Goal: Task Accomplishment & Management: Use online tool/utility

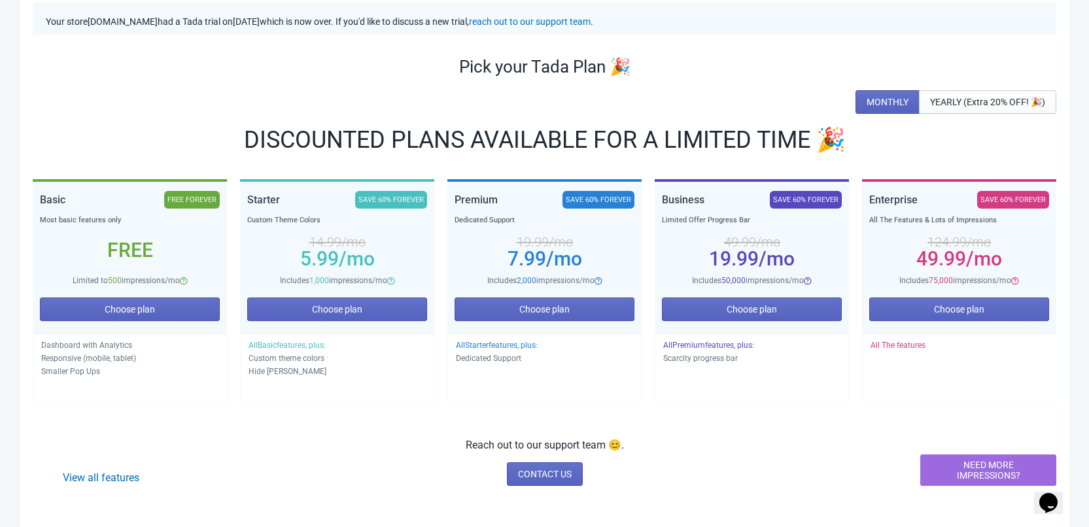
scroll to position [98, 0]
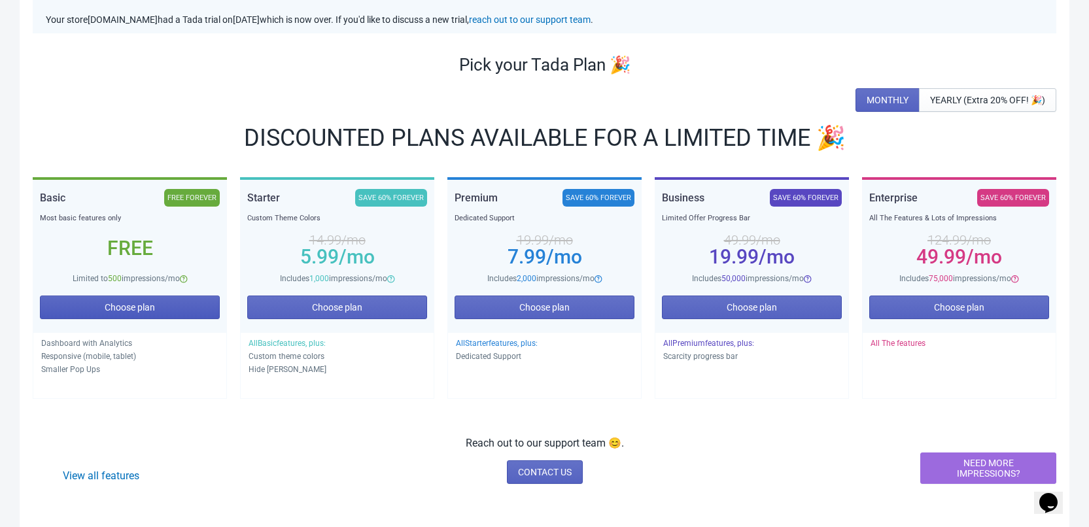
click at [175, 308] on button "Choose plan" at bounding box center [130, 308] width 180 height 24
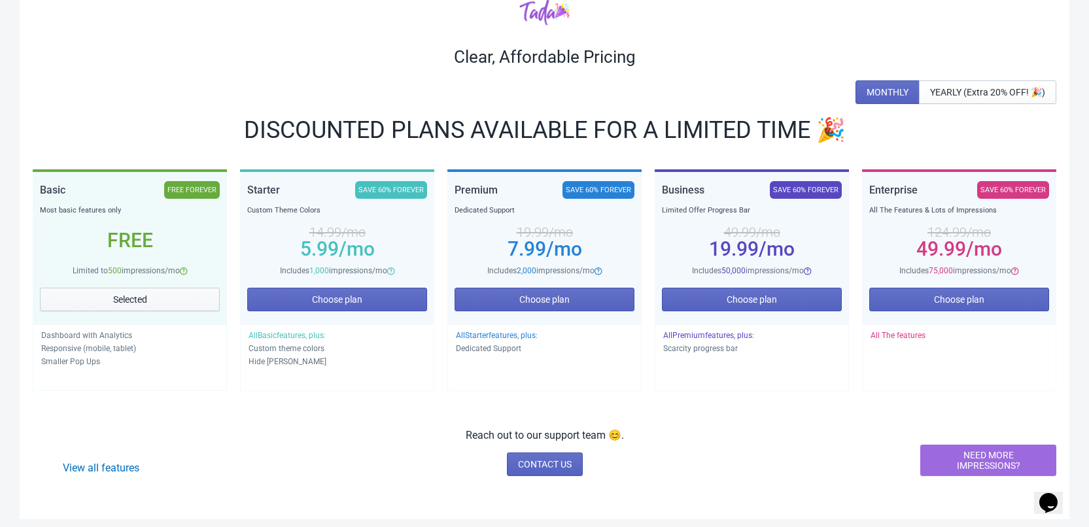
scroll to position [90, 0]
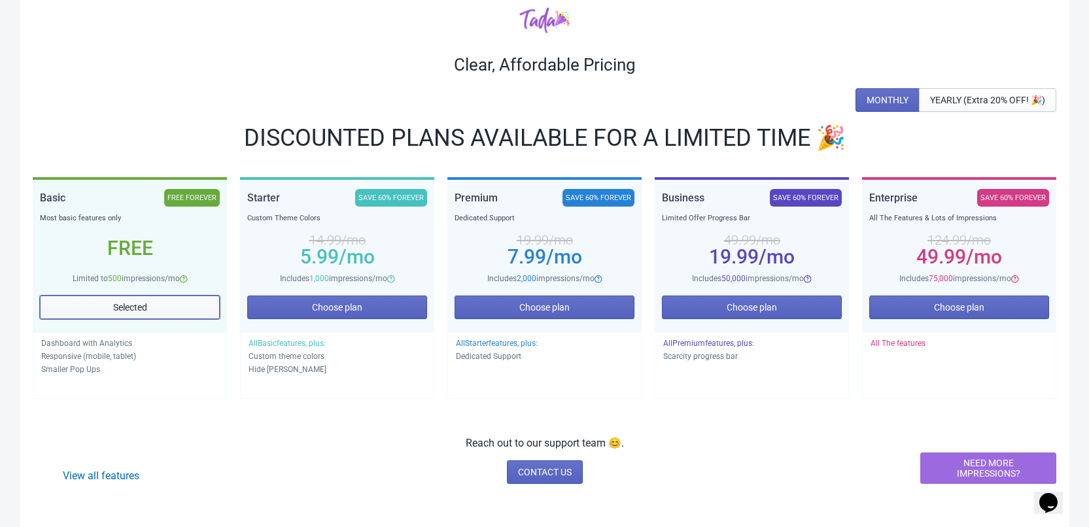
click at [90, 306] on button "Selected" at bounding box center [130, 308] width 180 height 24
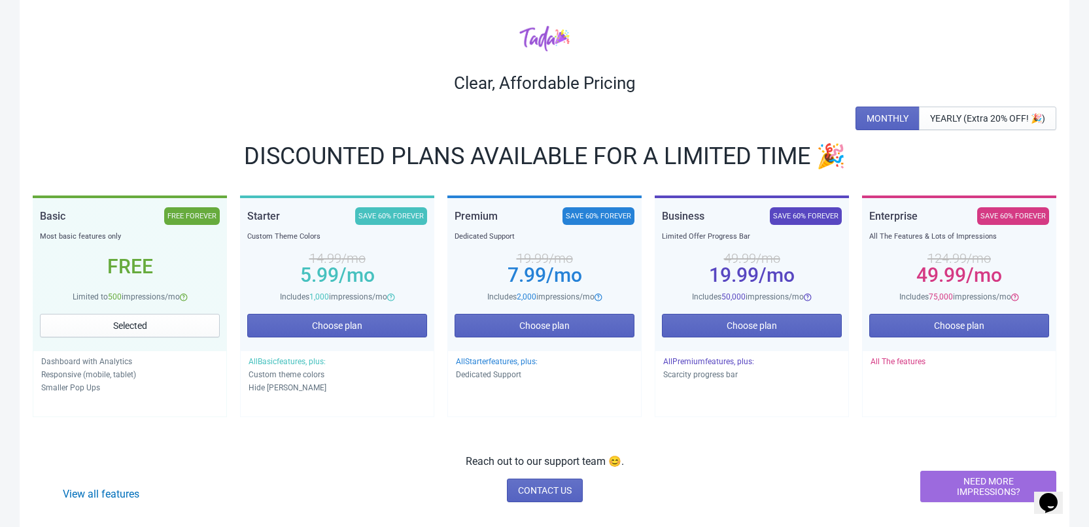
scroll to position [0, 0]
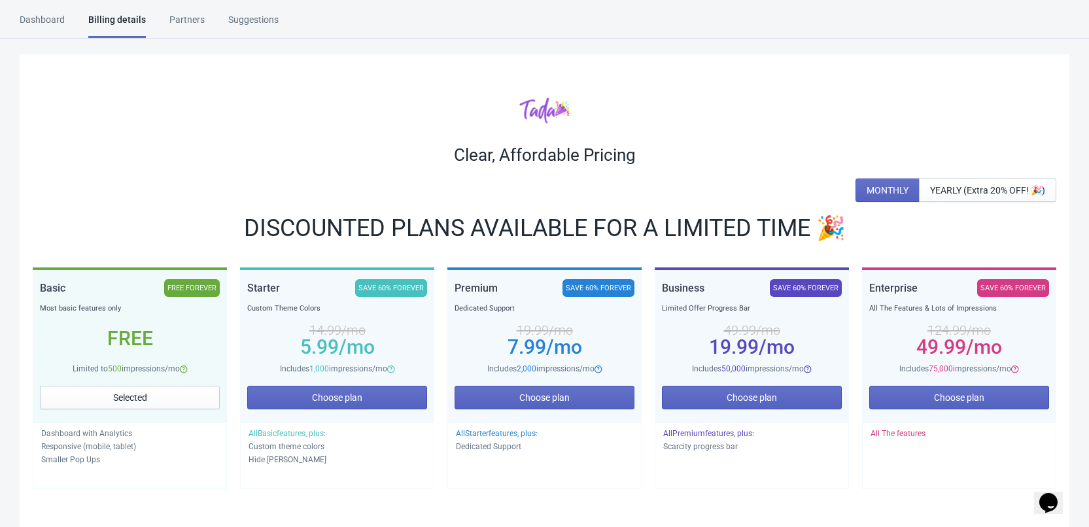
click at [55, 22] on div "Dashboard" at bounding box center [42, 24] width 45 height 23
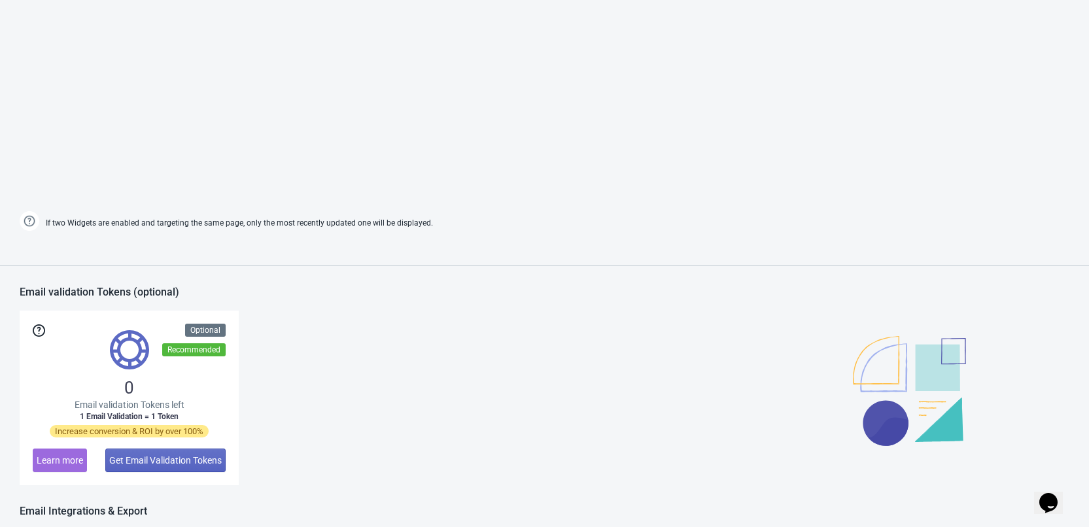
scroll to position [589, 0]
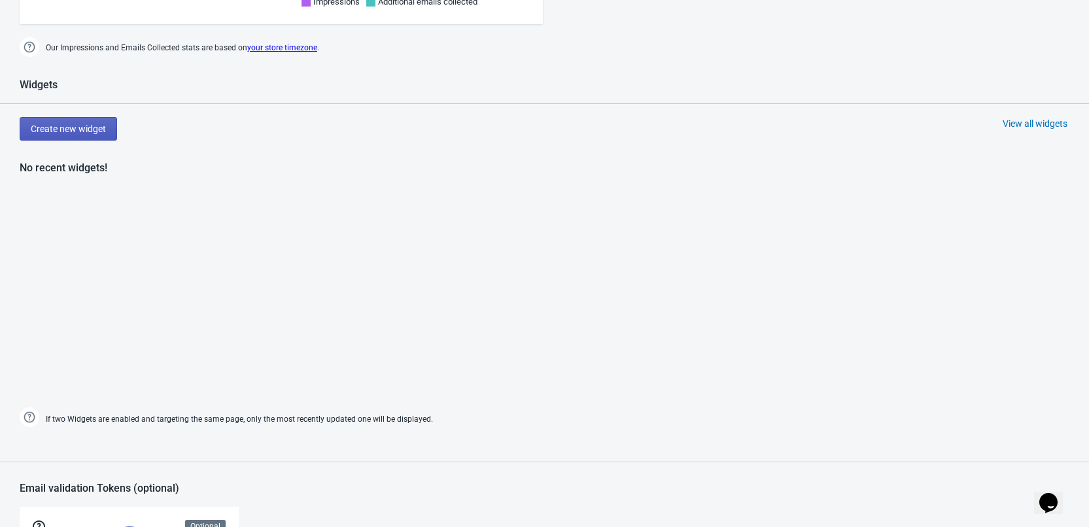
click at [106, 129] on button "Create new widget" at bounding box center [68, 129] width 97 height 24
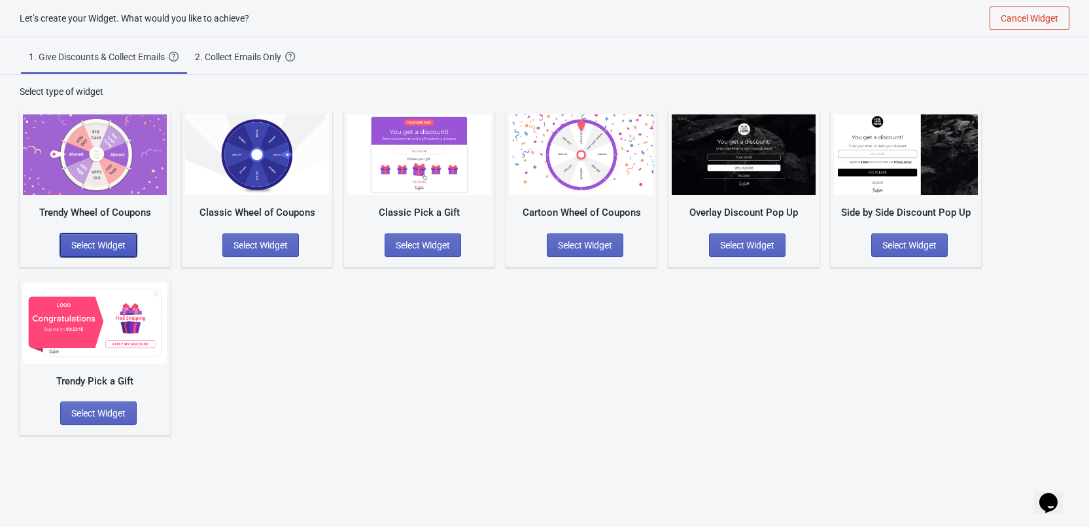
click at [103, 247] on span "Select Widget" at bounding box center [98, 245] width 54 height 10
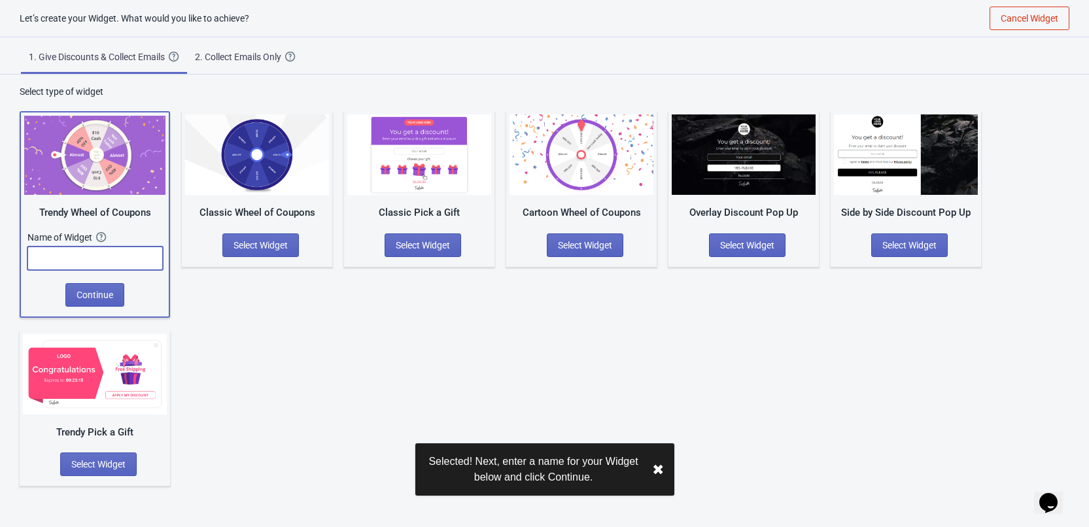
click at [134, 261] on input "text" at bounding box center [94, 259] width 135 height 24
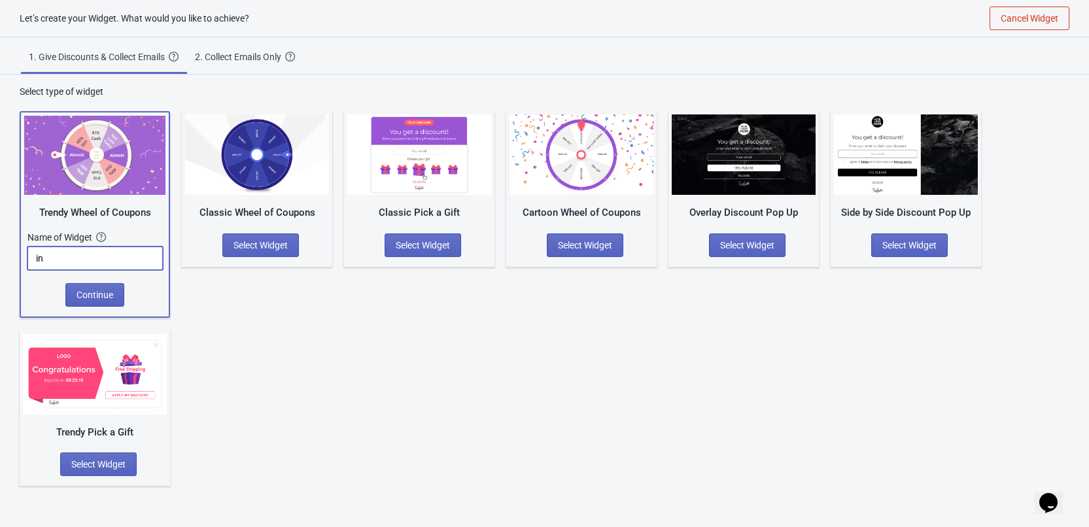
type input "i"
type input "Independence'25"
click at [76, 290] on button "Continue" at bounding box center [94, 295] width 59 height 24
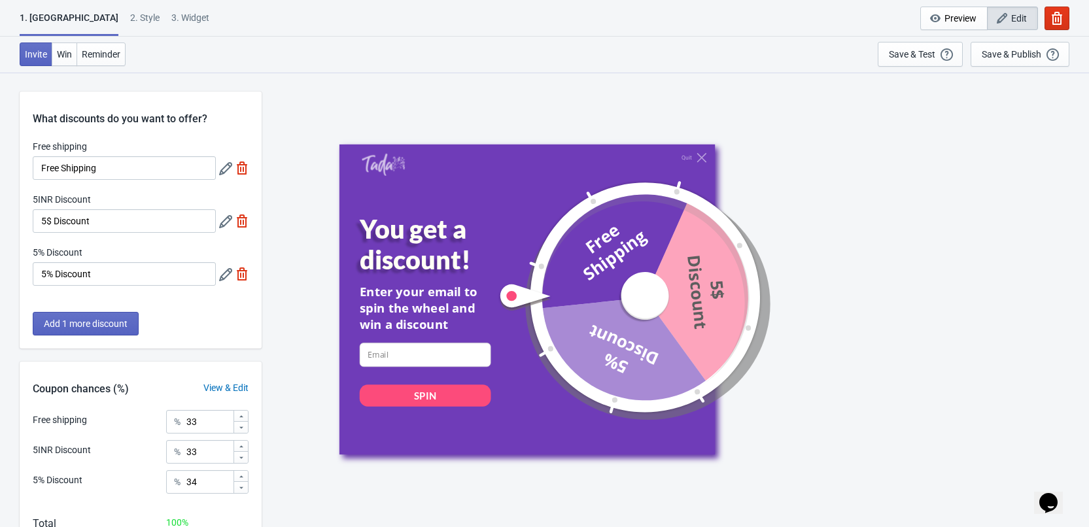
click at [226, 171] on icon at bounding box center [225, 168] width 13 height 13
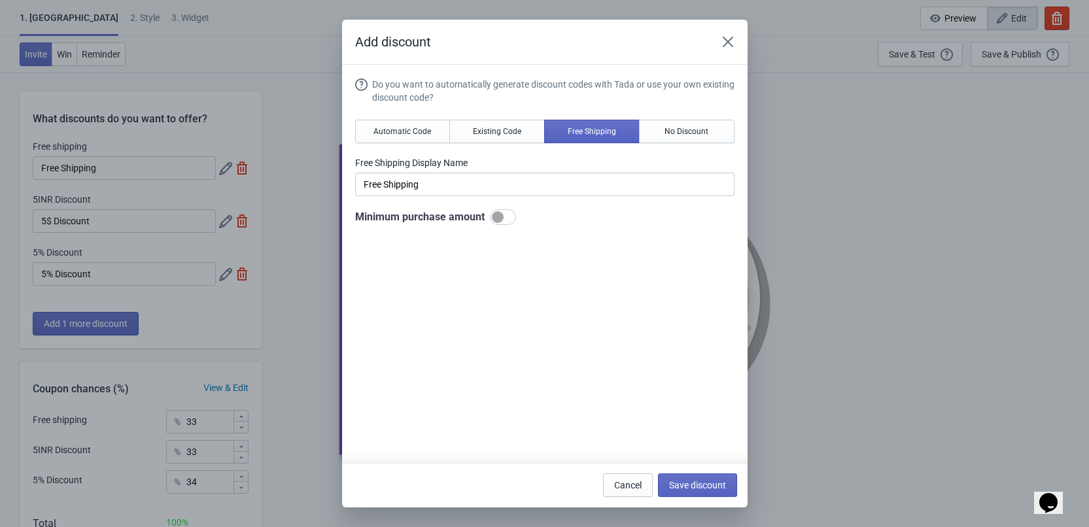
click at [464, 172] on div "Free Shipping Display Name Free Shipping" at bounding box center [544, 176] width 379 height 40
click at [453, 184] on input "Free Shipping" at bounding box center [544, 185] width 379 height 24
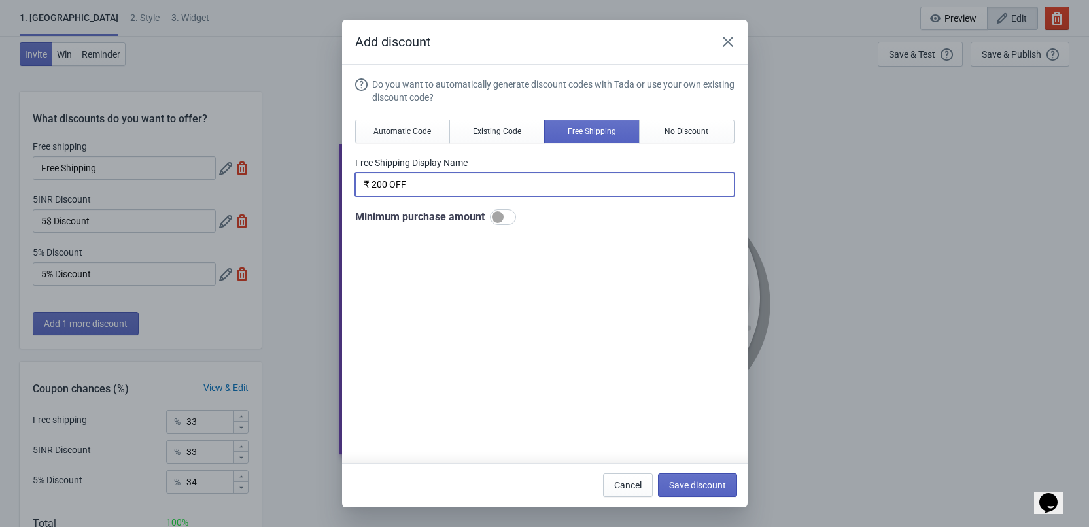
type input "₹ 200 OFF"
click at [498, 220] on div at bounding box center [498, 217] width 12 height 12
checkbox input "true"
drag, startPoint x: 417, startPoint y: 182, endPoint x: 304, endPoint y: 181, distance: 112.5
click at [304, 181] on div "Add discount Do you want to automatically generate discount codes with Tada or …" at bounding box center [544, 264] width 1089 height 488
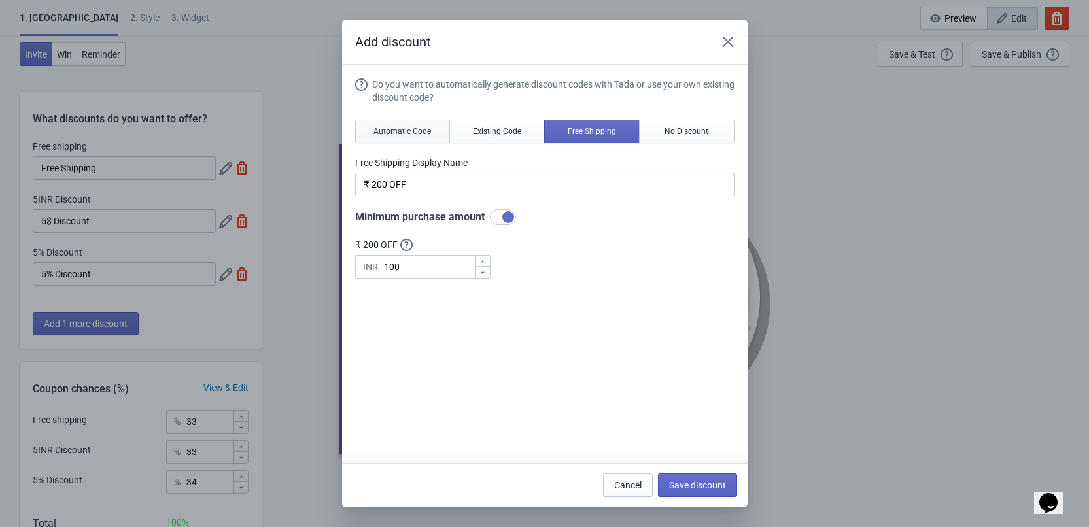
click at [407, 131] on span "Automatic Code" at bounding box center [402, 131] width 58 height 10
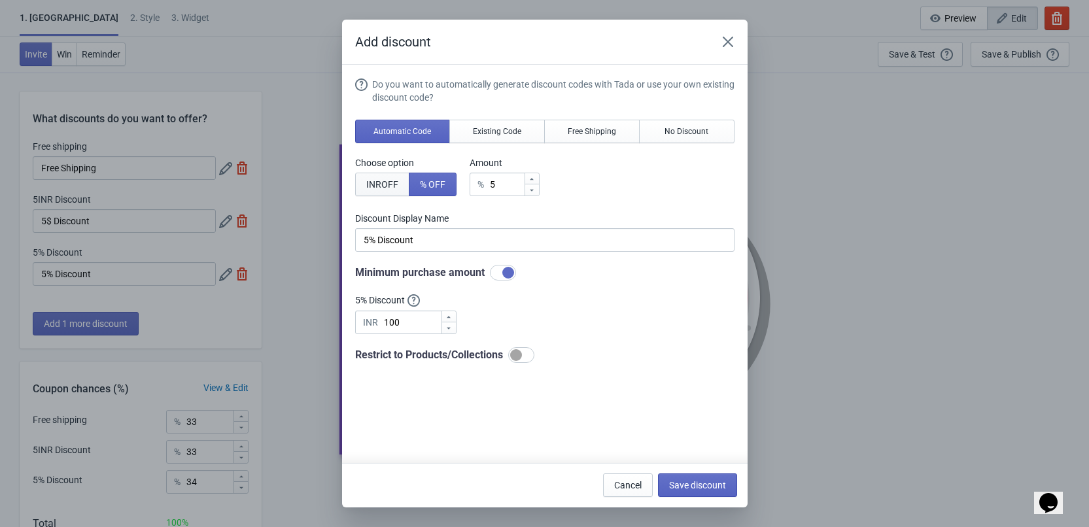
click at [400, 184] on button "INR OFF" at bounding box center [382, 185] width 54 height 24
click at [494, 186] on div "INR 5" at bounding box center [505, 185] width 70 height 24
click at [504, 187] on input "5" at bounding box center [511, 185] width 26 height 24
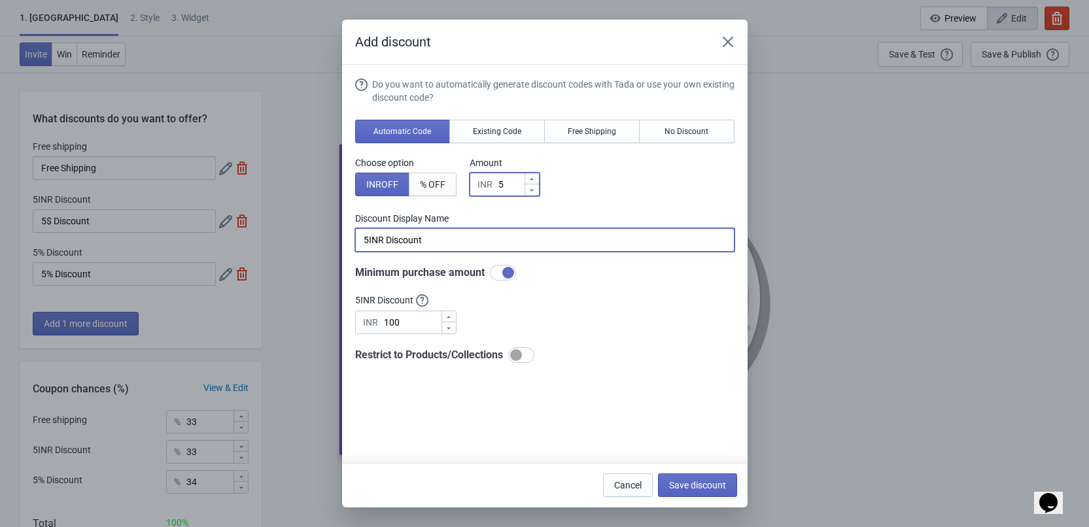
click at [417, 239] on input "5INR Discount" at bounding box center [544, 240] width 379 height 24
paste input "₹ 200 OFF"
type input "₹ 200 OFF"
click at [506, 188] on input "5" at bounding box center [511, 185] width 26 height 24
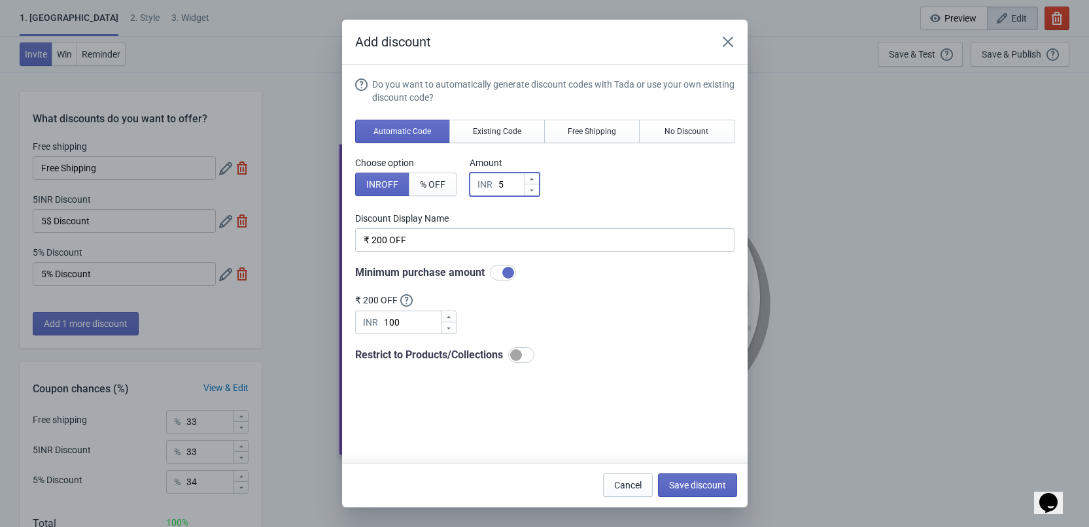
click at [506, 188] on input "5" at bounding box center [511, 185] width 26 height 24
click at [504, 188] on input "5" at bounding box center [511, 185] width 26 height 24
click at [498, 188] on input "5" at bounding box center [511, 185] width 26 height 24
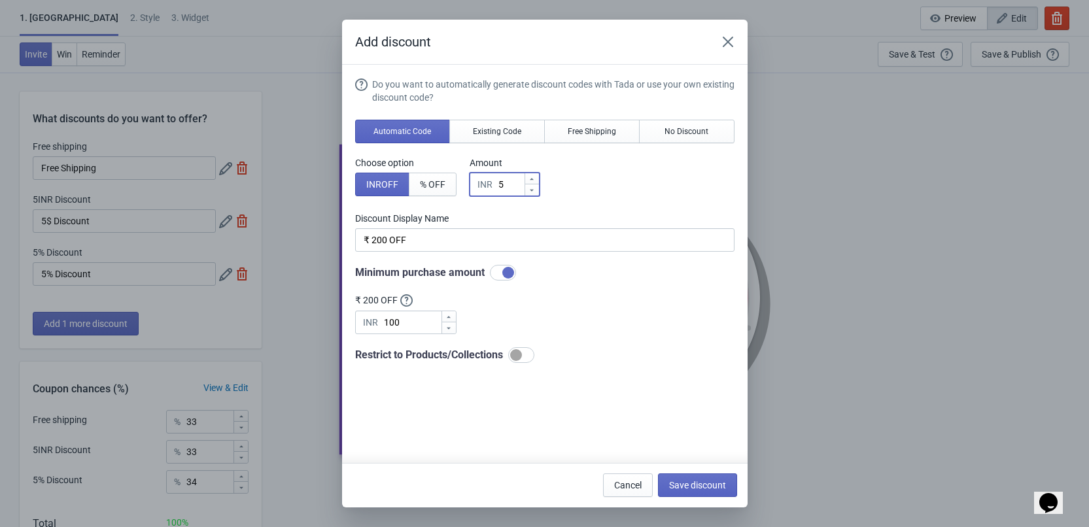
type input "2"
type input "2INR Discount"
type input "20"
type input "20INR Discount"
type input "200"
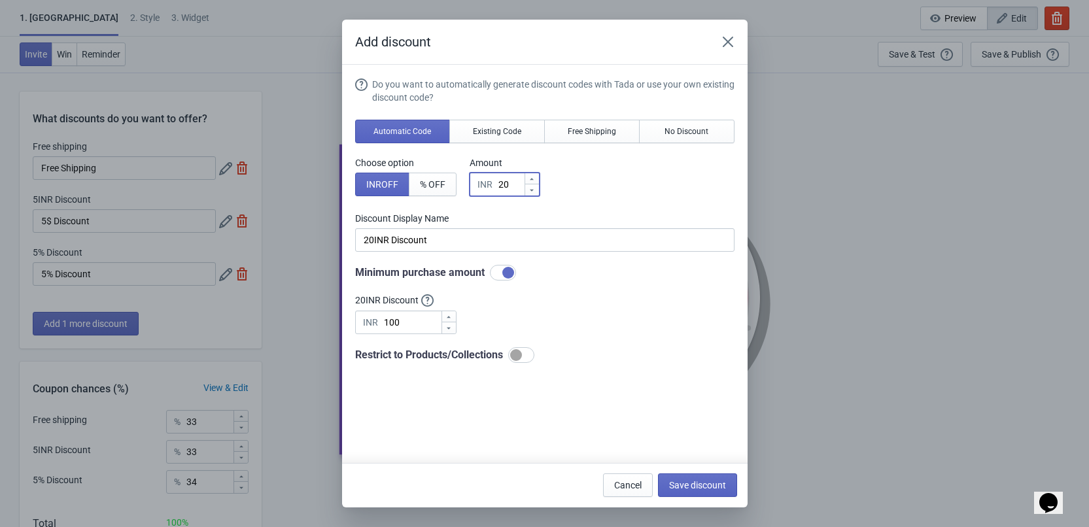
type input "200INR Discount"
type input "200"
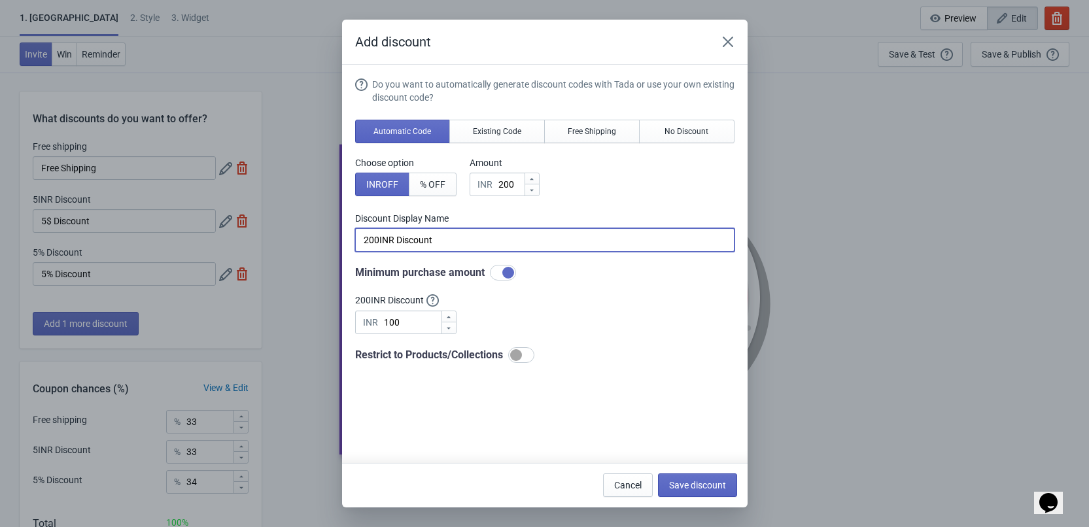
click at [471, 231] on input "200INR Discount" at bounding box center [544, 240] width 379 height 24
paste input "₹ 200 OFF"
click at [371, 243] on input "₹ 200 OFF" at bounding box center [544, 240] width 379 height 24
click at [442, 237] on input "Flat ₹200 OFF" at bounding box center [544, 240] width 379 height 24
type input "Flat ₹200 off"
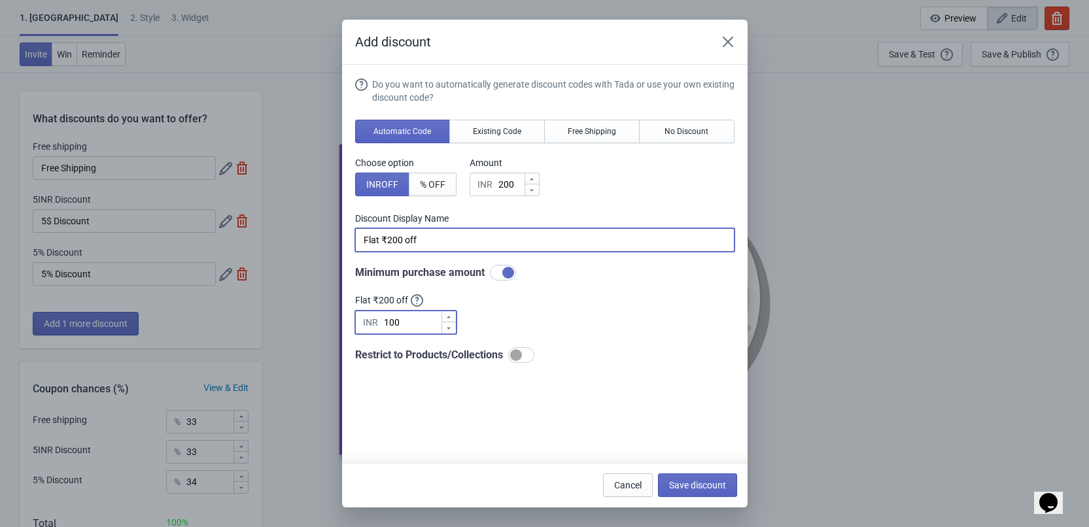
click at [384, 326] on input "100" at bounding box center [412, 323] width 58 height 24
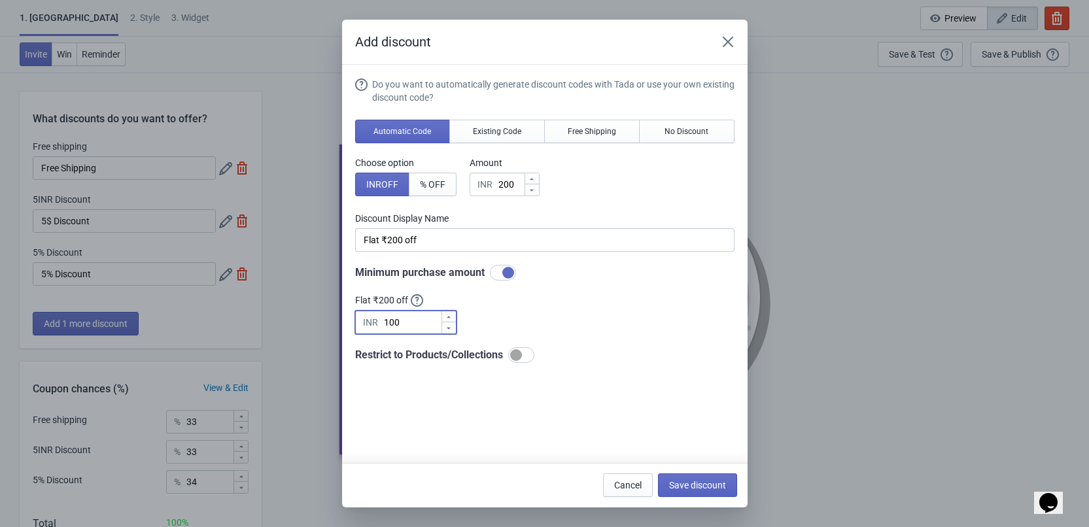
click at [384, 326] on input "100" at bounding box center [412, 323] width 58 height 24
type input "2499"
click at [579, 311] on div "Do you want to automatically generate discount codes with Tada or use your own …" at bounding box center [544, 220] width 379 height 285
click at [522, 362] on div at bounding box center [521, 355] width 26 height 16
checkbox input "true"
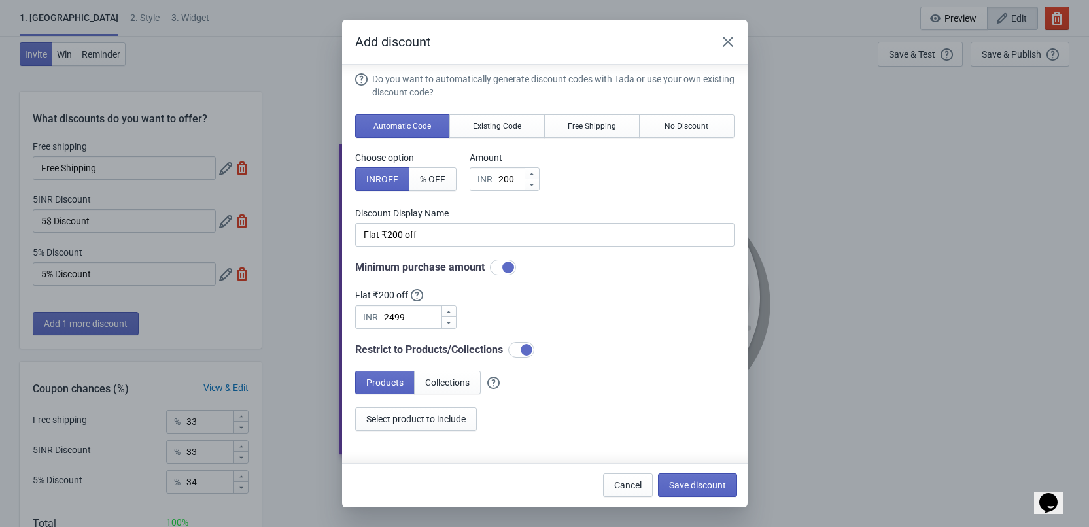
scroll to position [7, 0]
click at [463, 381] on span "Collections" at bounding box center [447, 381] width 44 height 10
click at [424, 419] on span "Select collections to include" at bounding box center [421, 418] width 111 height 10
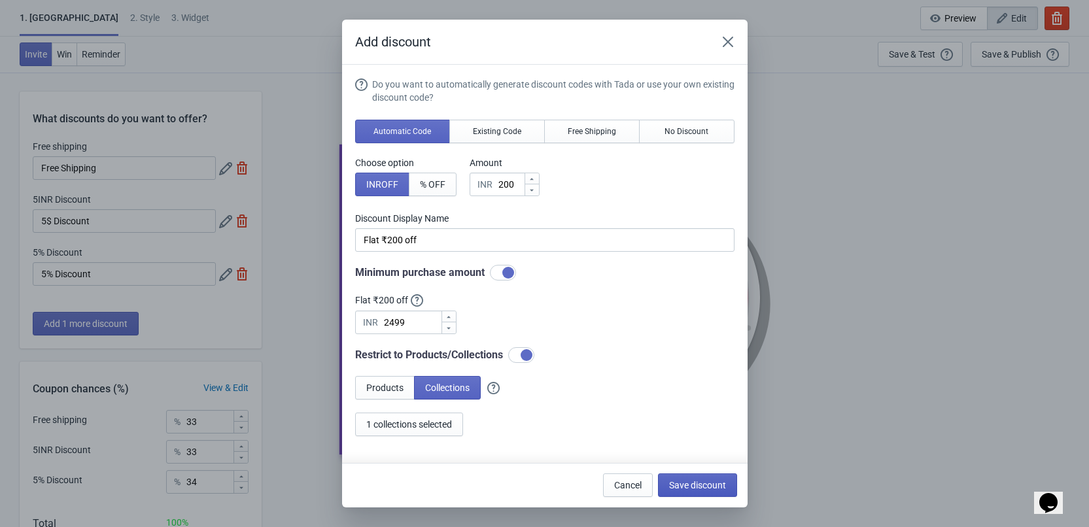
click at [697, 483] on span "Save discount" at bounding box center [697, 485] width 57 height 10
type input "Flat ₹200 off"
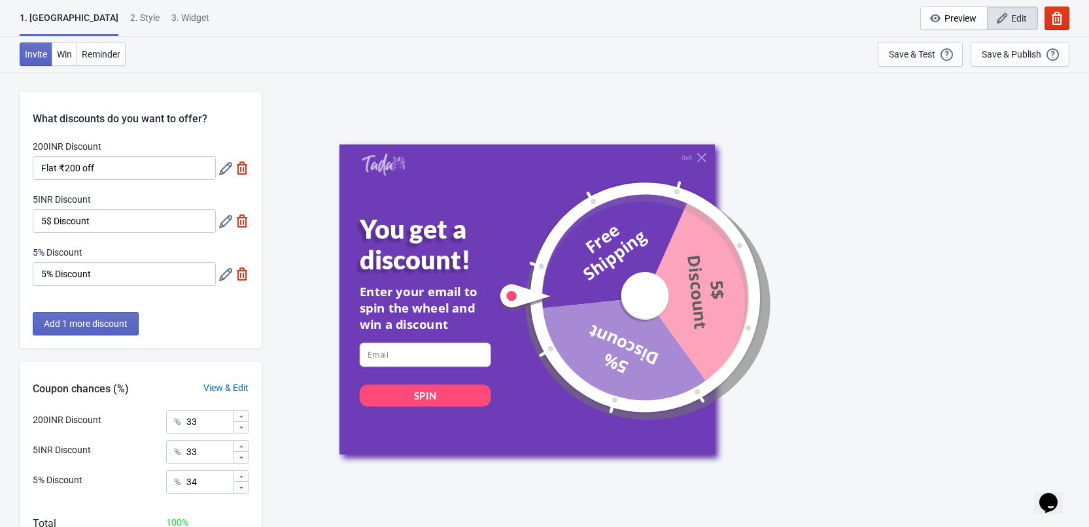
click at [223, 222] on icon at bounding box center [225, 221] width 13 height 13
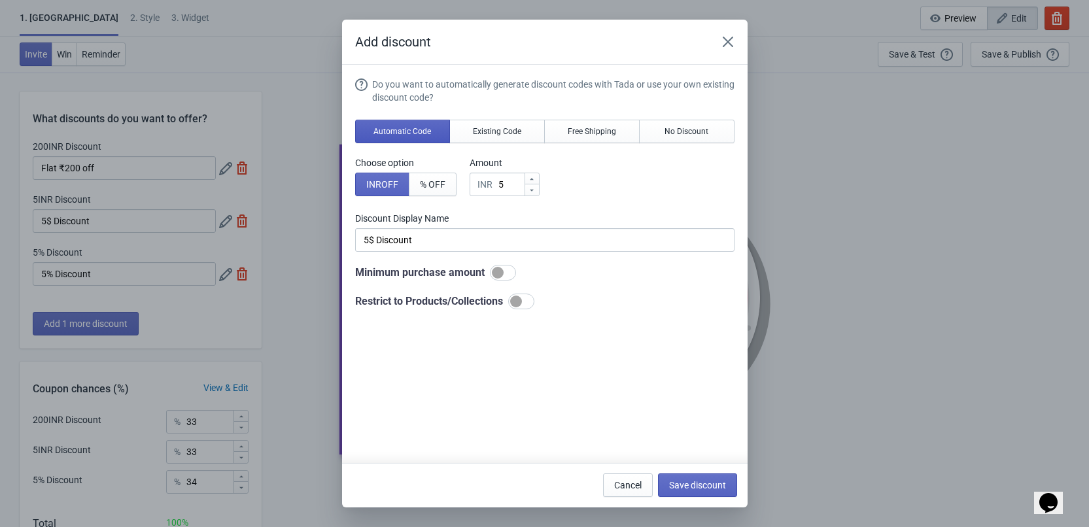
click at [418, 126] on button "Automatic Code" at bounding box center [402, 132] width 95 height 24
type input "5INR Discount"
click at [491, 186] on div "INR" at bounding box center [484, 185] width 15 height 16
click at [502, 184] on input "5" at bounding box center [511, 185] width 26 height 24
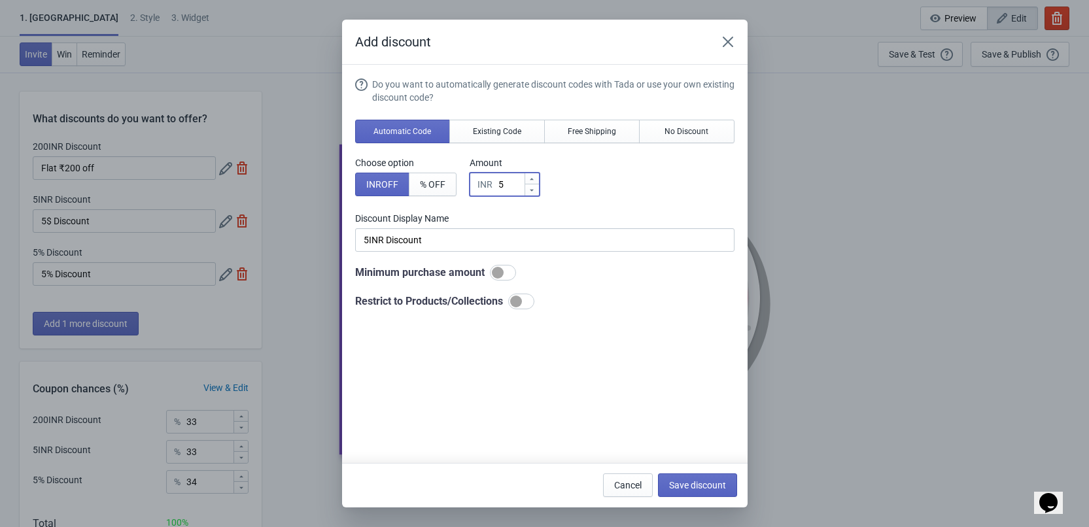
click at [502, 184] on input "5" at bounding box center [511, 185] width 26 height 24
type input "2"
type input "2INR Discount"
type input "25"
type input "25INR Discount"
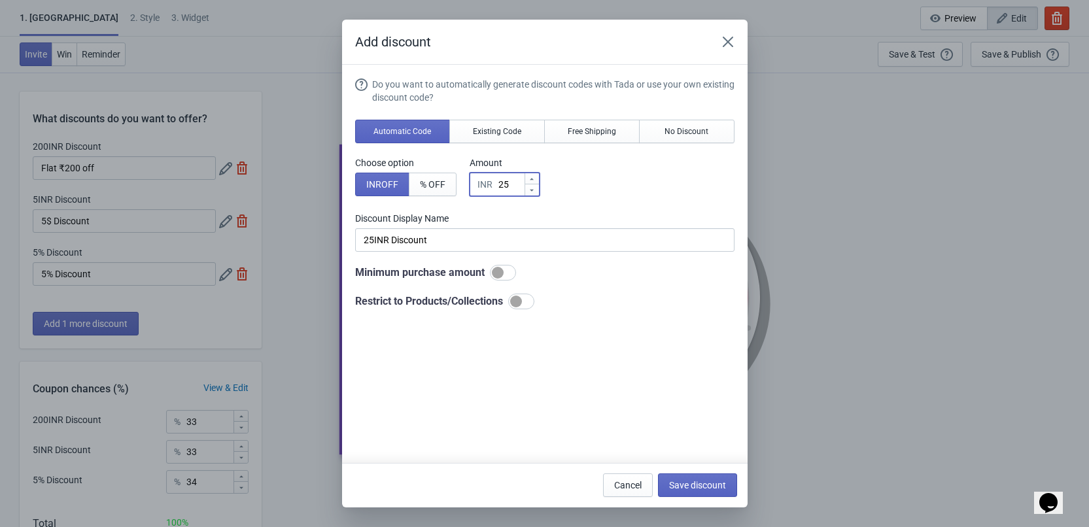
type input "250"
type input "250INR Discount"
type input "250"
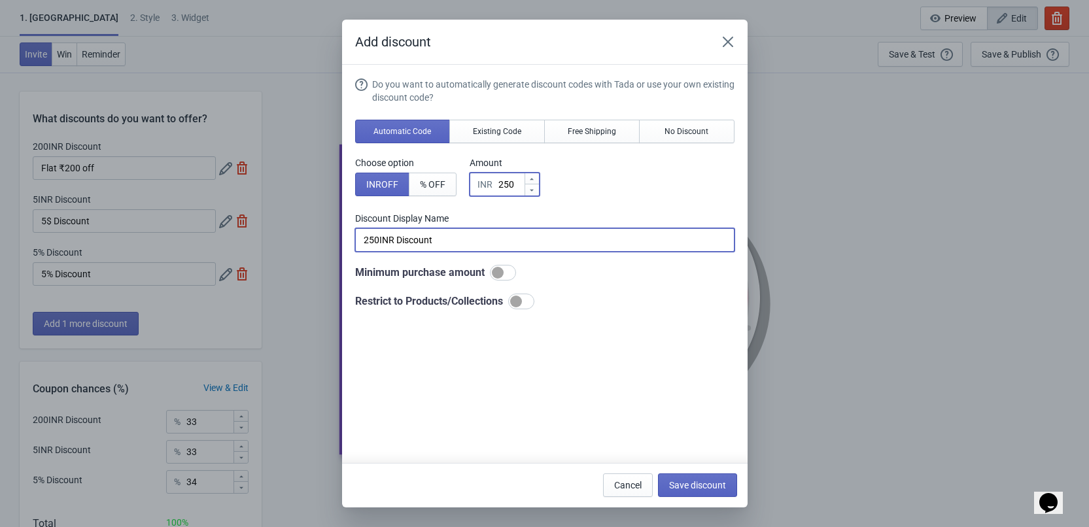
click at [496, 234] on input "250INR Discount" at bounding box center [544, 240] width 379 height 24
click at [412, 242] on input "250INR Discount" at bounding box center [544, 240] width 379 height 24
paste input "Flat ₹250 off"
click at [506, 277] on div at bounding box center [503, 273] width 26 height 16
type input "Flat ₹250 off"
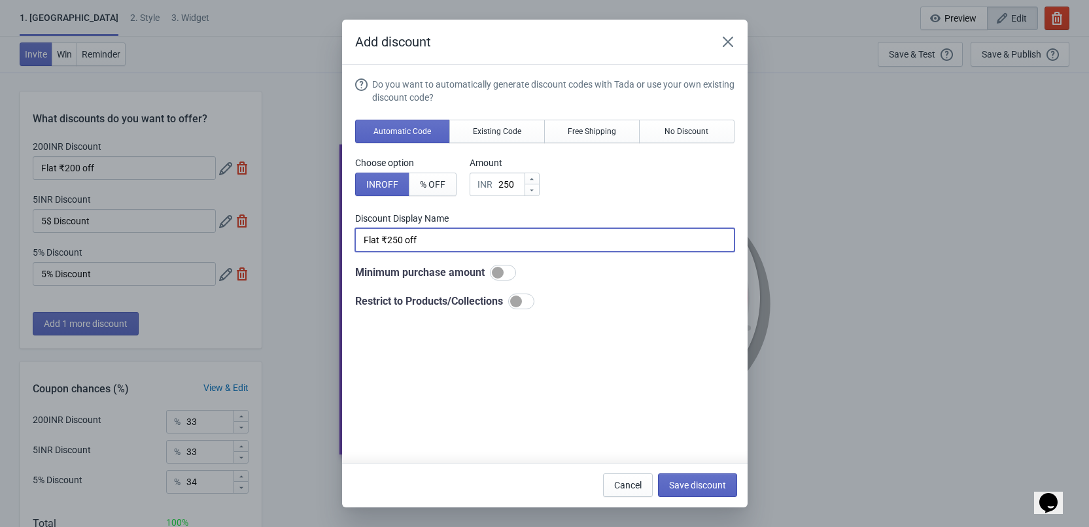
checkbox input "true"
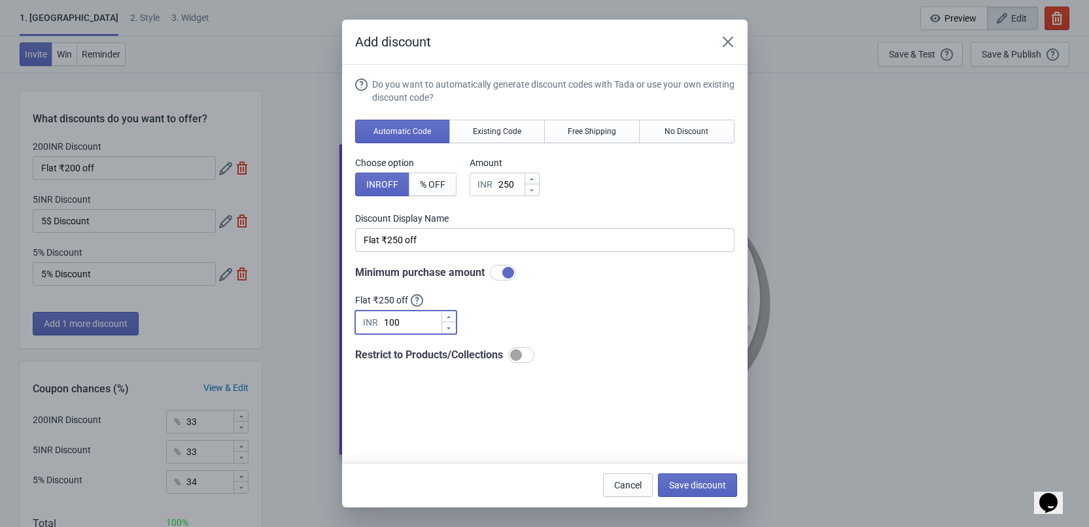
click at [398, 323] on input "100" at bounding box center [412, 323] width 58 height 24
click at [398, 324] on input "100" at bounding box center [412, 323] width 58 height 24
click at [388, 324] on input "100" at bounding box center [412, 323] width 58 height 24
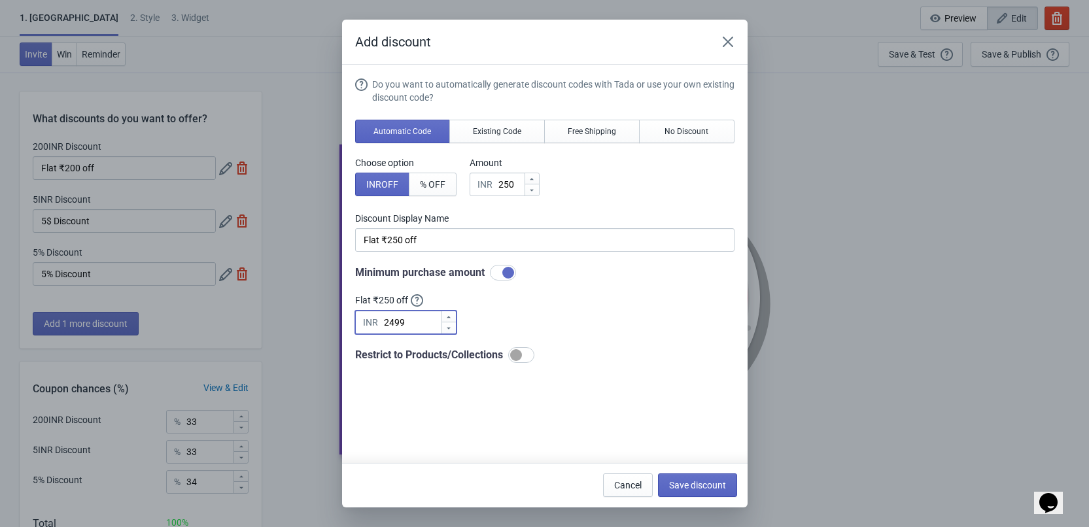
type input "2499"
click at [519, 358] on div at bounding box center [516, 355] width 12 height 12
checkbox input "true"
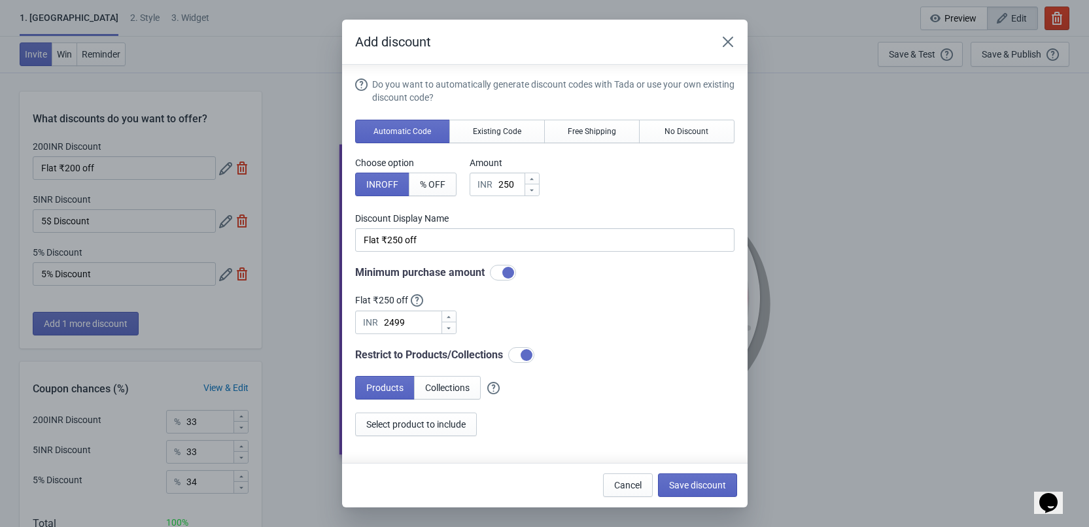
scroll to position [7, 0]
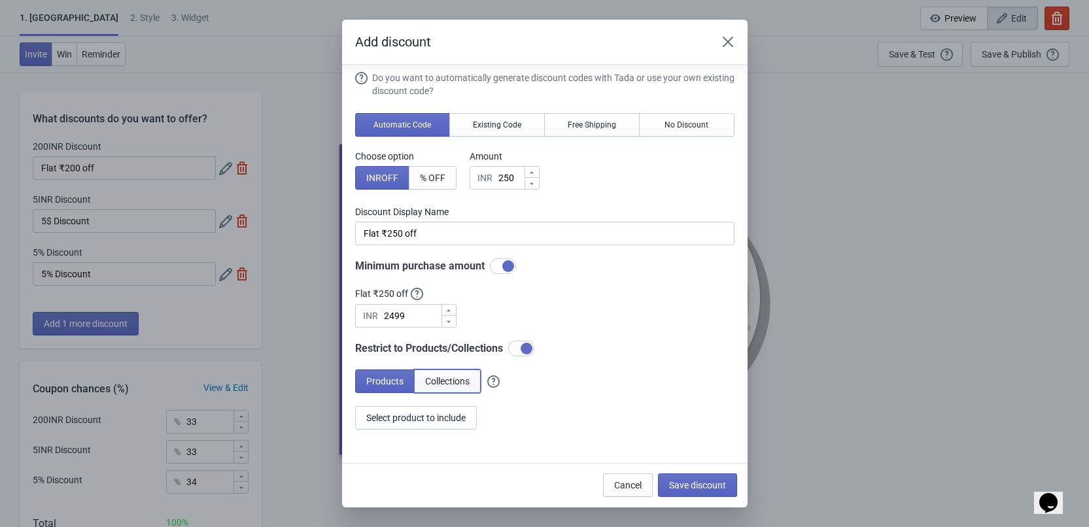
click at [442, 380] on span "Collections" at bounding box center [447, 381] width 44 height 10
click at [433, 430] on div "Do you want to automatically generate discount codes with Tada or use your own …" at bounding box center [544, 261] width 379 height 381
click at [446, 414] on span "Select collections to include" at bounding box center [421, 418] width 111 height 10
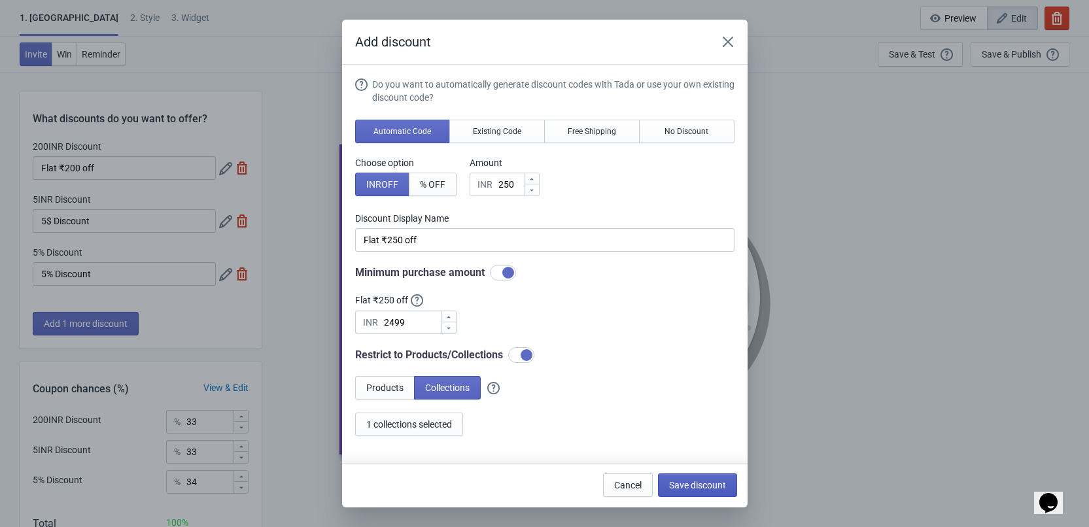
click at [717, 485] on span "Save discount" at bounding box center [697, 485] width 57 height 10
type input "Flat ₹250 off"
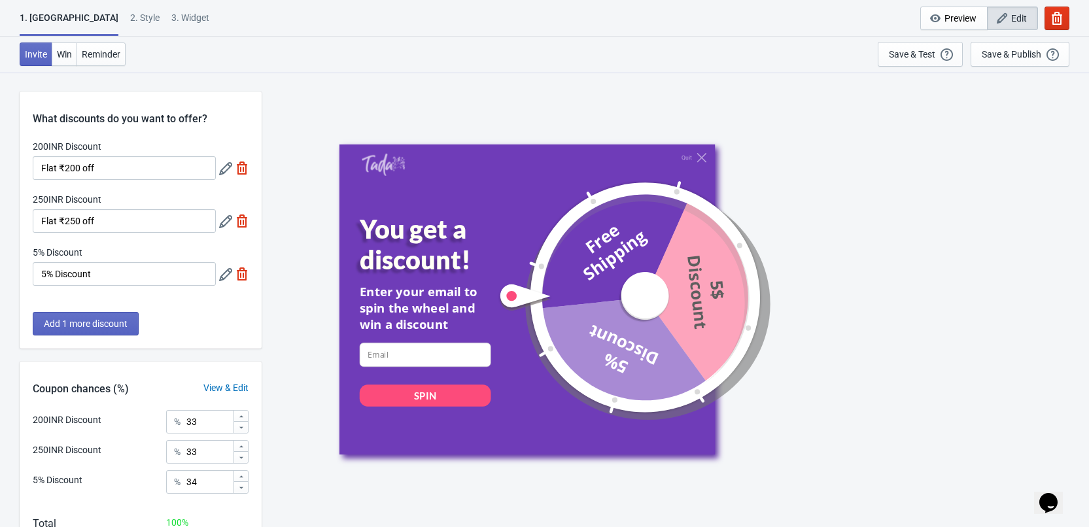
click at [225, 177] on div at bounding box center [233, 168] width 29 height 24
click at [225, 167] on icon at bounding box center [225, 168] width 13 height 13
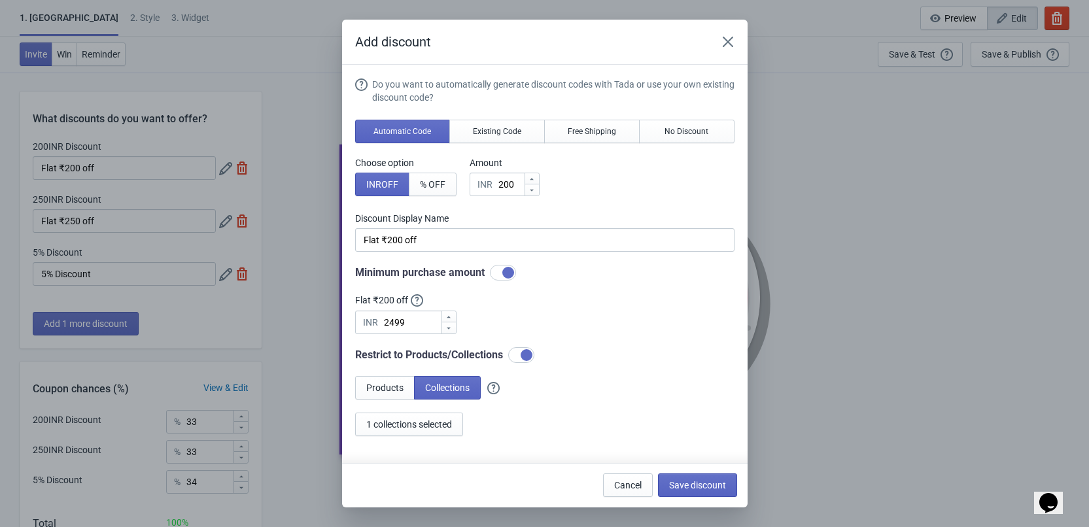
click at [182, 186] on div "Add discount Do you want to automatically generate discount codes with Tada or …" at bounding box center [544, 264] width 1089 height 488
click at [129, 282] on div "Add discount Do you want to automatically generate discount codes with Tada or …" at bounding box center [544, 264] width 1089 height 488
click at [730, 38] on icon "Close" at bounding box center [727, 41] width 13 height 13
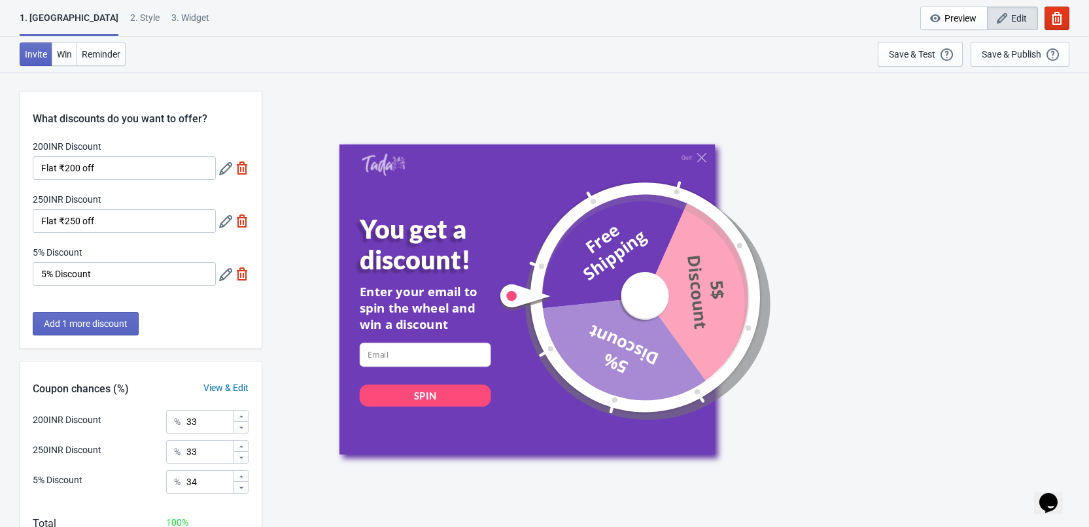
click at [228, 279] on icon at bounding box center [225, 274] width 13 height 13
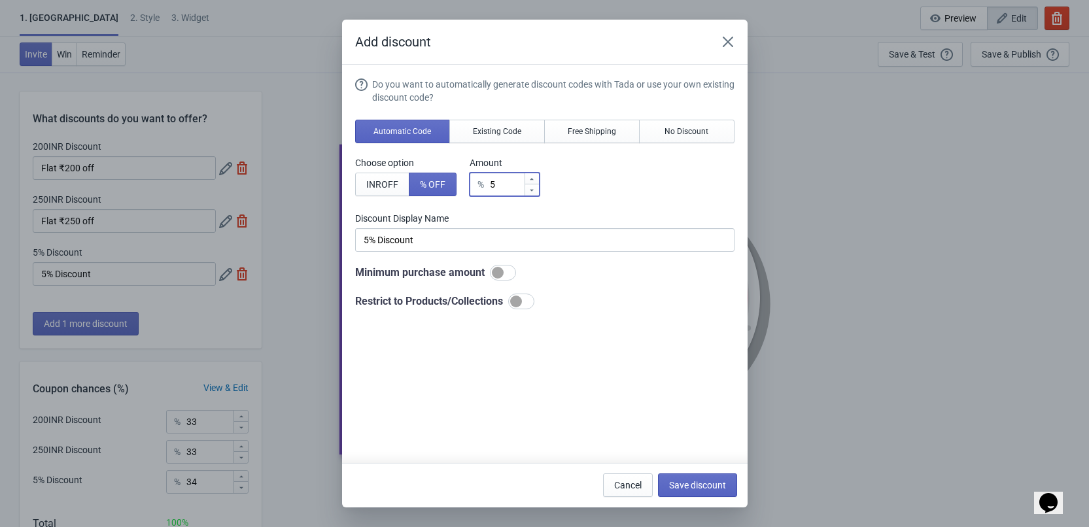
click at [493, 189] on input "5" at bounding box center [506, 185] width 35 height 24
click at [400, 186] on button "INR OFF" at bounding box center [382, 185] width 54 height 24
type input "5INR Discount"
click at [488, 182] on div "INR" at bounding box center [484, 185] width 15 height 16
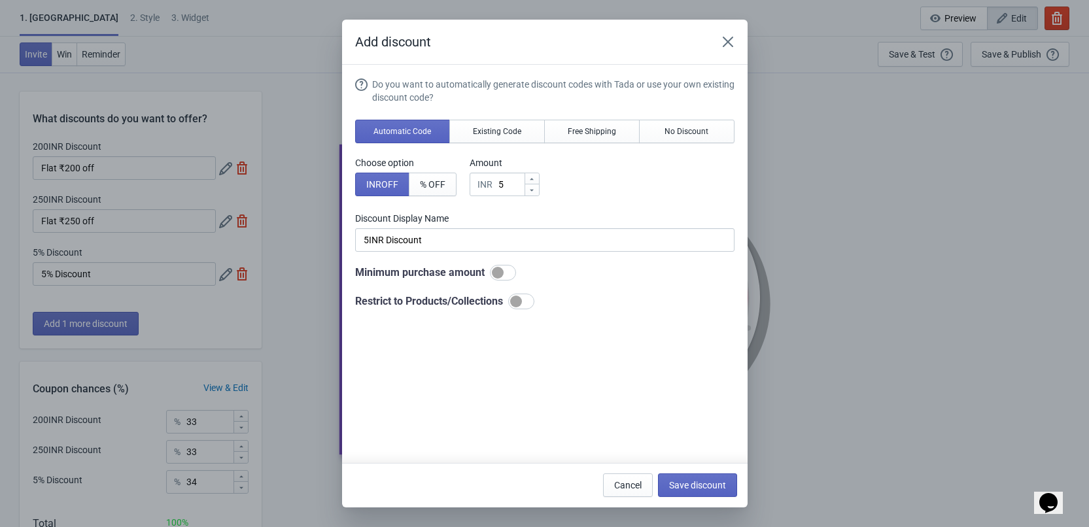
click at [493, 184] on div "INR 5" at bounding box center [505, 185] width 70 height 24
type input "3"
type input "3INR Discount"
type input "30"
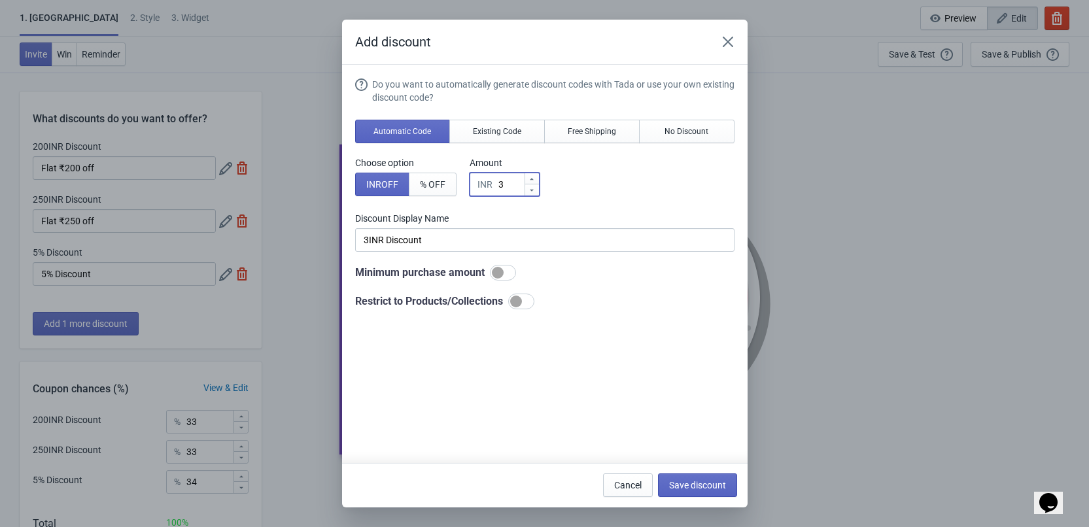
type input "30INR Discount"
type input "300"
type input "300INR Discount"
type input "300"
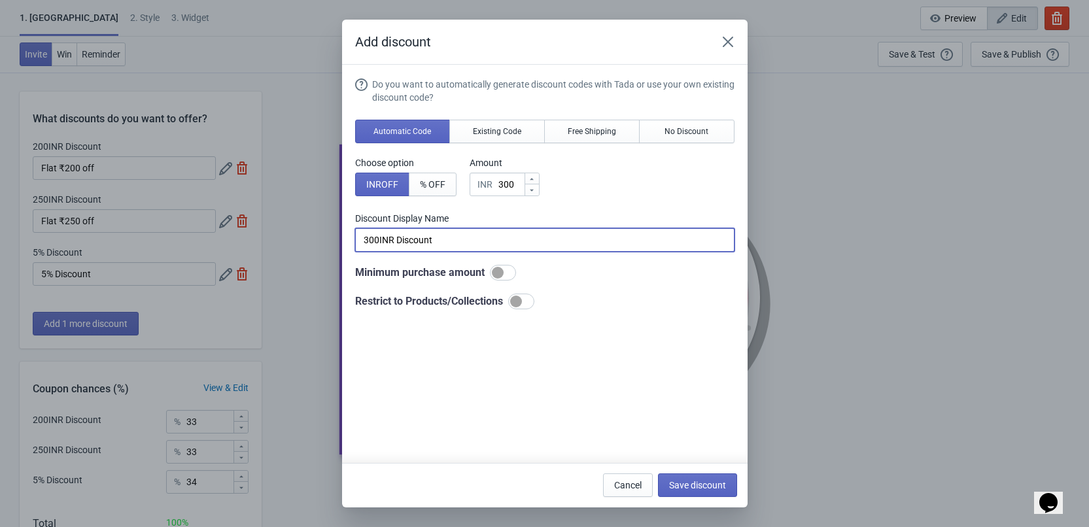
click at [458, 241] on input "300INR Discount" at bounding box center [544, 240] width 379 height 24
paste input "Flat ₹250 off"
click at [403, 245] on input "Flat ₹250 off" at bounding box center [544, 240] width 379 height 24
click at [502, 268] on div at bounding box center [503, 273] width 26 height 16
type input "Flat ₹300 off"
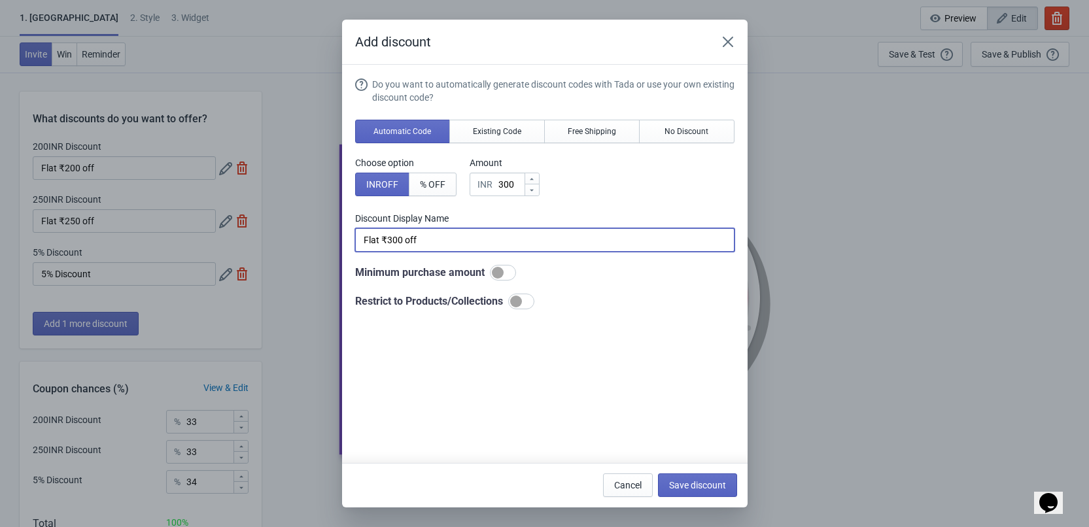
checkbox input "true"
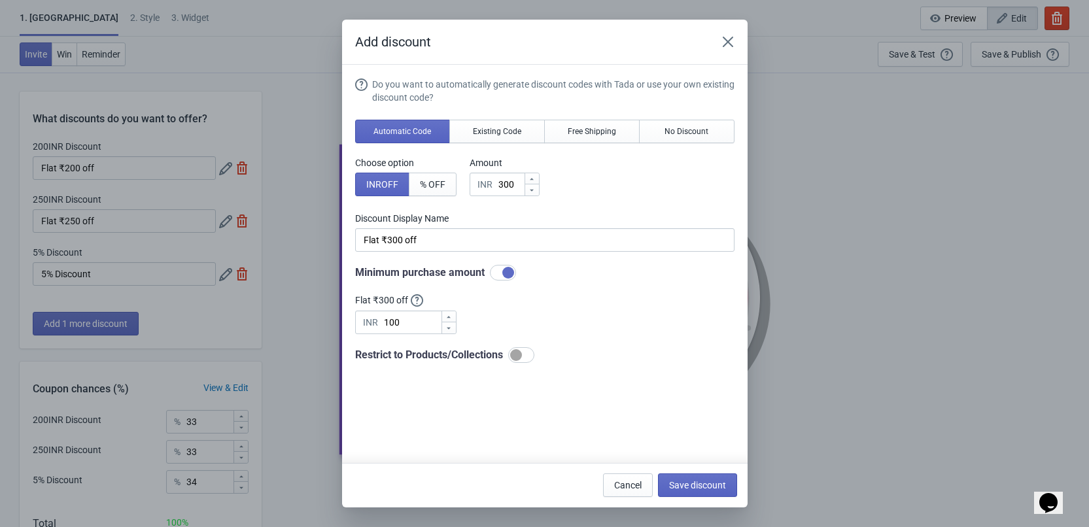
click at [517, 354] on div at bounding box center [516, 355] width 12 height 12
checkbox input "true"
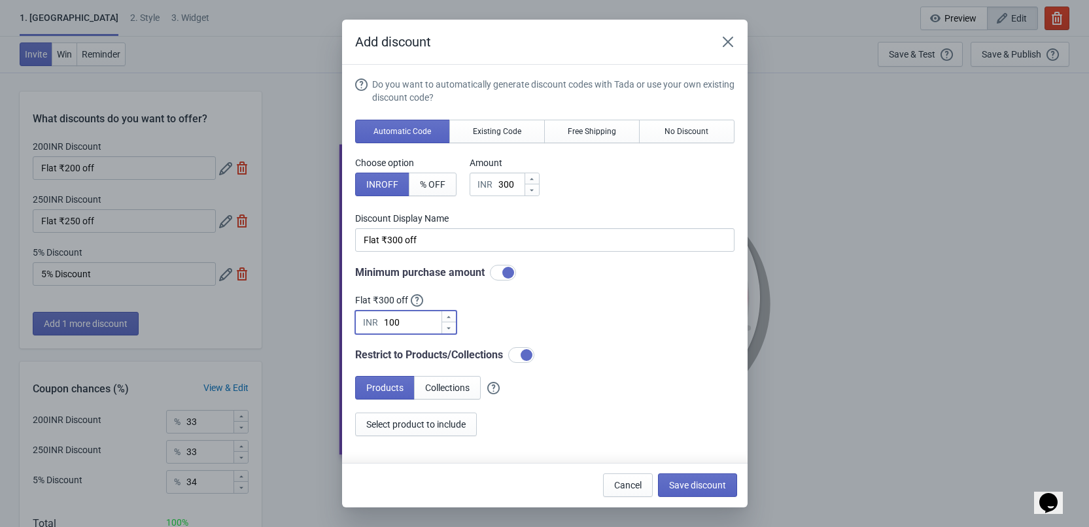
click at [411, 325] on input "100" at bounding box center [412, 323] width 58 height 24
click at [394, 322] on input "100" at bounding box center [412, 323] width 58 height 24
type input "2499"
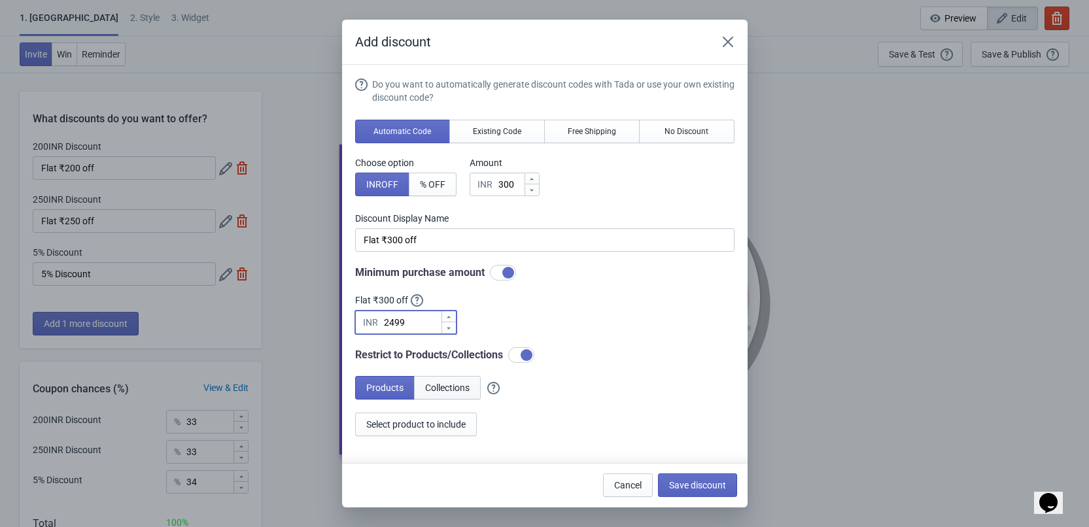
click at [447, 383] on span "Collections" at bounding box center [447, 388] width 44 height 10
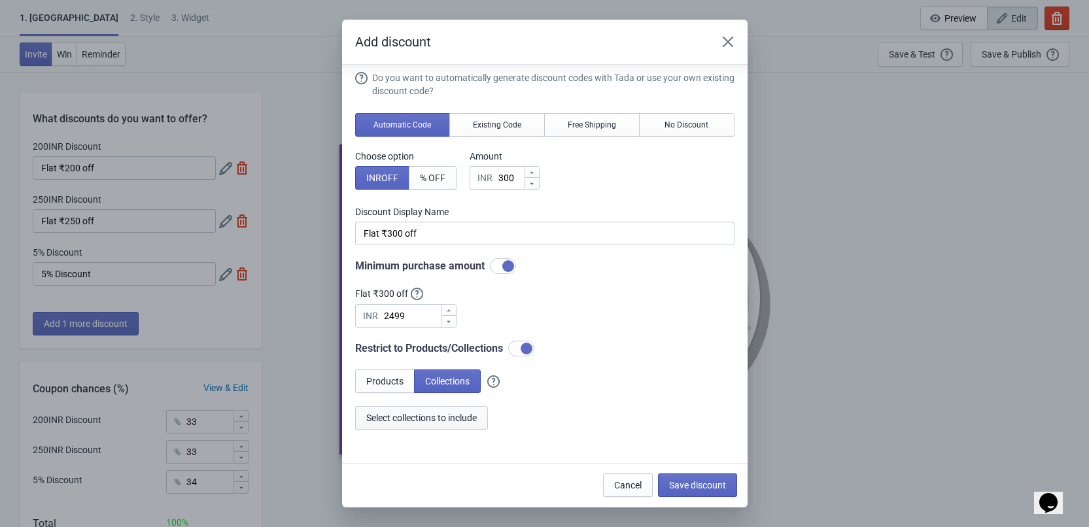
click at [445, 417] on span "Select collections to include" at bounding box center [421, 418] width 111 height 10
click at [702, 485] on span "Save discount" at bounding box center [697, 485] width 57 height 10
type input "Flat ₹300 off"
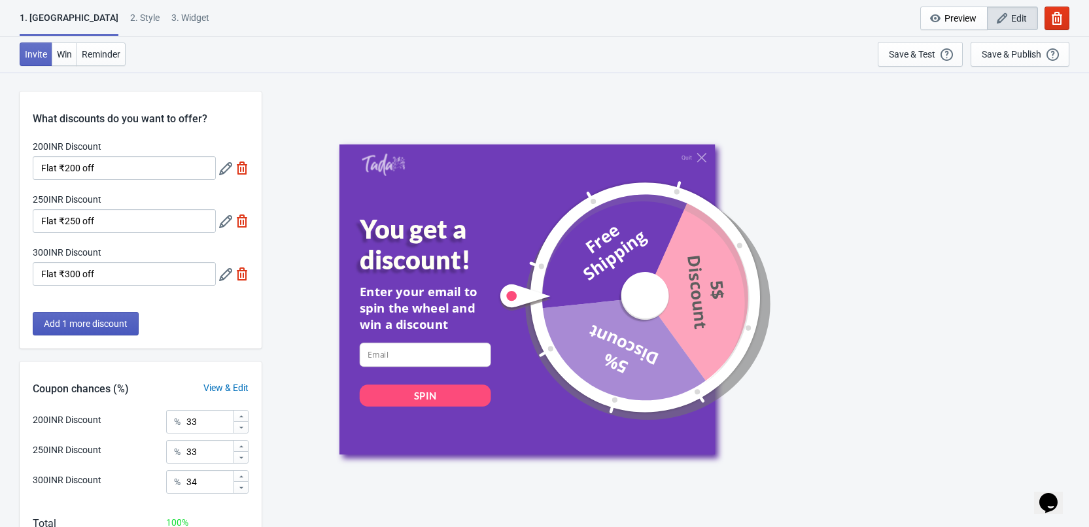
click at [125, 328] on span "Add 1 more discount" at bounding box center [86, 323] width 84 height 10
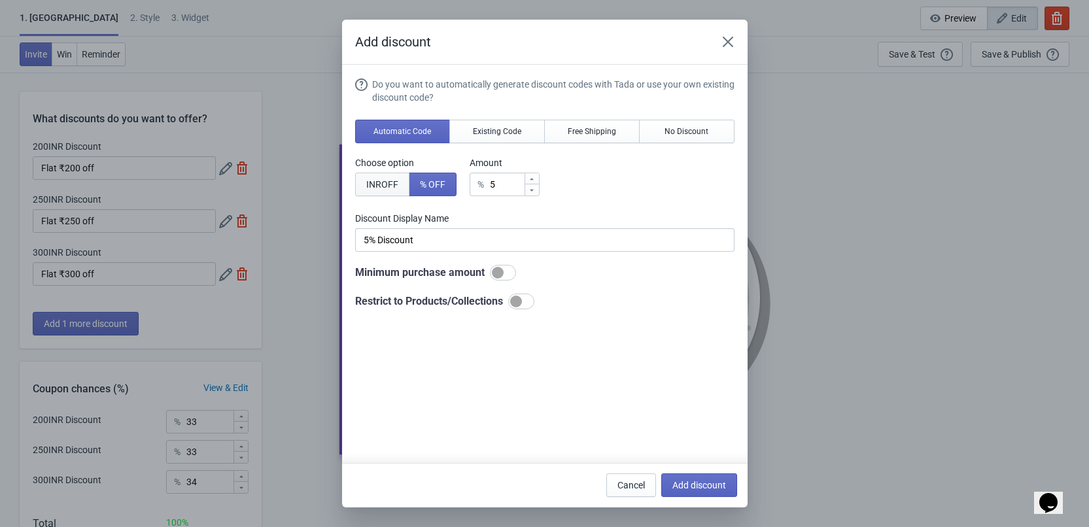
click at [378, 186] on span "INR OFF" at bounding box center [382, 184] width 32 height 10
type input "5INR Discount"
click at [485, 187] on div "INR" at bounding box center [484, 185] width 15 height 16
click at [502, 188] on input "5" at bounding box center [511, 185] width 26 height 24
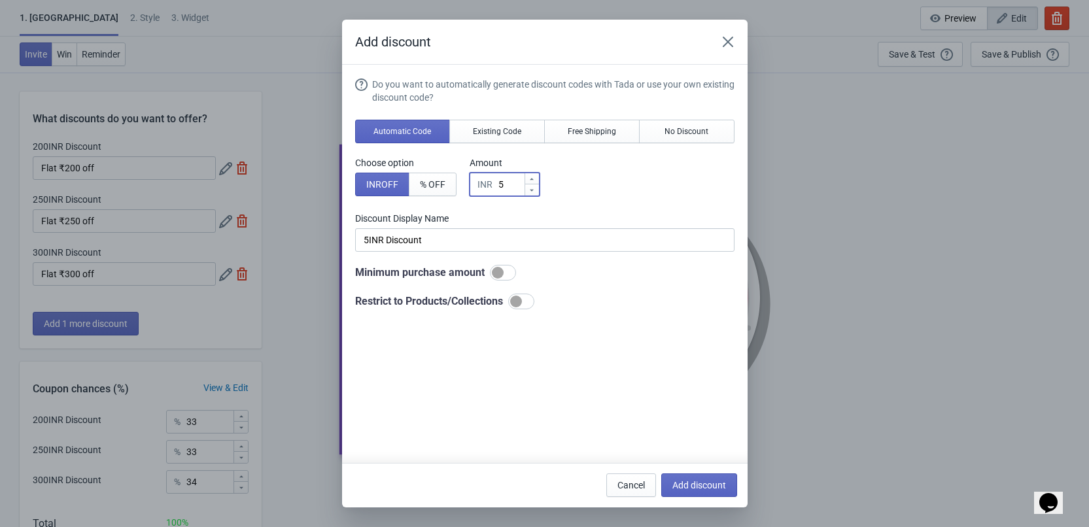
click at [500, 188] on input "5" at bounding box center [511, 185] width 26 height 24
type input "3"
type input "3INR Discount"
type input "35"
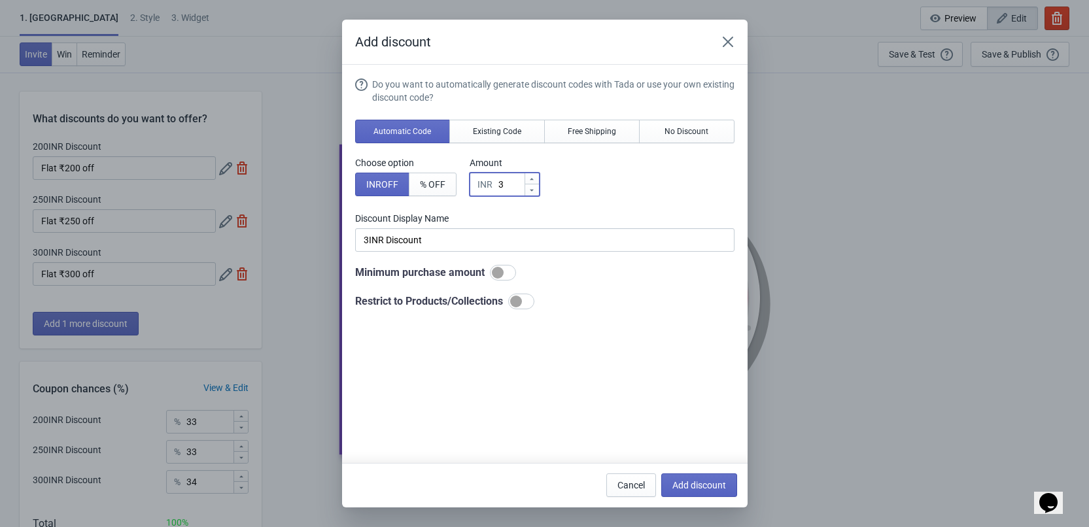
type input "35INR Discount"
type input "350"
type input "350INR Discount"
type input "350"
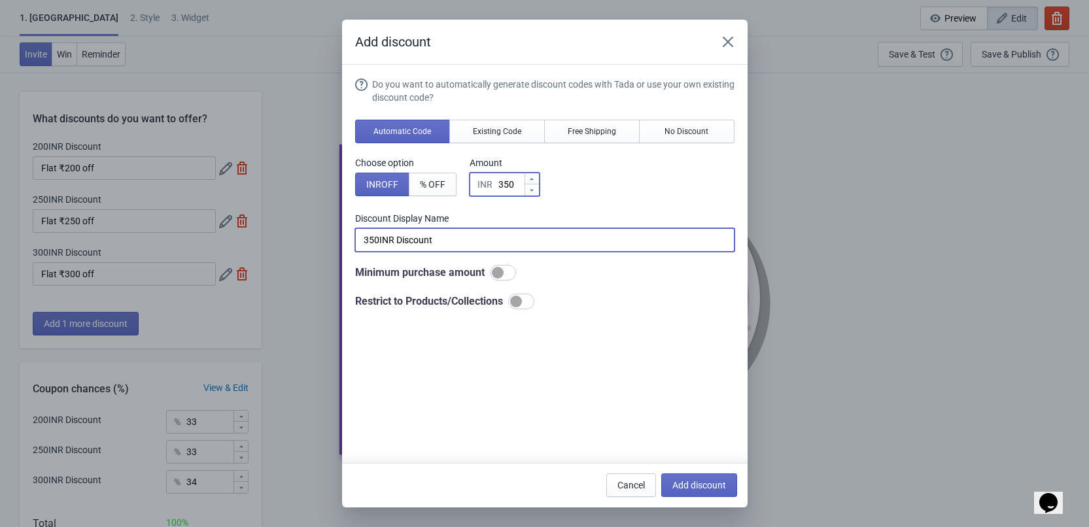
click at [400, 239] on input "350INR Discount" at bounding box center [544, 240] width 379 height 24
paste input "Flat ₹250 off"
type input "Flat ₹350 off"
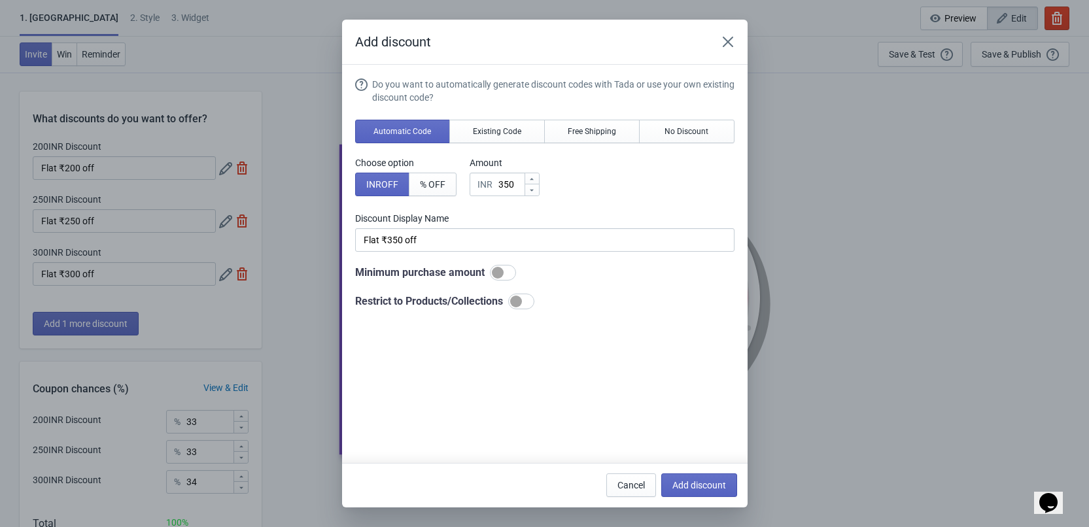
click at [499, 275] on div at bounding box center [498, 273] width 12 height 12
checkbox input "true"
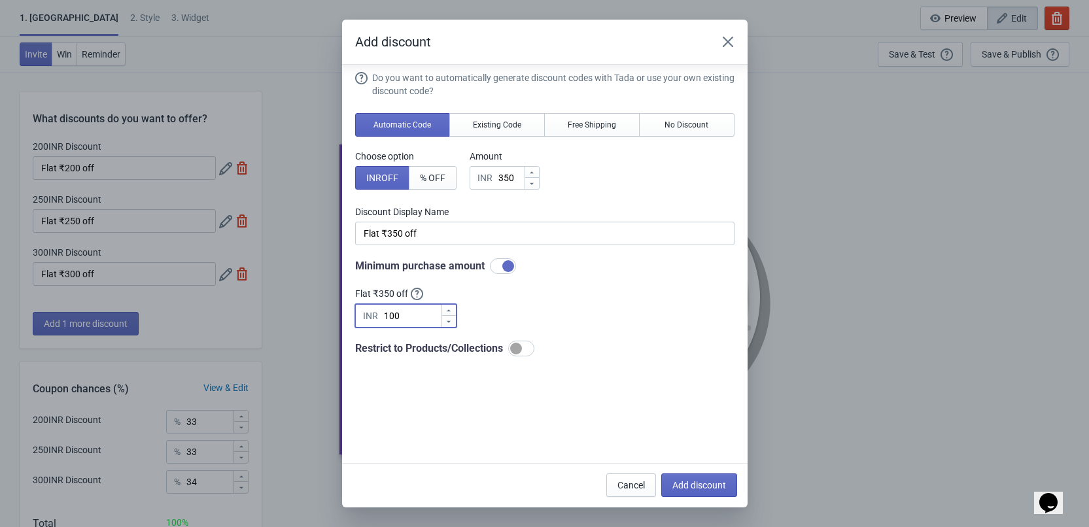
click at [392, 315] on input "100" at bounding box center [412, 316] width 58 height 24
type input "2499"
click at [516, 349] on div at bounding box center [516, 349] width 12 height 12
checkbox input "true"
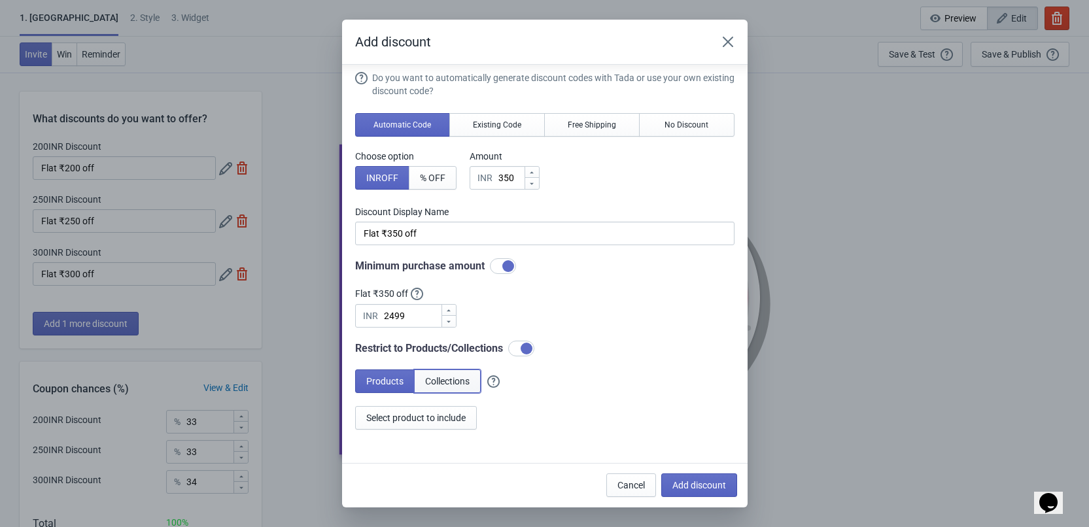
click at [453, 383] on span "Collections" at bounding box center [447, 381] width 44 height 10
click at [431, 422] on span "Select collections to include" at bounding box center [421, 418] width 111 height 10
click at [693, 481] on span "Add discount" at bounding box center [699, 485] width 54 height 10
type input "25"
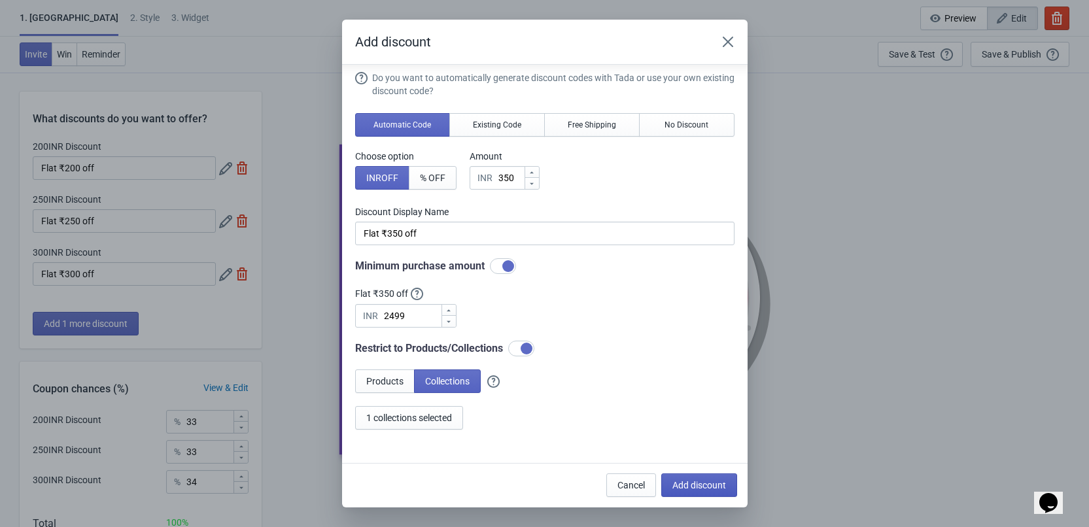
type input "25"
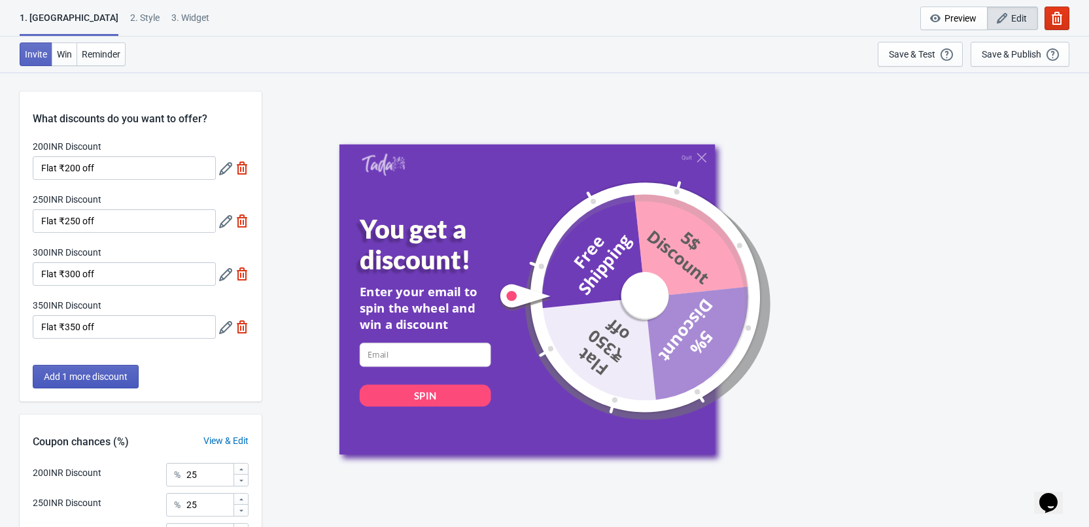
click at [77, 386] on button "Add 1 more discount" at bounding box center [86, 377] width 106 height 24
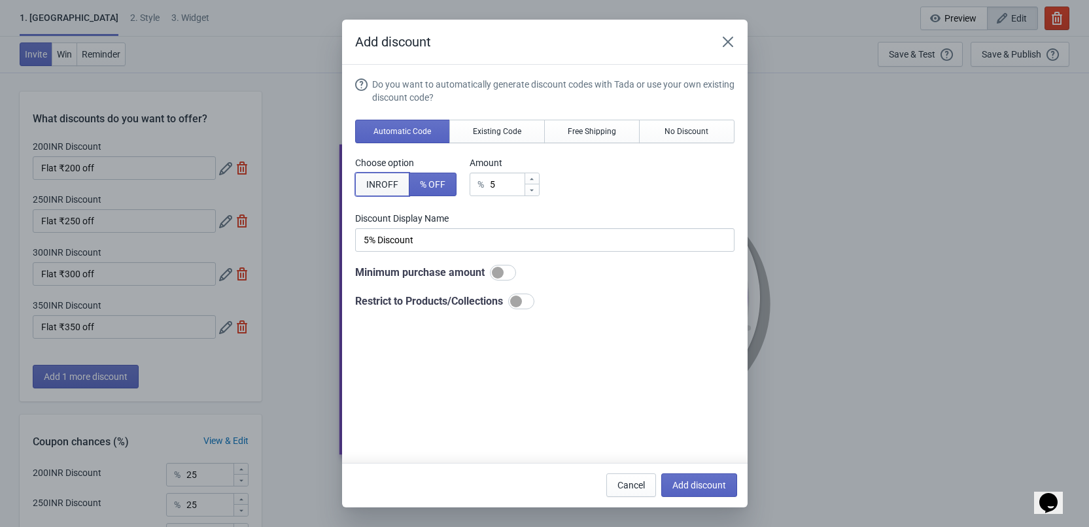
click at [394, 184] on span "INR OFF" at bounding box center [382, 184] width 32 height 10
type input "5INR Discount"
click at [500, 192] on input "5" at bounding box center [511, 185] width 26 height 24
type input "4"
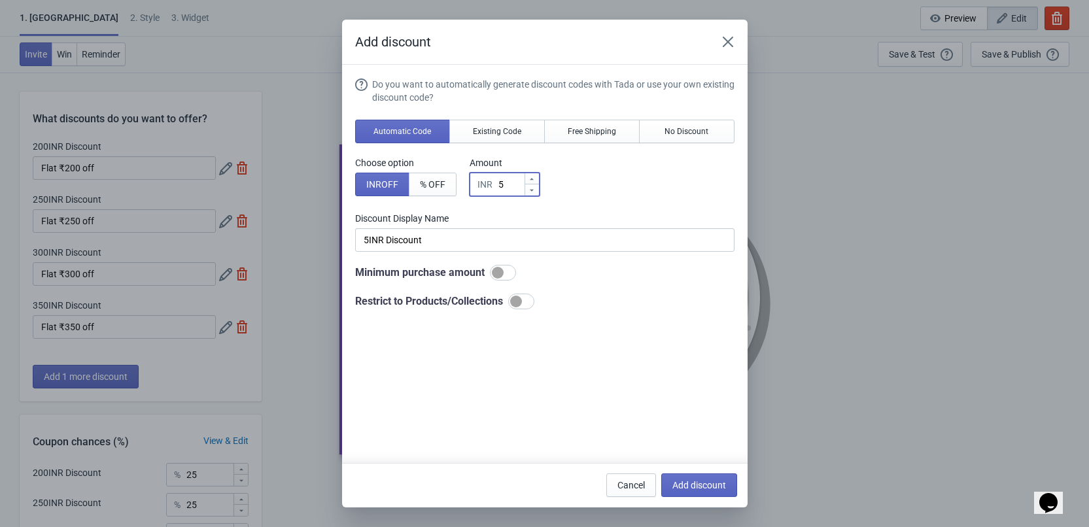
type input "4INR Discount"
type input "40"
type input "40INR Discount"
type input "400"
type input "400INR Discount"
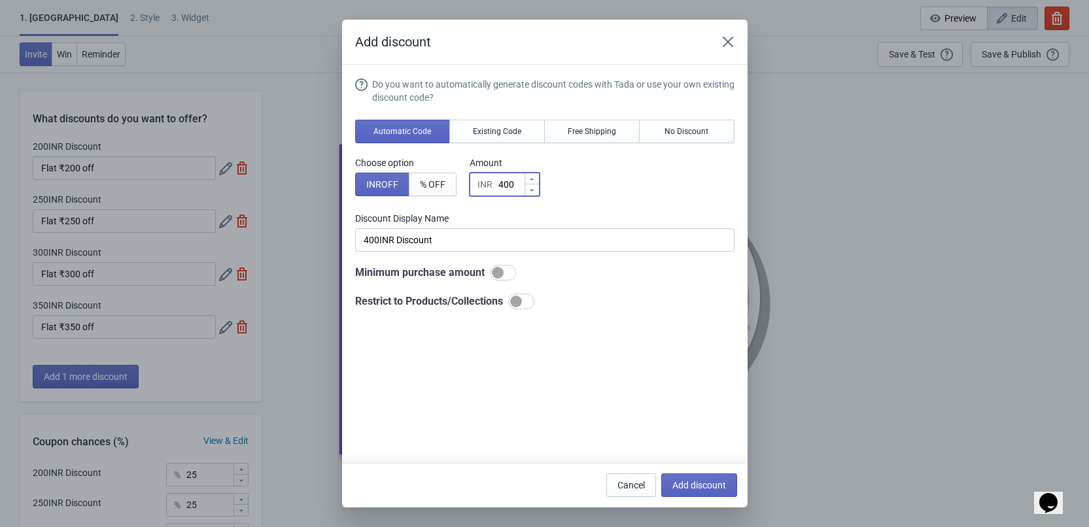
type input "400"
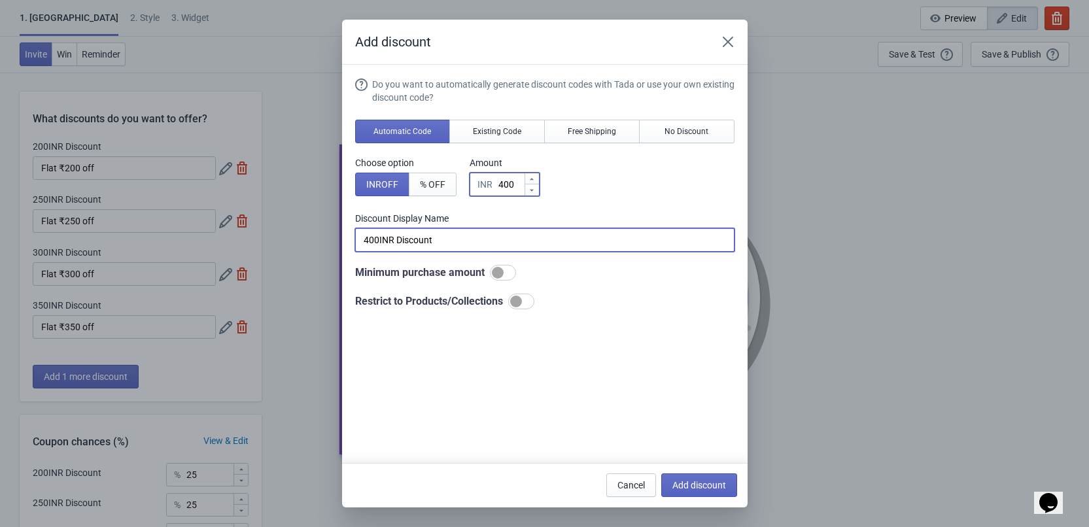
click at [449, 246] on input "400INR Discount" at bounding box center [544, 240] width 379 height 24
paste input "Flat ₹250 off"
type input "Flat ₹250 off"
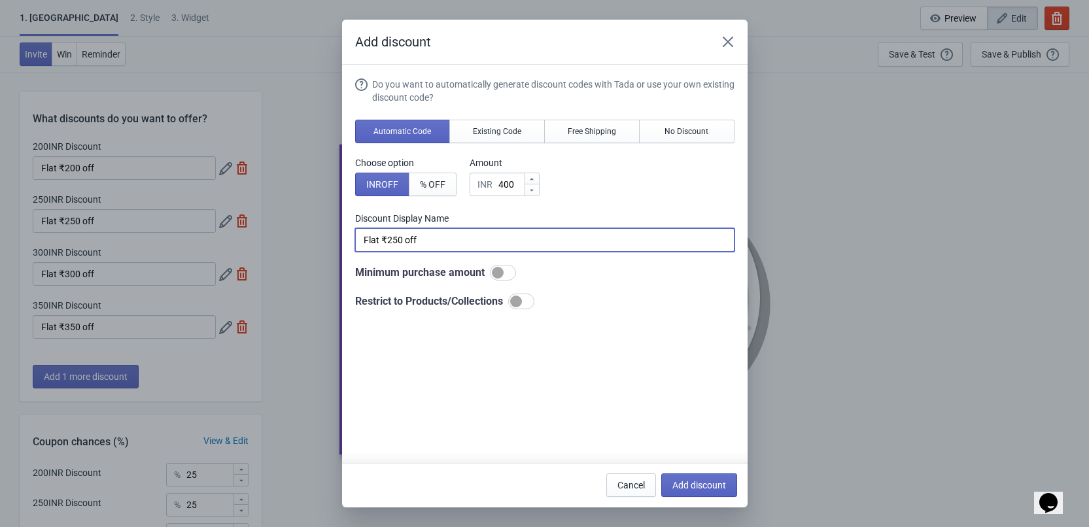
click at [505, 281] on div at bounding box center [503, 273] width 26 height 16
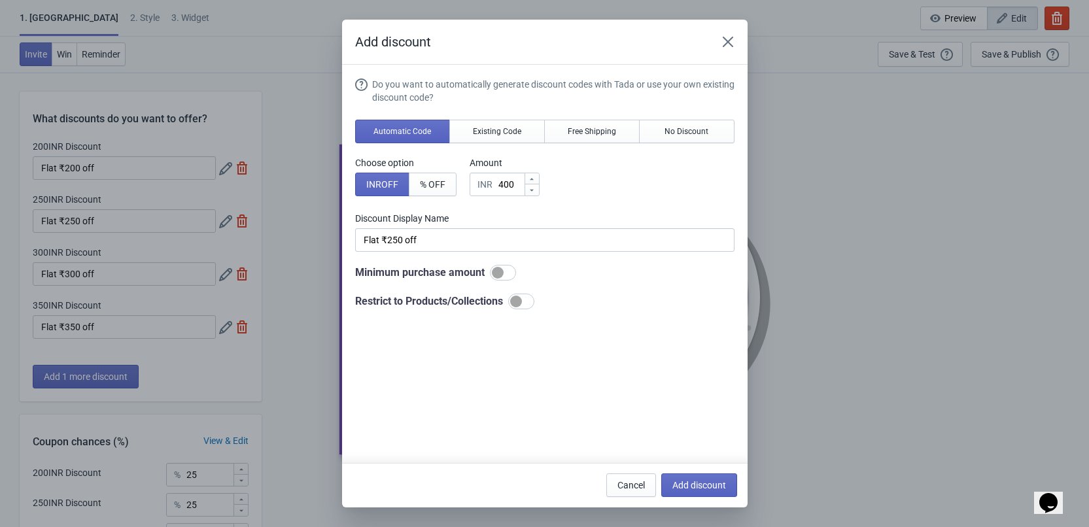
click at [505, 277] on div at bounding box center [503, 273] width 26 height 16
checkbox input "true"
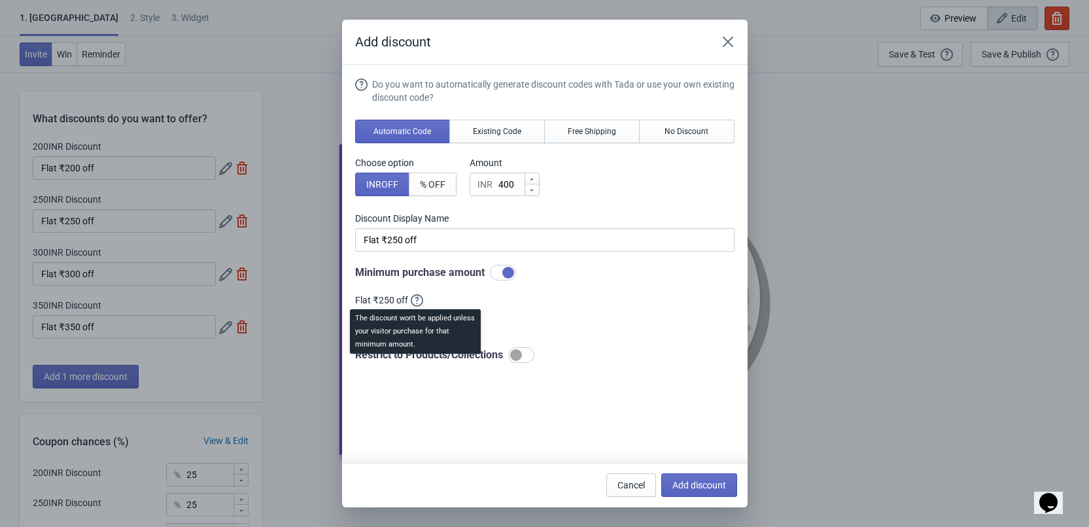
click at [407, 318] on div "The discount won't be applied unless your visitor purchase for that minimum amo…" at bounding box center [415, 336] width 152 height 58
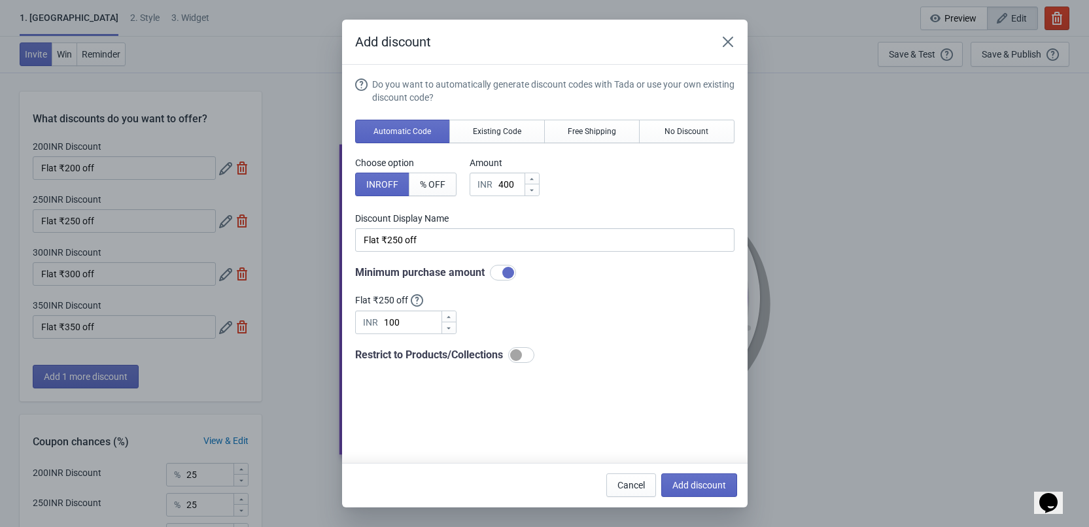
click at [592, 324] on div "Do you want to automatically generate discount codes with Tada or use your own …" at bounding box center [544, 220] width 379 height 285
click at [396, 328] on input "100" at bounding box center [412, 323] width 58 height 24
type input "2499"
click at [519, 353] on div at bounding box center [516, 355] width 12 height 12
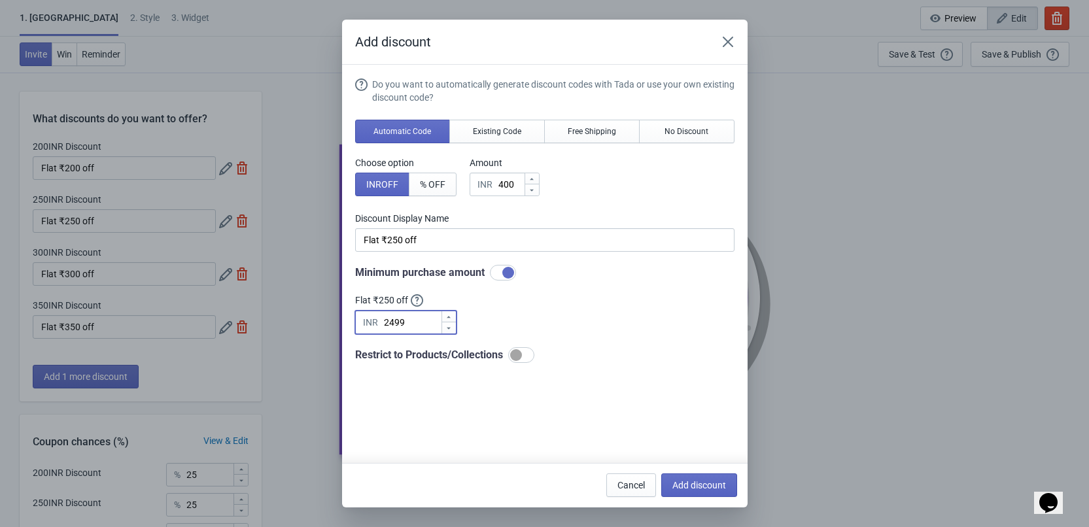
checkbox input "true"
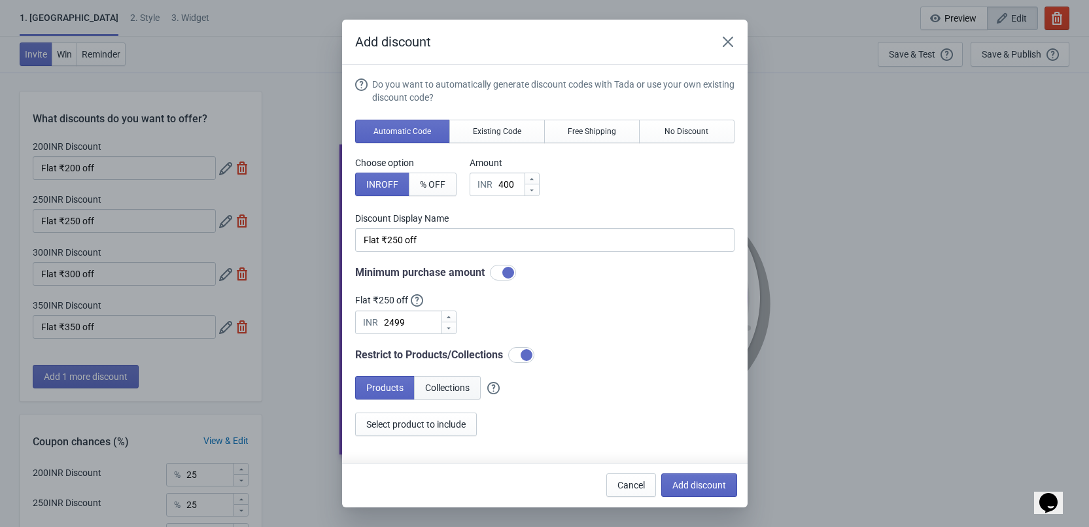
click at [441, 391] on span "Collections" at bounding box center [447, 388] width 44 height 10
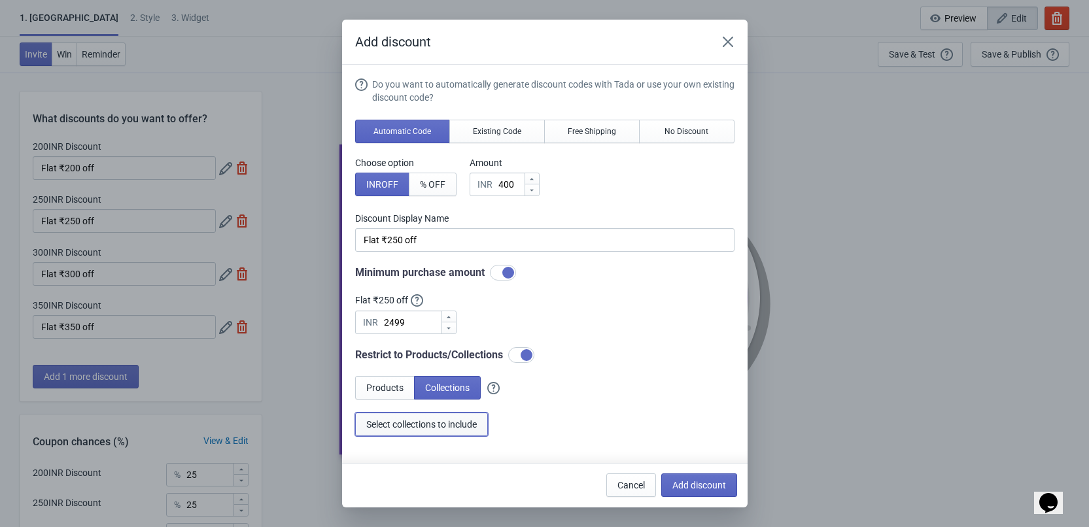
click at [413, 421] on span "Select collections to include" at bounding box center [421, 424] width 111 height 10
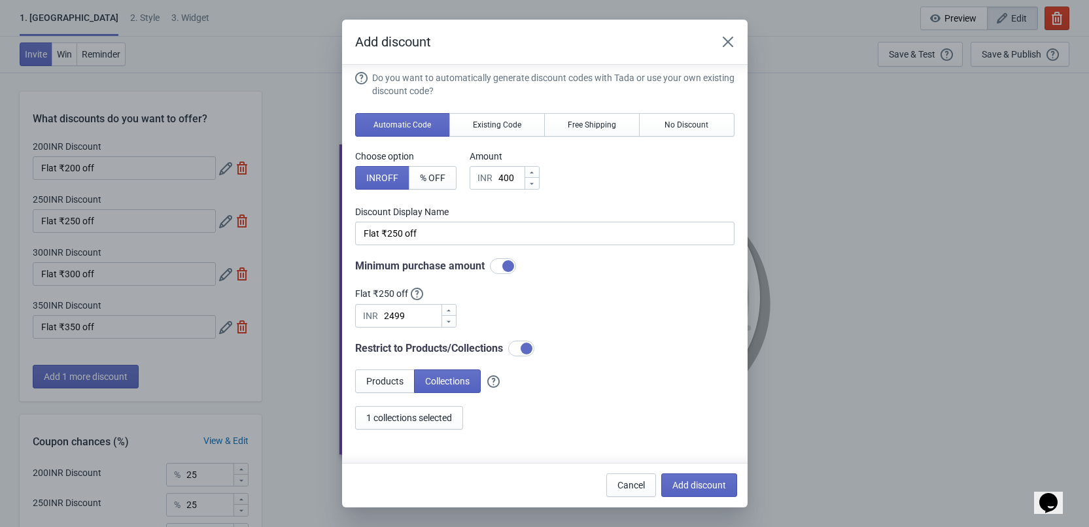
scroll to position [0, 0]
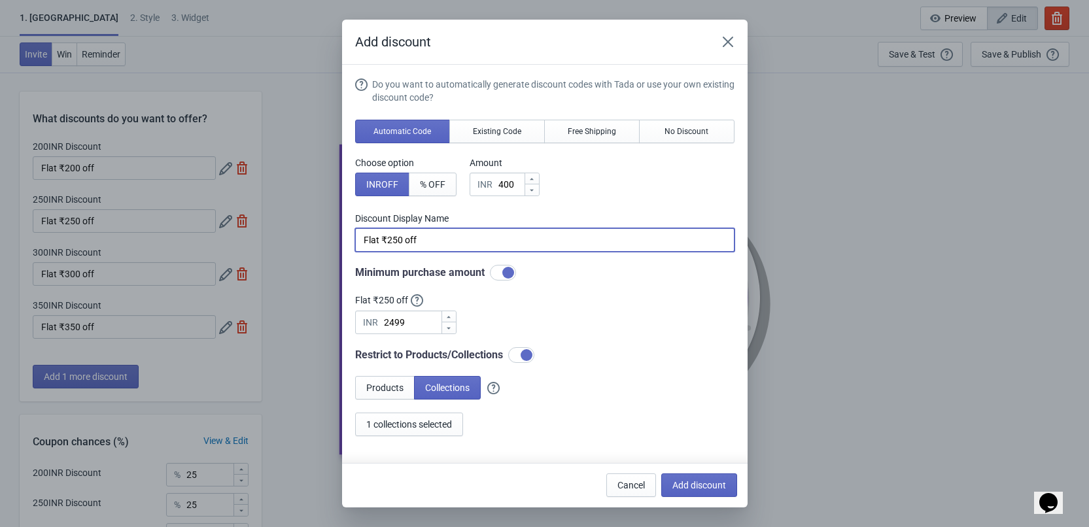
click at [385, 245] on input "Flat ₹250 off" at bounding box center [544, 240] width 379 height 24
type input "Flat ₹400 off"
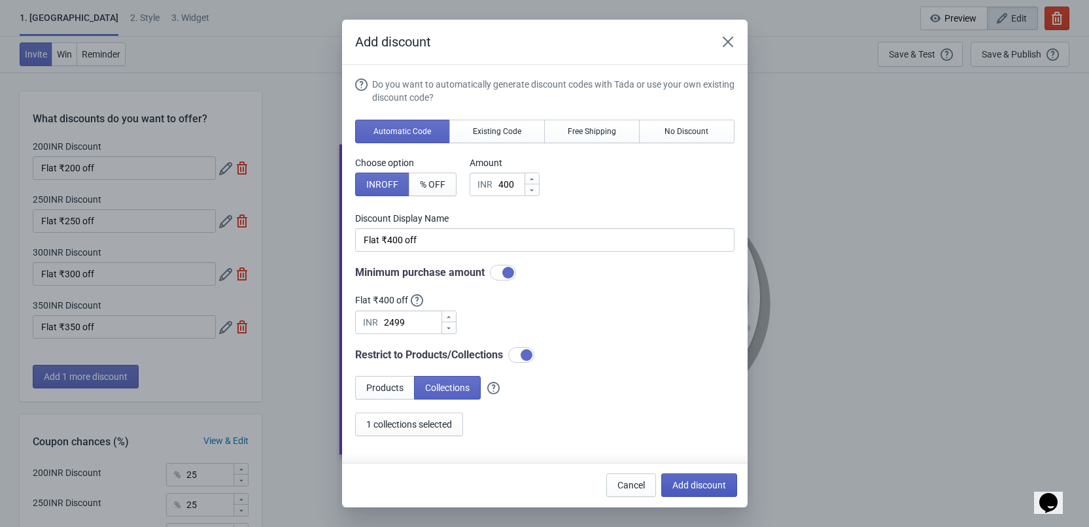
click at [726, 484] on button "Add discount" at bounding box center [699, 485] width 76 height 24
type input "20"
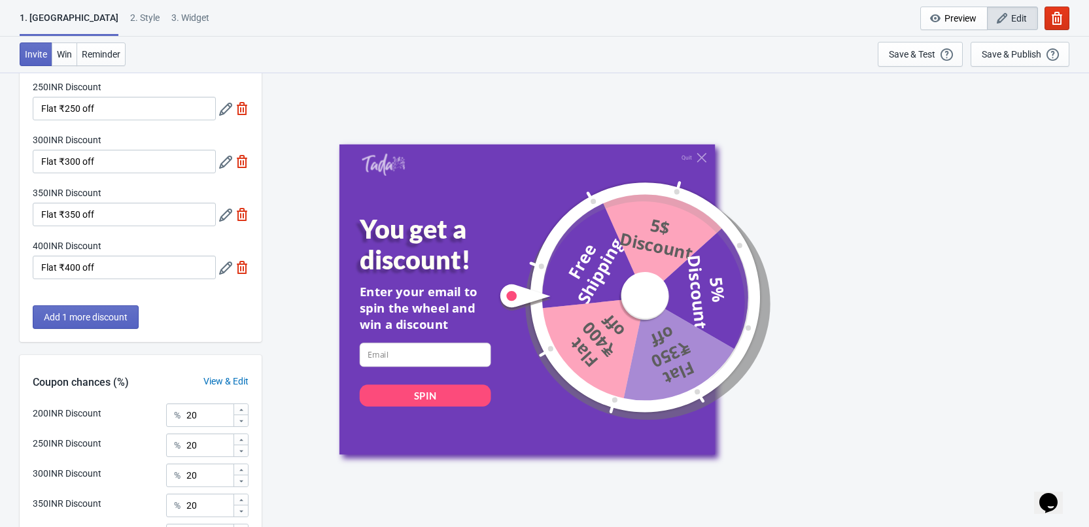
scroll to position [131, 0]
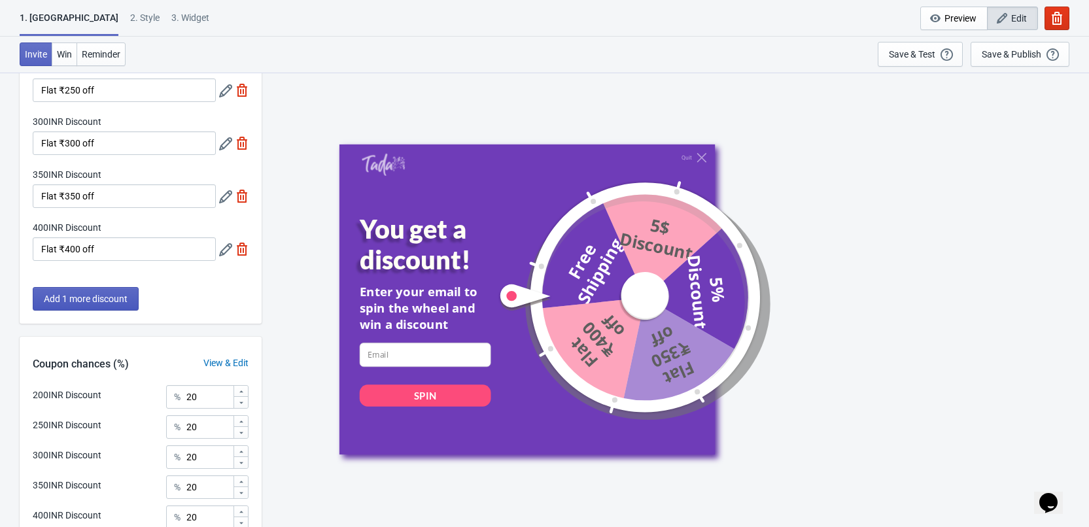
click at [102, 299] on span "Add 1 more discount" at bounding box center [86, 299] width 84 height 10
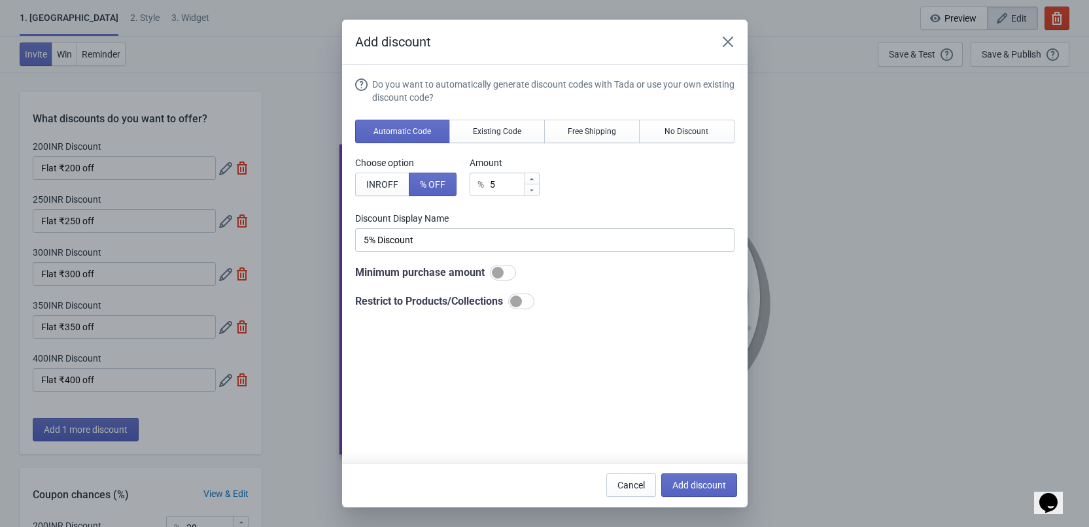
scroll to position [0, 0]
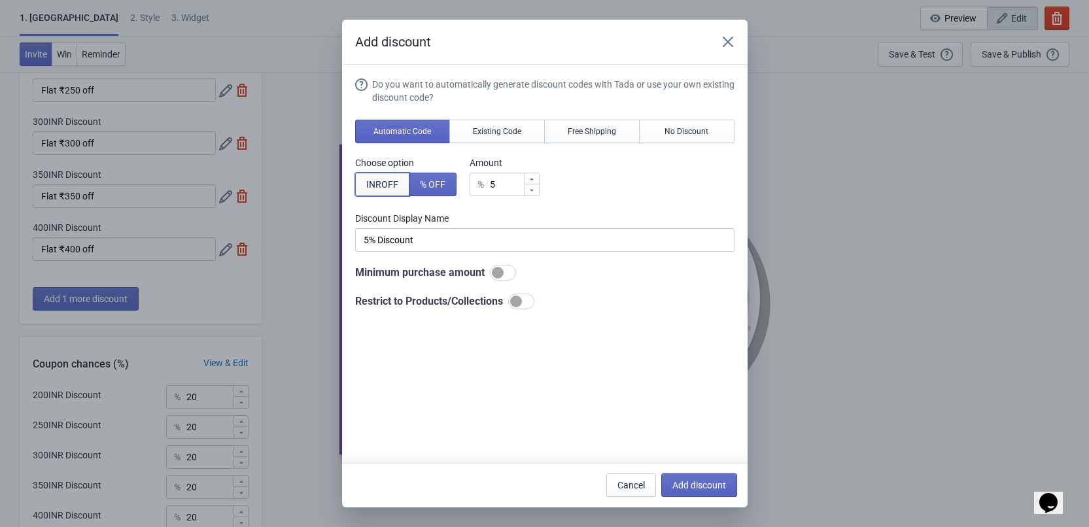
click at [394, 173] on button "INR OFF" at bounding box center [382, 185] width 54 height 24
type input "5INR Discount"
click at [492, 186] on div "INR" at bounding box center [484, 185] width 15 height 16
click at [502, 186] on input "5" at bounding box center [511, 185] width 26 height 24
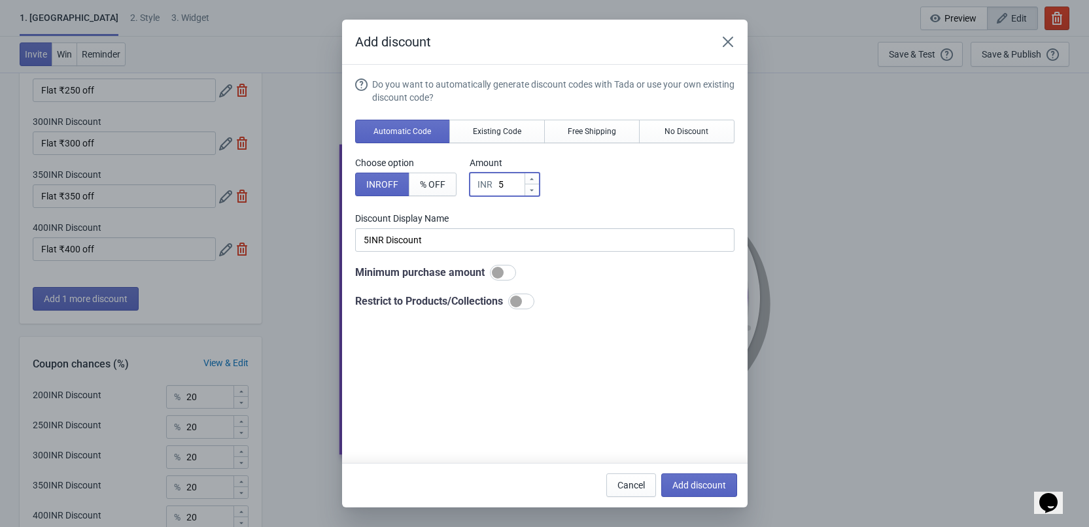
click at [499, 184] on input "5" at bounding box center [511, 185] width 26 height 24
type input "50"
type input "50INR Discount"
type input "500"
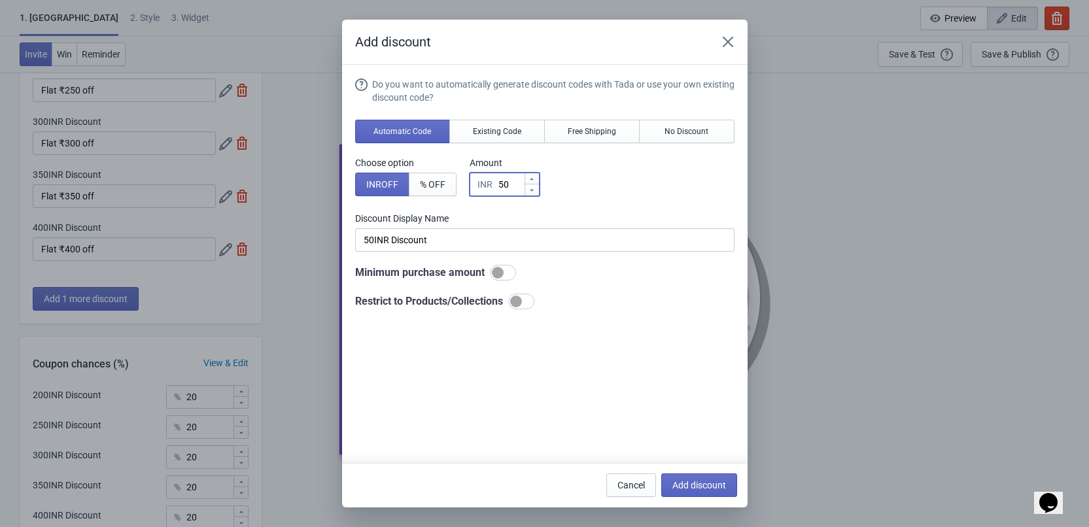
type input "500INR Discount"
type input "5000"
type input "5000INR Discount"
type input "500"
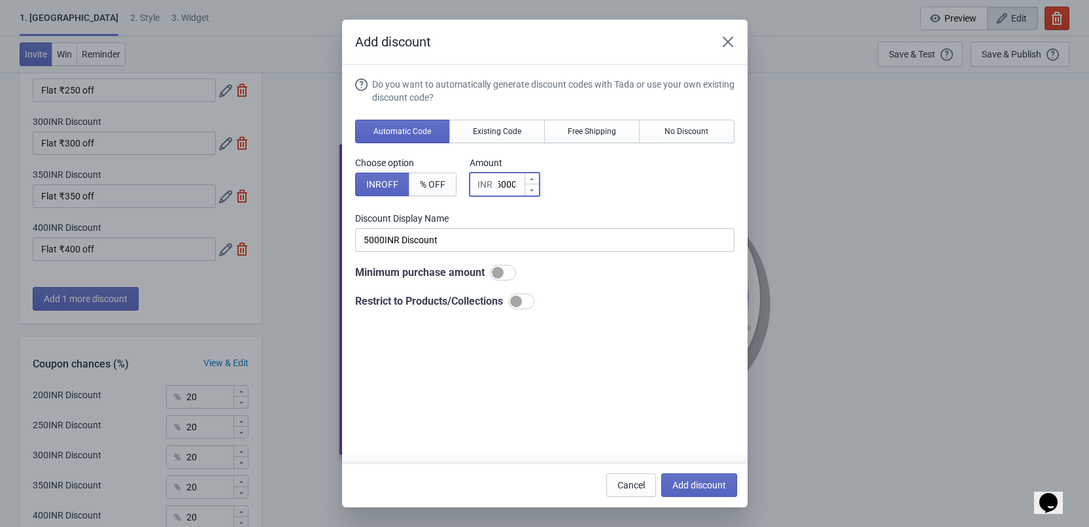
type input "500INR Discount"
type input "500"
click at [456, 169] on label "Discount Display Name" at bounding box center [405, 162] width 101 height 13
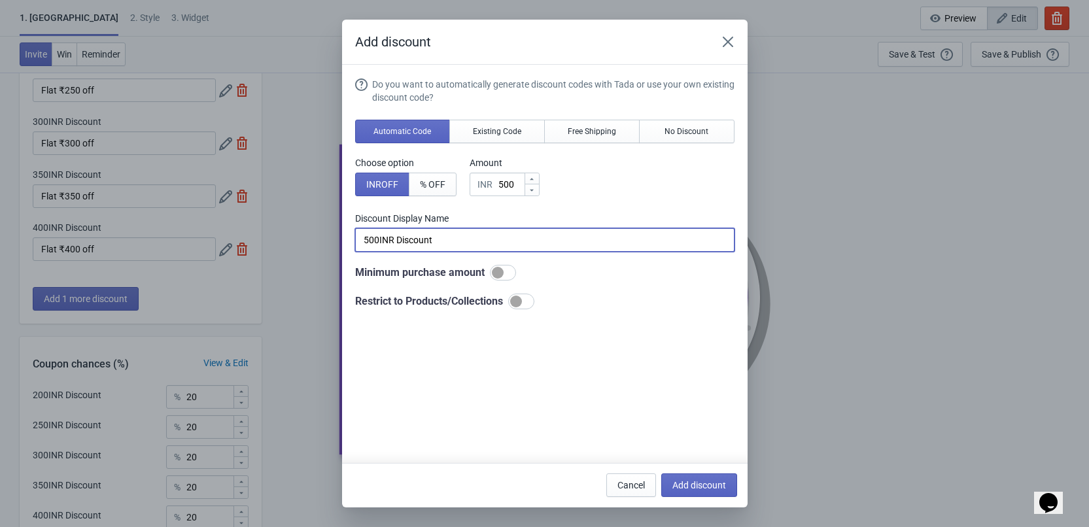
click at [458, 243] on input "500INR Discount" at bounding box center [544, 240] width 379 height 24
paste input "Flat ₹250 off"
click at [389, 245] on input "Flat ₹250 off" at bounding box center [544, 240] width 379 height 24
click at [504, 266] on div at bounding box center [503, 273] width 26 height 16
type input "Flat ₹500 off"
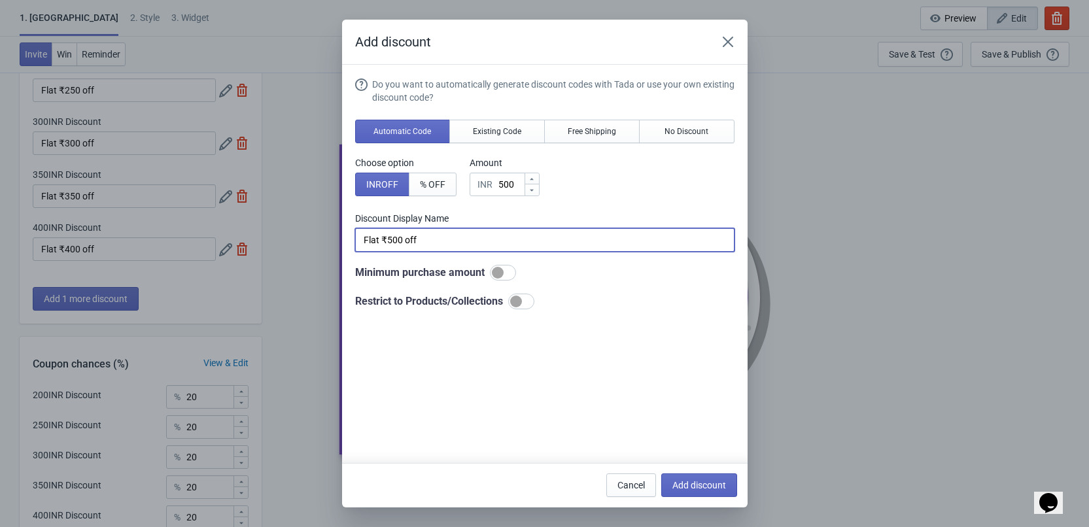
checkbox input "true"
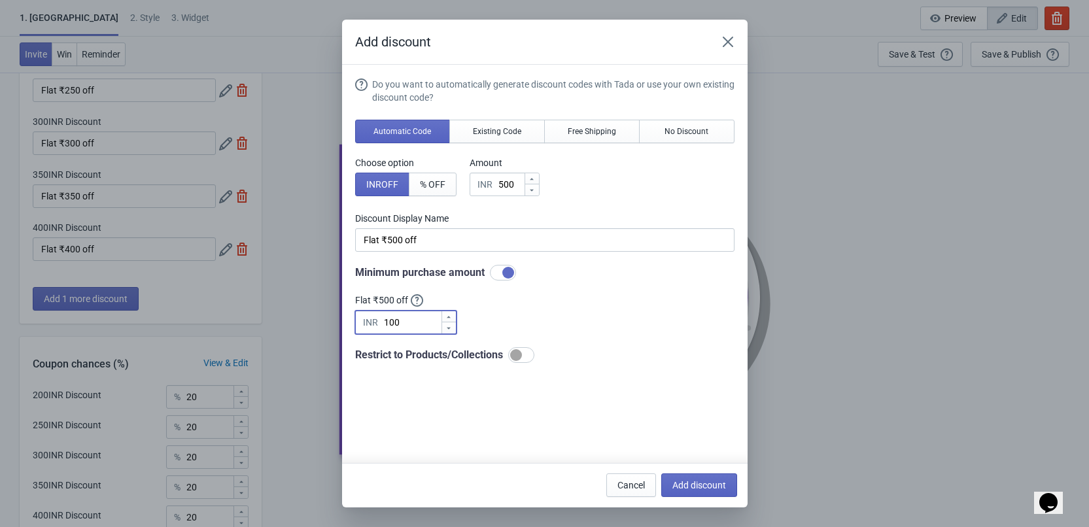
click at [411, 321] on input "100" at bounding box center [412, 323] width 58 height 24
click at [398, 323] on input "100" at bounding box center [412, 323] width 58 height 24
click at [392, 325] on input "100" at bounding box center [412, 323] width 58 height 24
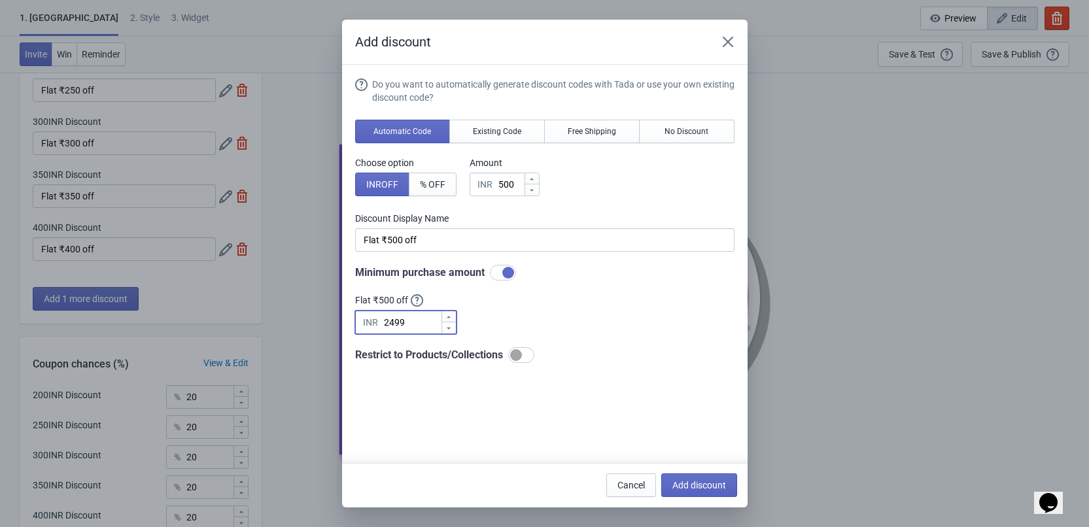
click at [524, 353] on div at bounding box center [521, 355] width 26 height 16
type input "2499"
checkbox input "true"
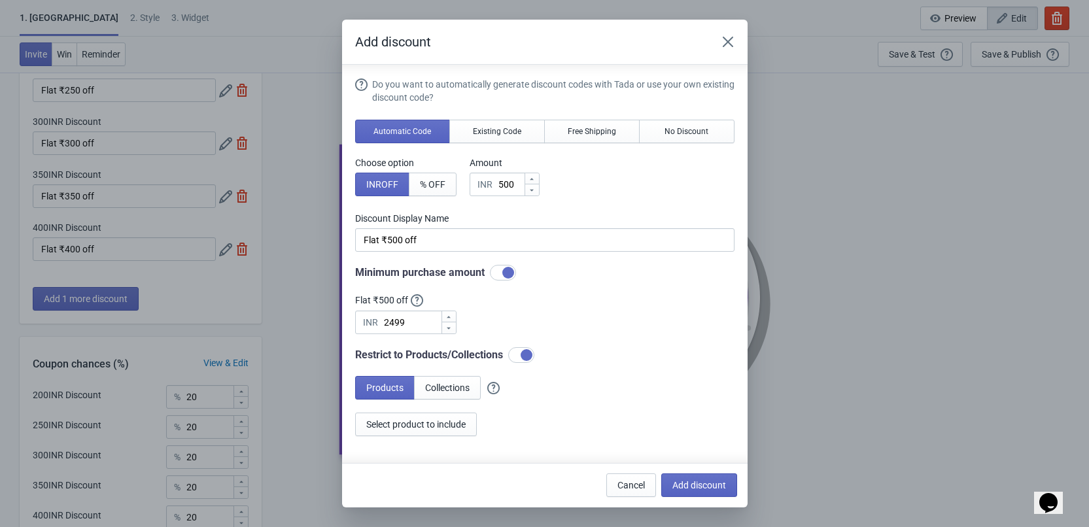
scroll to position [7, 0]
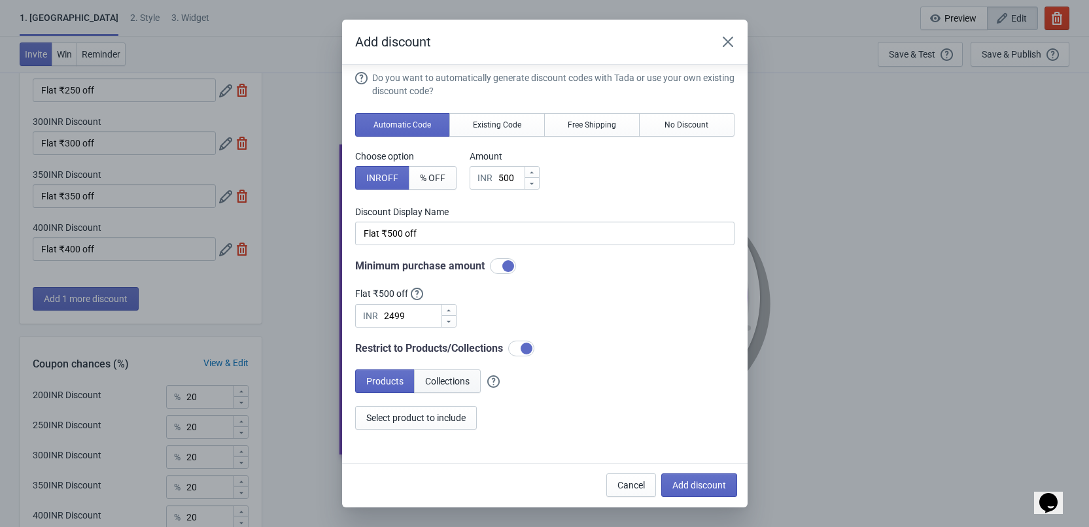
click at [462, 385] on span "Collections" at bounding box center [447, 381] width 44 height 10
click at [431, 419] on span "Select collections to include" at bounding box center [421, 418] width 111 height 10
click at [428, 417] on span "1 collections selected" at bounding box center [409, 418] width 86 height 10
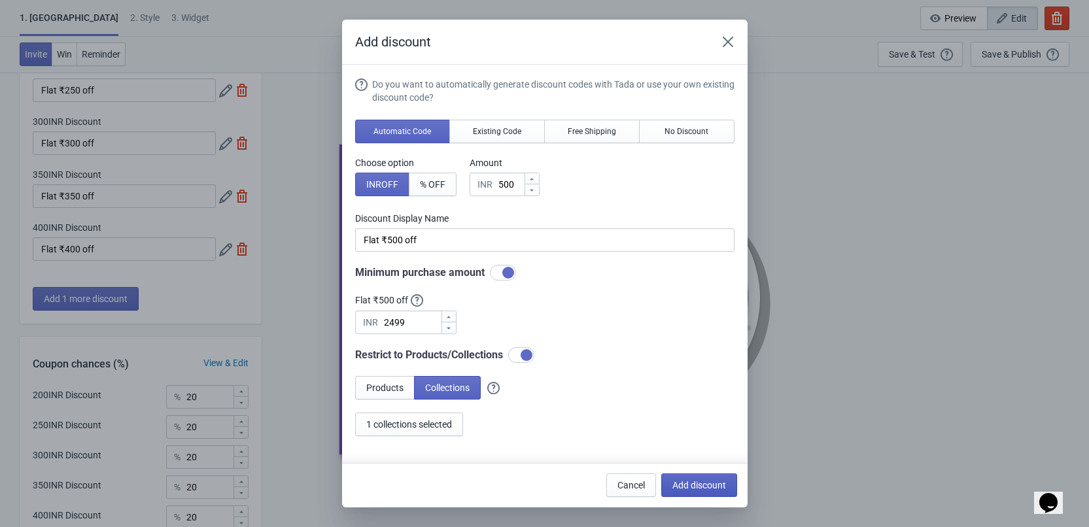
click at [678, 493] on button "Add discount" at bounding box center [699, 485] width 76 height 24
type input "16"
type input "17"
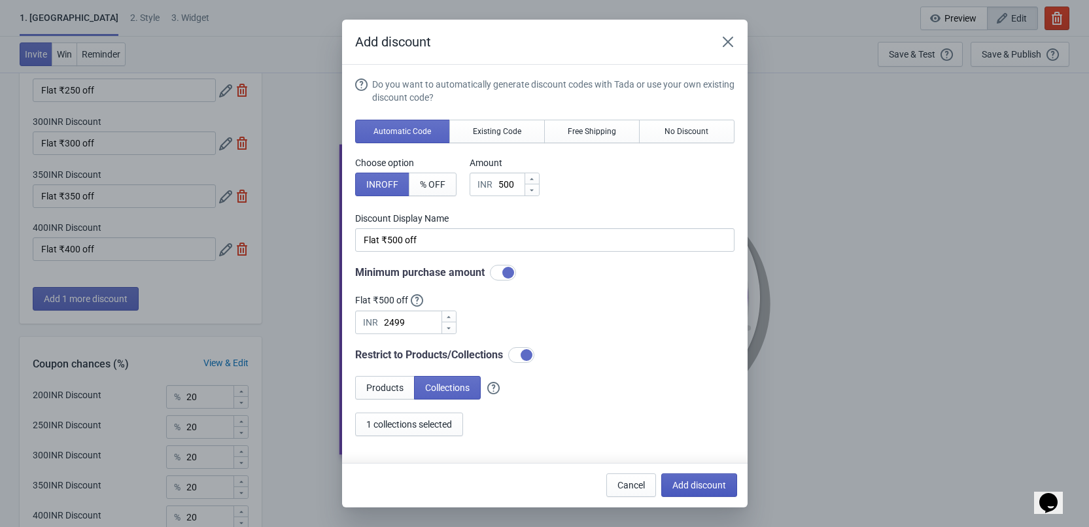
type input "17"
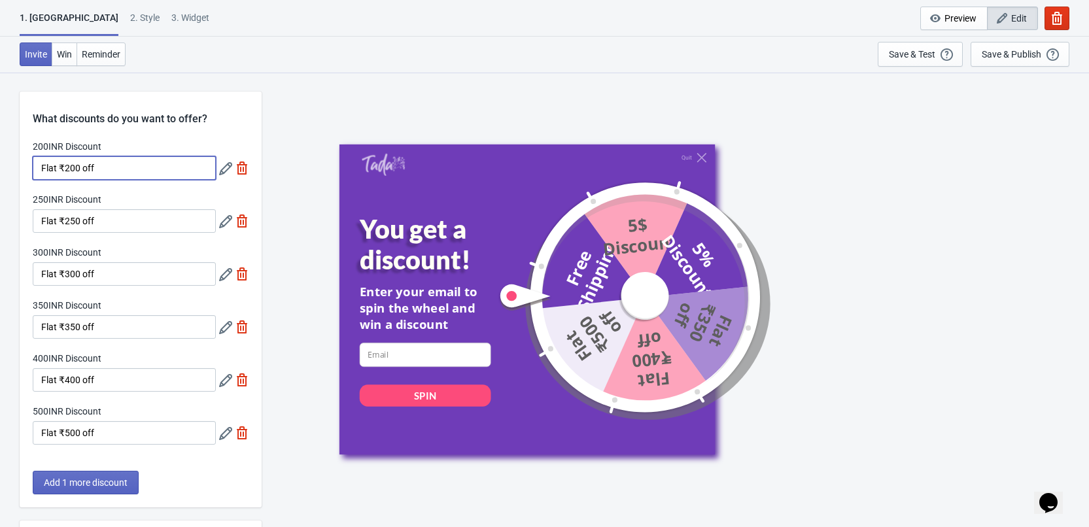
click at [140, 177] on input "Flat ₹200 off" at bounding box center [124, 168] width 183 height 24
click at [229, 172] on icon at bounding box center [225, 168] width 13 height 13
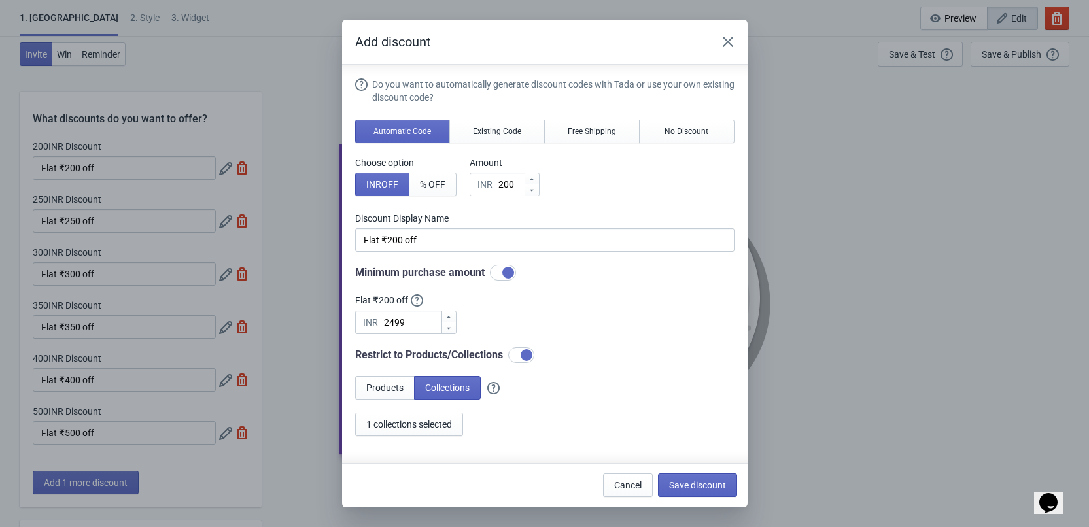
scroll to position [7, 0]
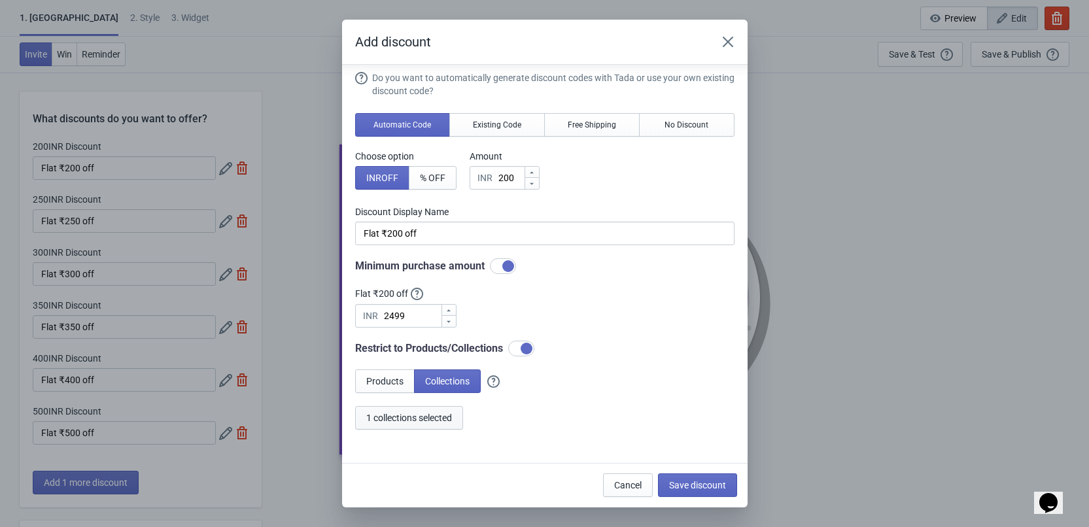
click at [431, 424] on button "1 collections selected" at bounding box center [409, 418] width 108 height 24
click at [730, 46] on icon "Close" at bounding box center [727, 41] width 13 height 13
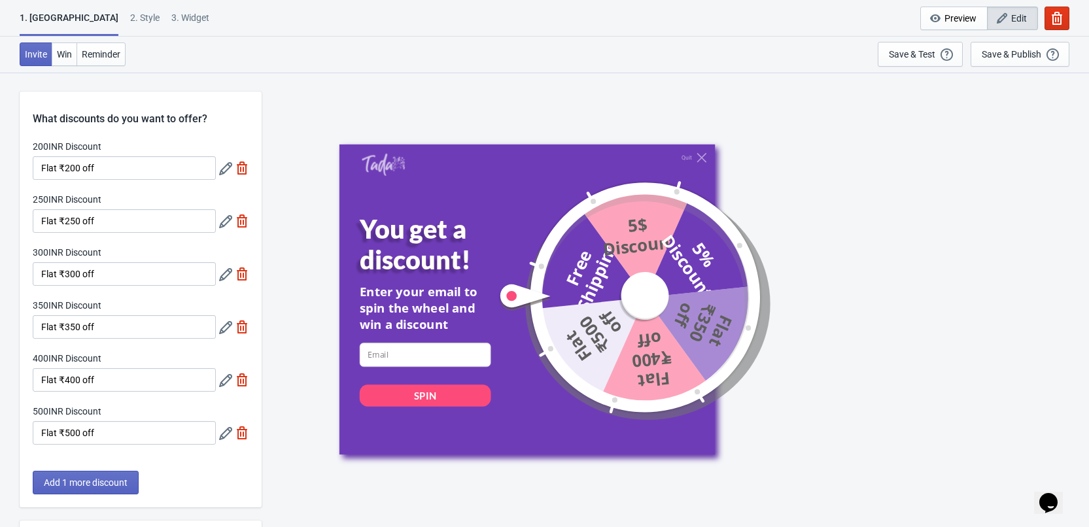
click at [228, 214] on div at bounding box center [225, 220] width 13 height 13
click at [229, 219] on icon at bounding box center [225, 221] width 13 height 13
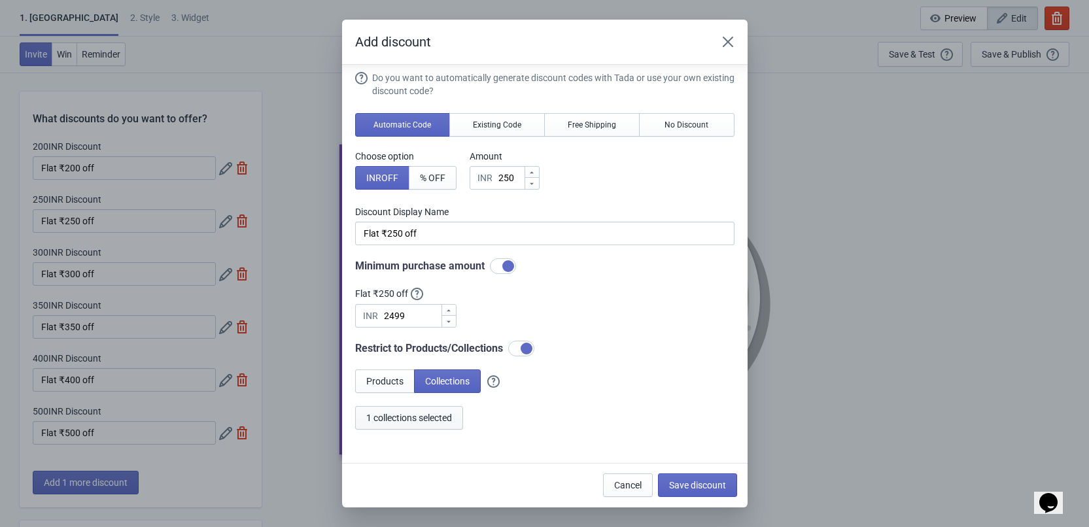
click at [443, 427] on button "1 collections selected" at bounding box center [409, 418] width 108 height 24
click at [722, 39] on icon "Close" at bounding box center [727, 41] width 13 height 13
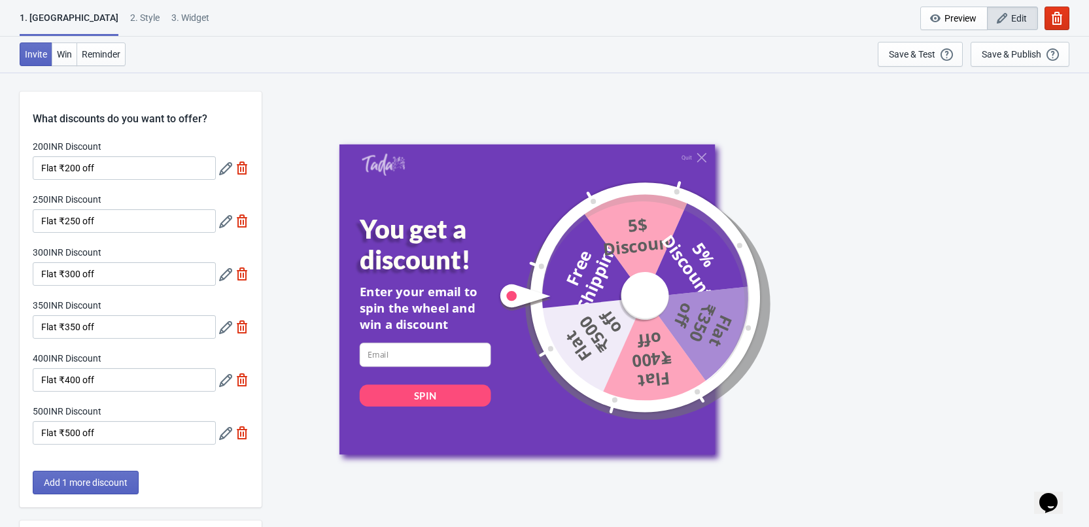
click at [227, 271] on icon at bounding box center [225, 274] width 13 height 13
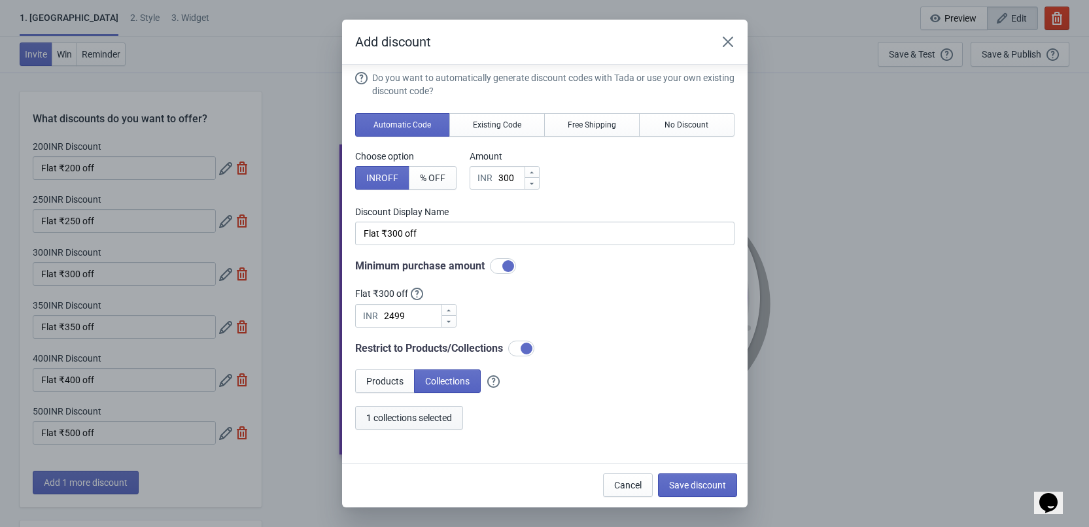
click at [434, 415] on span "1 collections selected" at bounding box center [409, 418] width 86 height 10
click at [721, 42] on icon "Close" at bounding box center [727, 41] width 13 height 13
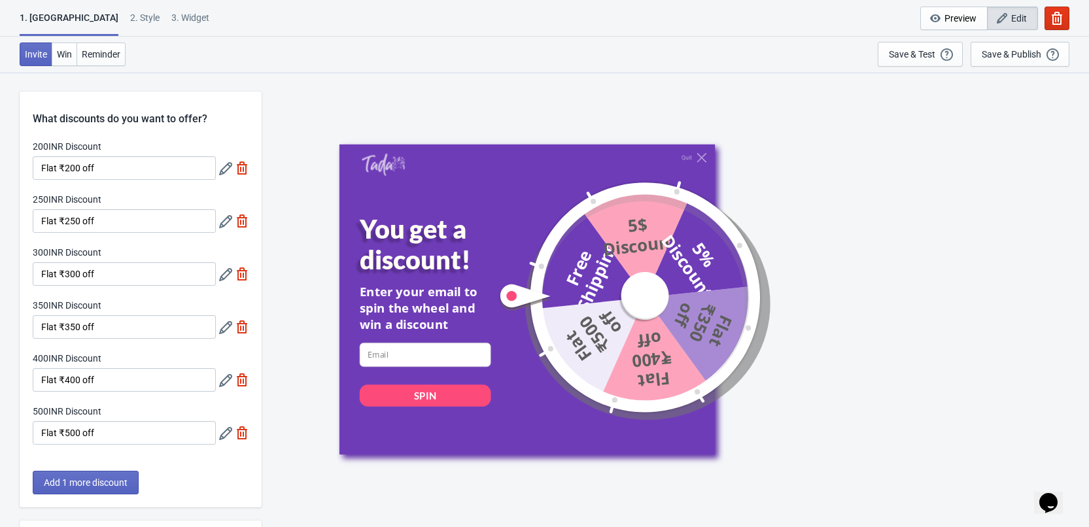
click at [218, 332] on div "350INR Discount Flat ₹350 off" at bounding box center [141, 319] width 216 height 40
click at [220, 328] on icon at bounding box center [225, 327] width 13 height 13
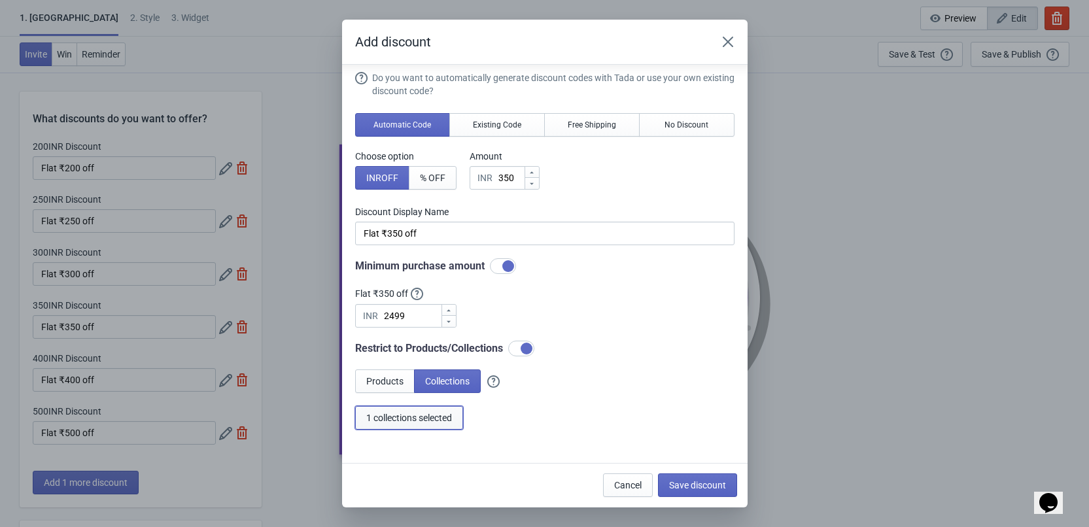
click at [414, 422] on span "1 collections selected" at bounding box center [409, 418] width 86 height 10
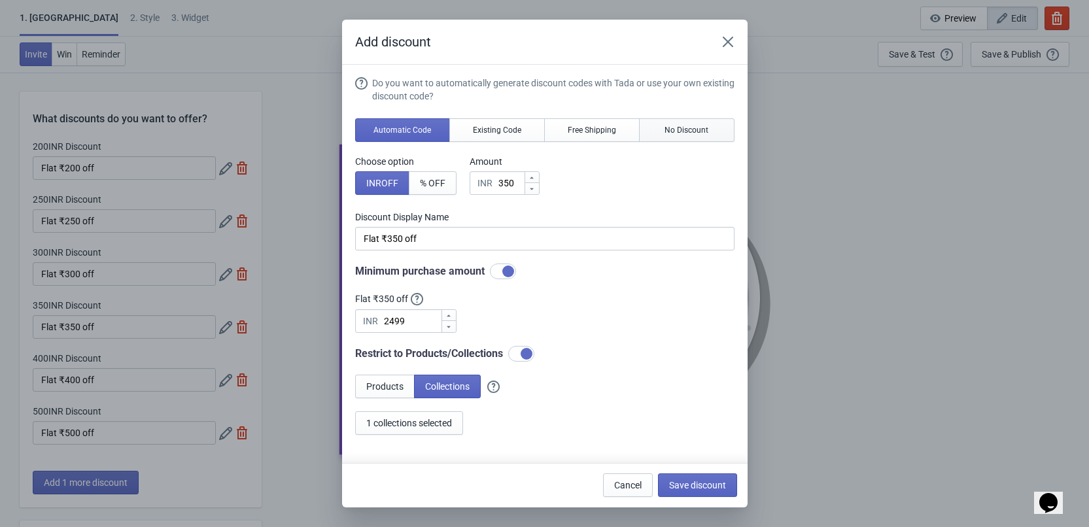
scroll to position [0, 0]
click at [730, 44] on icon "Close" at bounding box center [727, 42] width 10 height 10
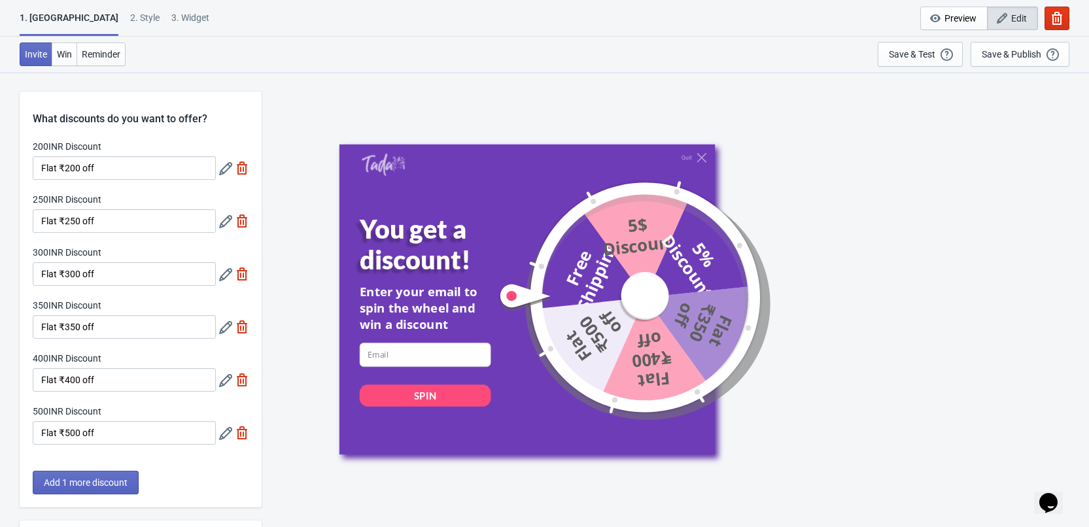
click at [224, 276] on icon at bounding box center [225, 274] width 13 height 13
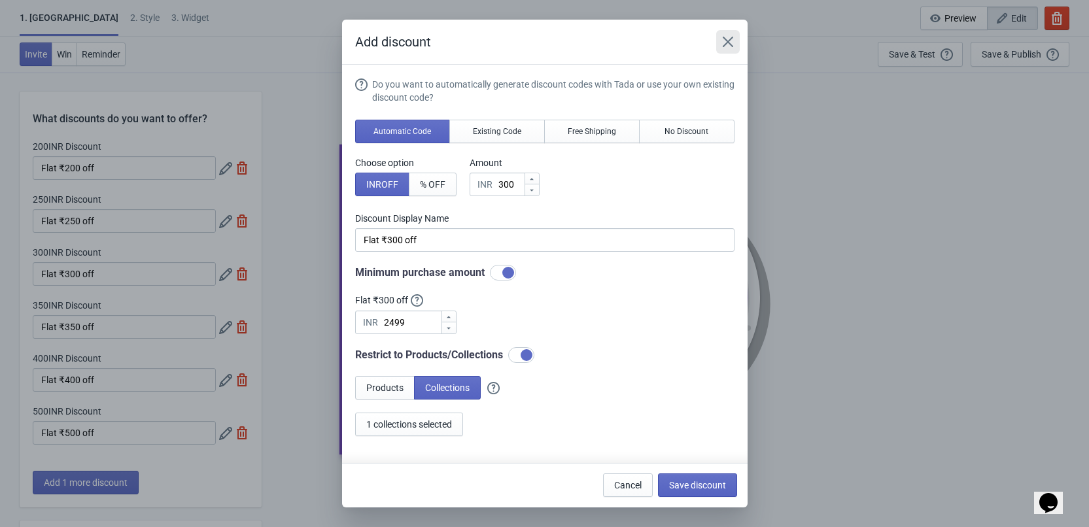
click at [737, 31] on button "Close" at bounding box center [728, 42] width 24 height 24
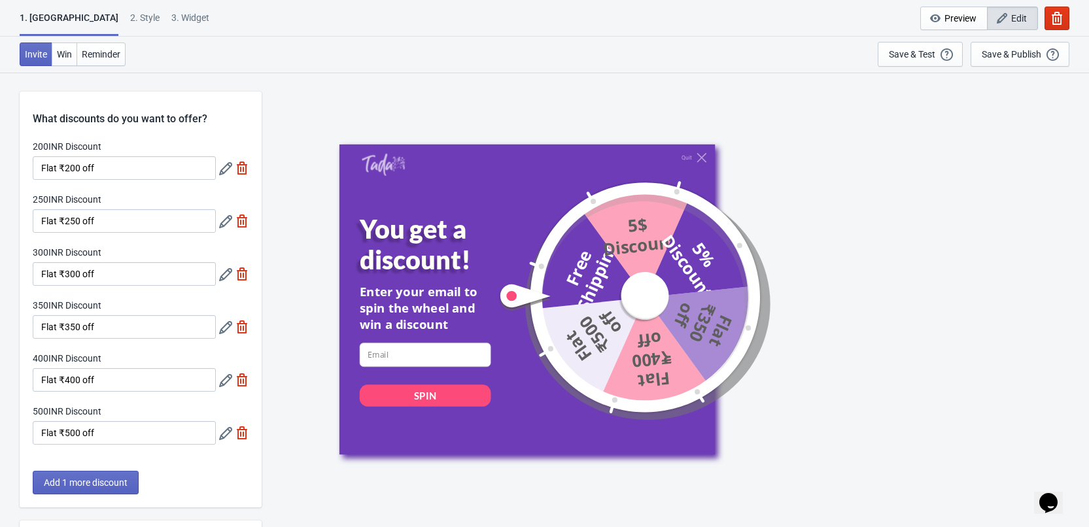
click at [230, 219] on icon at bounding box center [225, 221] width 13 height 13
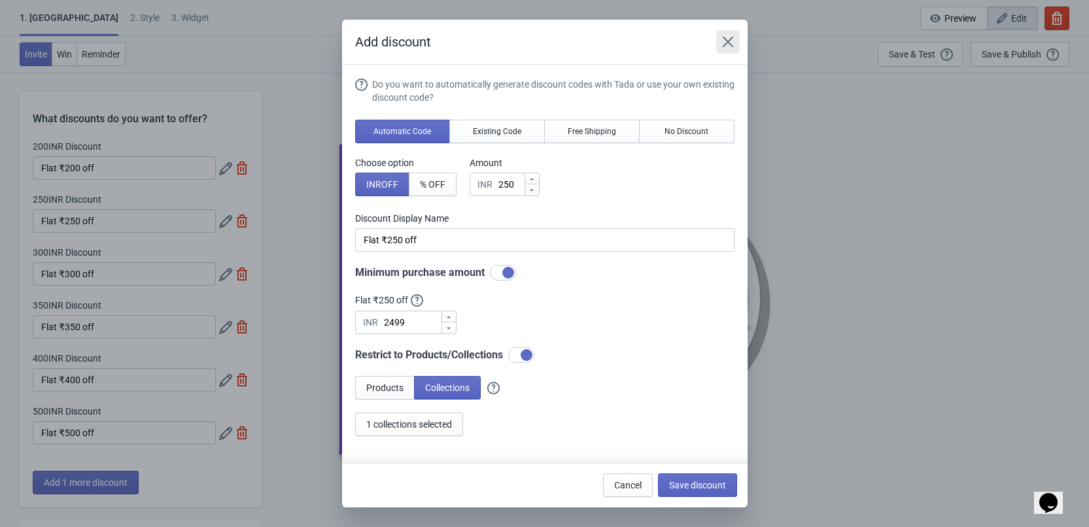
click at [726, 37] on icon "Close" at bounding box center [727, 41] width 13 height 13
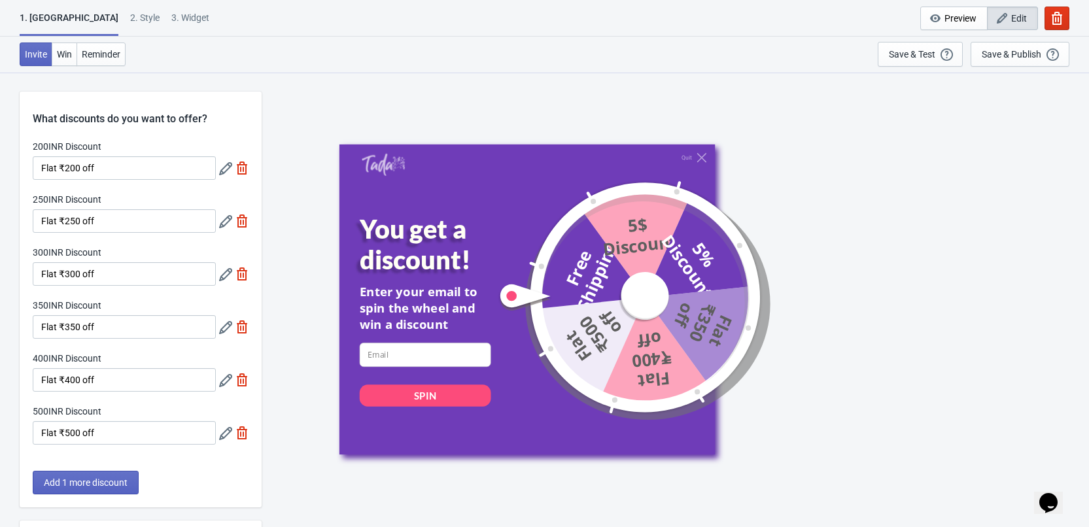
click at [223, 274] on icon at bounding box center [225, 274] width 13 height 13
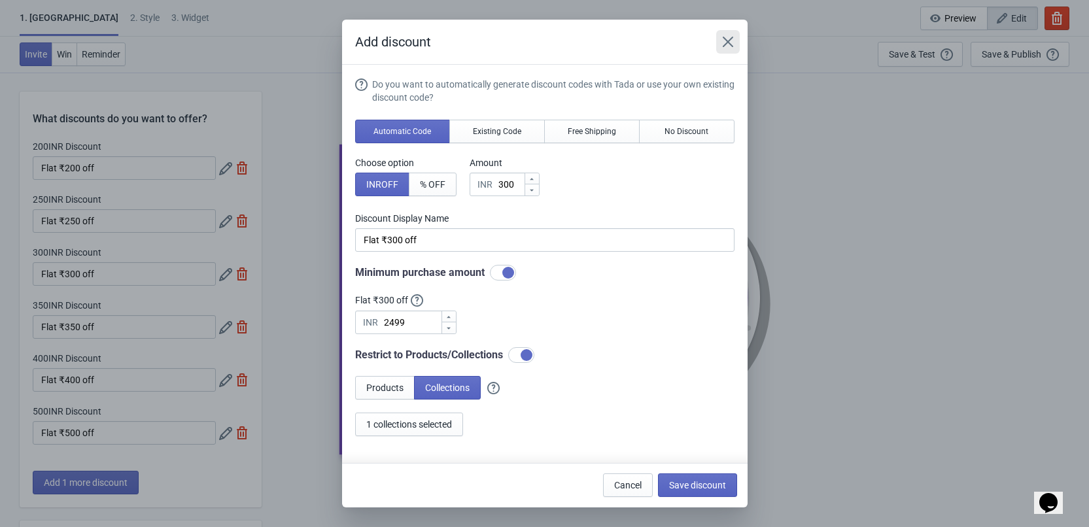
click at [725, 36] on icon "Close" at bounding box center [727, 41] width 13 height 13
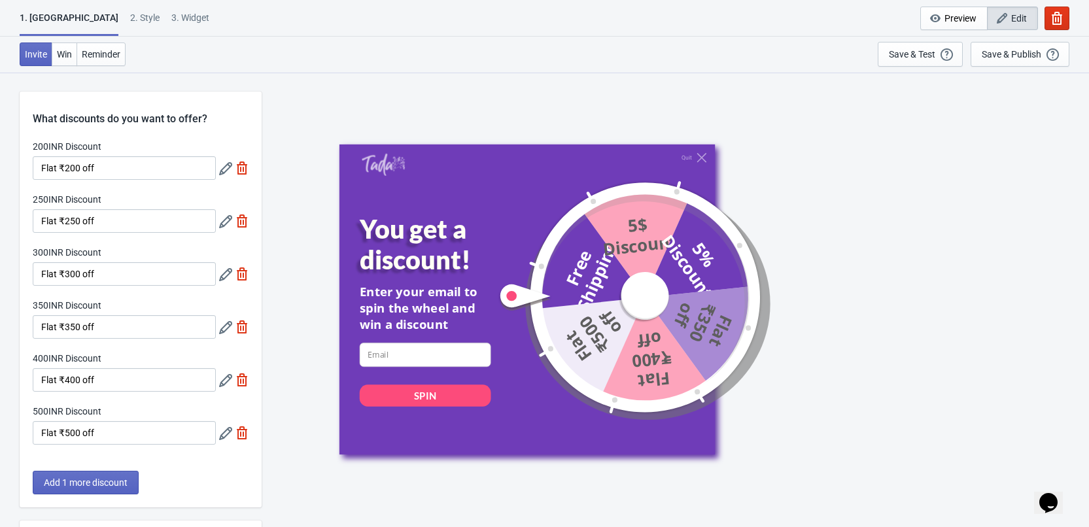
click at [226, 324] on icon at bounding box center [225, 327] width 13 height 13
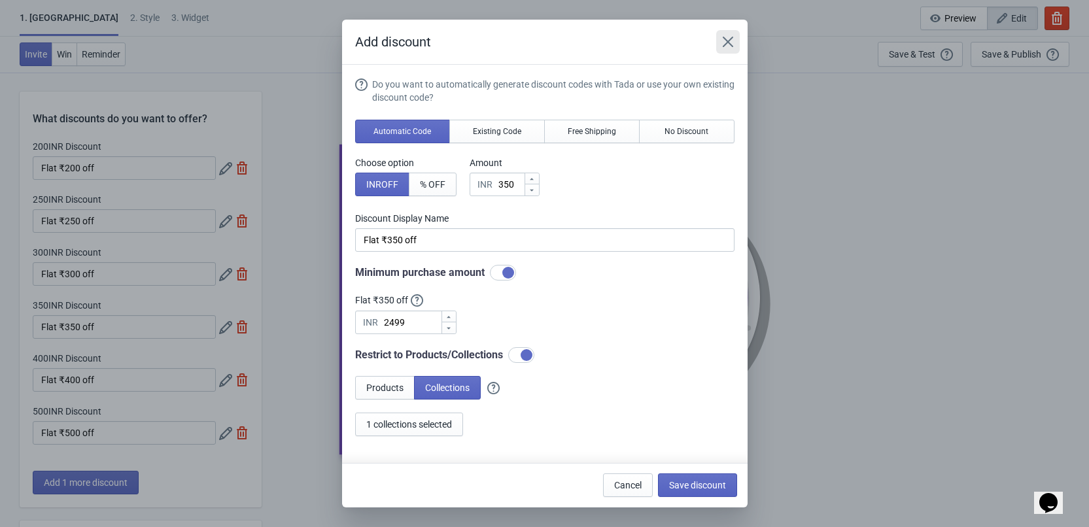
click at [729, 43] on icon "Close" at bounding box center [727, 41] width 13 height 13
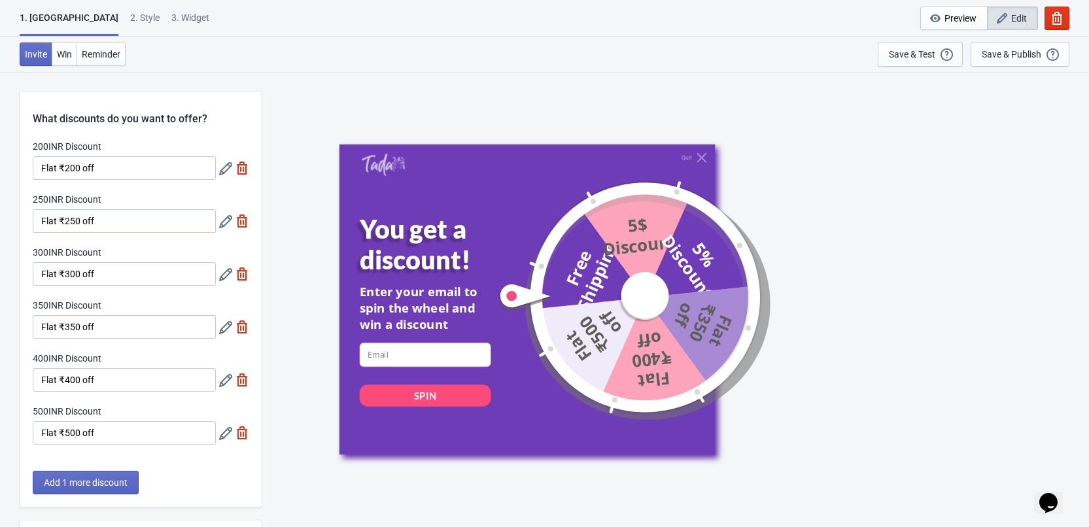
click at [216, 385] on div "400INR Discount Flat ₹400 off" at bounding box center [141, 372] width 216 height 40
click at [228, 375] on icon at bounding box center [225, 380] width 13 height 13
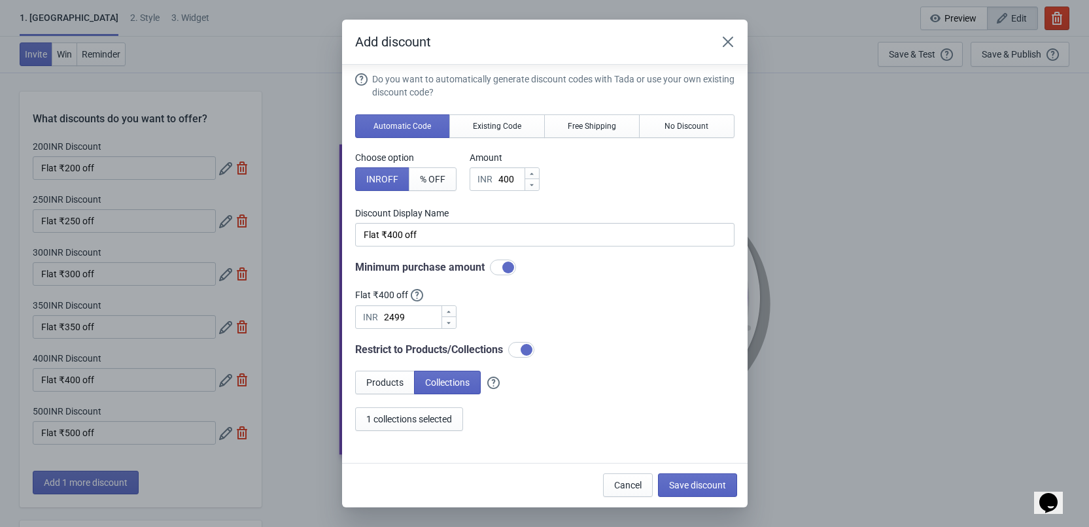
scroll to position [7, 0]
click at [429, 413] on span "1 collections selected" at bounding box center [409, 418] width 86 height 10
click at [442, 418] on span "1 collections selected" at bounding box center [409, 418] width 86 height 10
click at [594, 303] on div "Do you want to automatically generate discount codes with Tada or use your own …" at bounding box center [544, 250] width 379 height 358
click at [731, 42] on icon "Close" at bounding box center [727, 41] width 13 height 13
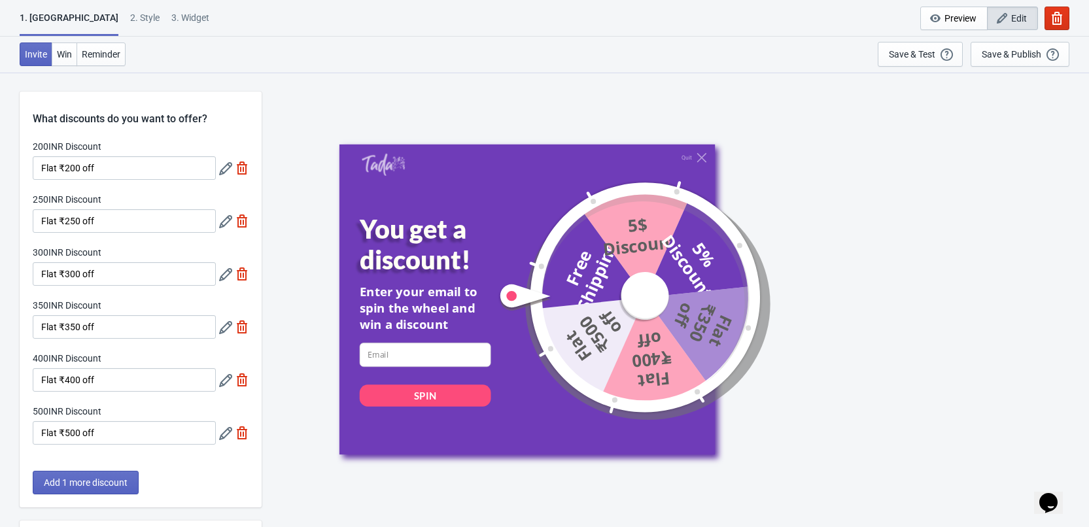
click at [222, 433] on icon at bounding box center [225, 433] width 13 height 13
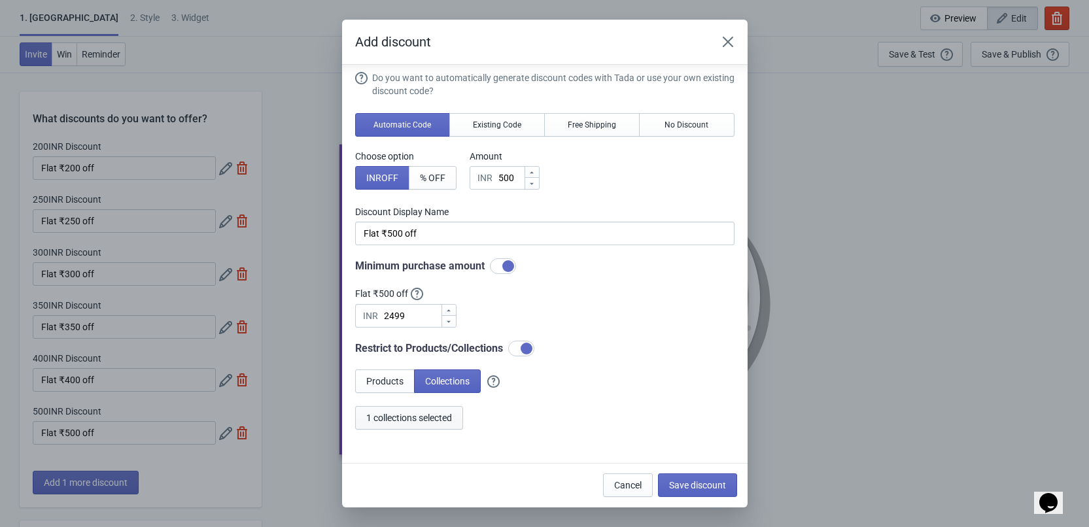
click at [441, 418] on span "1 collections selected" at bounding box center [409, 418] width 86 height 10
click at [624, 187] on div "Choose option INR OFF % OFF Amount INR 500" at bounding box center [544, 170] width 379 height 40
click at [723, 39] on icon "Close" at bounding box center [727, 41] width 13 height 13
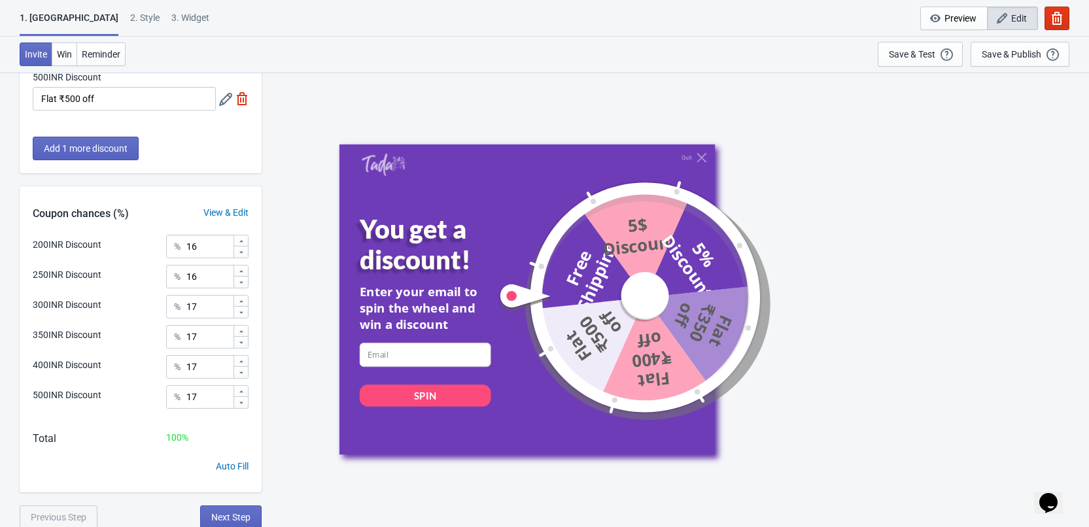
scroll to position [336, 0]
click at [231, 204] on div "View & Edit" at bounding box center [225, 211] width 71 height 14
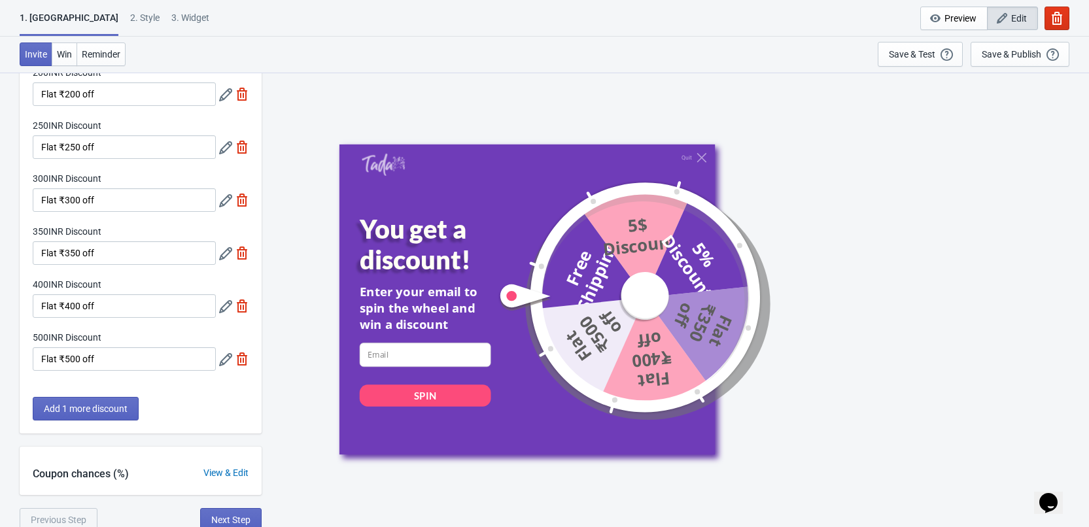
scroll to position [78, 0]
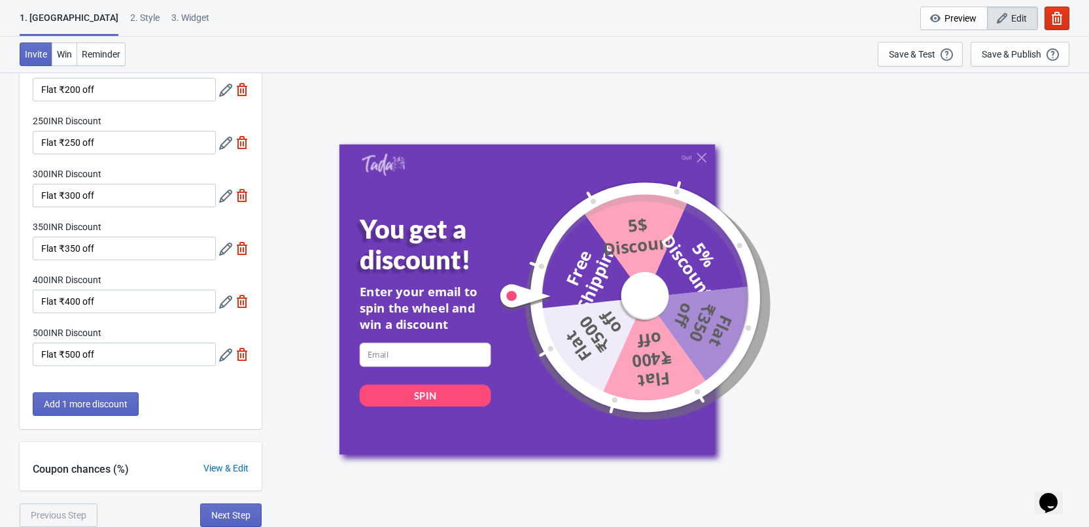
click at [221, 473] on div "View & Edit" at bounding box center [225, 469] width 71 height 14
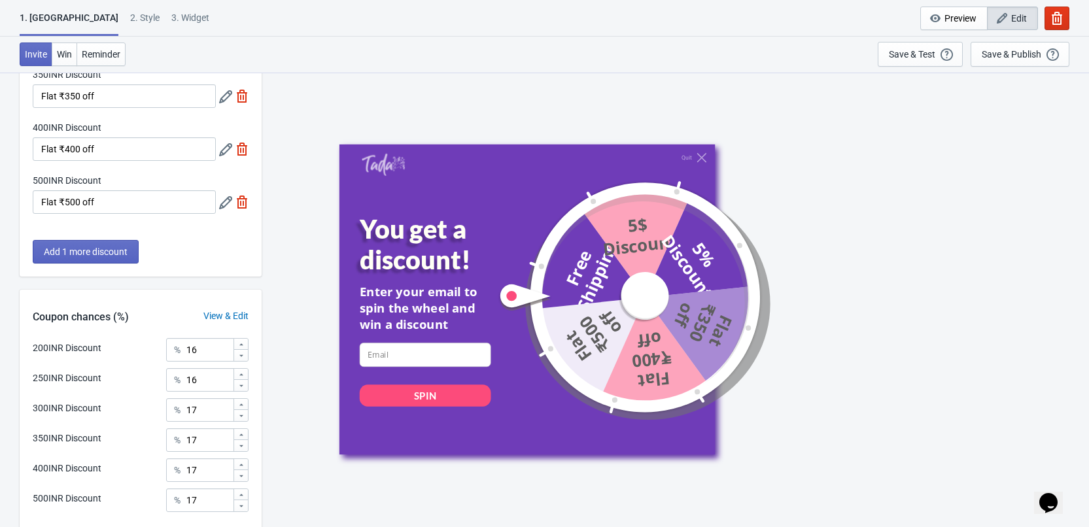
scroll to position [336, 0]
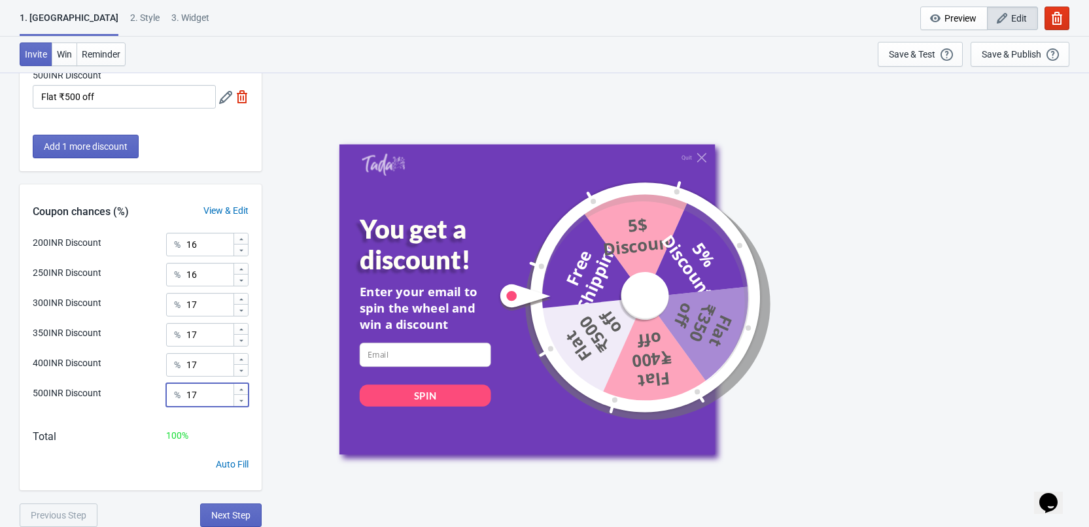
click at [187, 396] on input "17" at bounding box center [209, 395] width 47 height 24
click at [201, 363] on input "17" at bounding box center [209, 365] width 47 height 24
click at [194, 366] on input "17" at bounding box center [209, 365] width 47 height 24
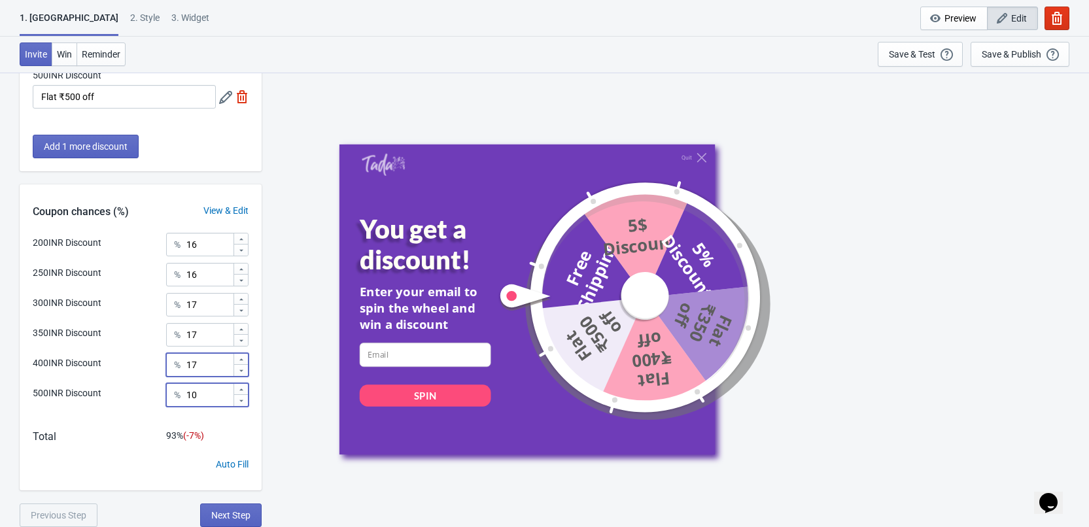
click at [188, 396] on input "10" at bounding box center [209, 395] width 47 height 24
type input "1"
click at [190, 364] on input "17" at bounding box center [209, 365] width 47 height 24
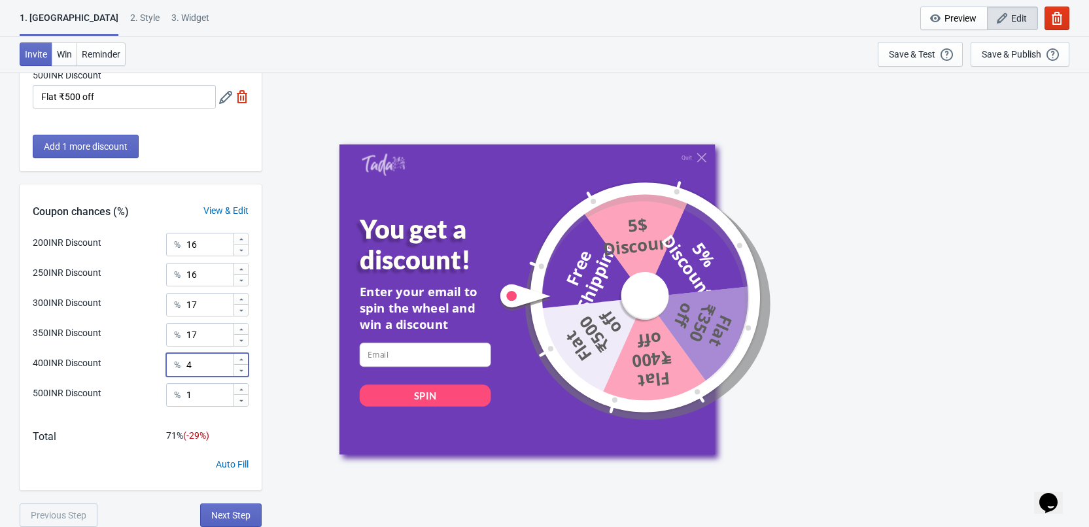
type input "4"
click at [190, 334] on input "17" at bounding box center [209, 335] width 47 height 24
type input "5"
click at [190, 306] on input "17" at bounding box center [209, 305] width 47 height 24
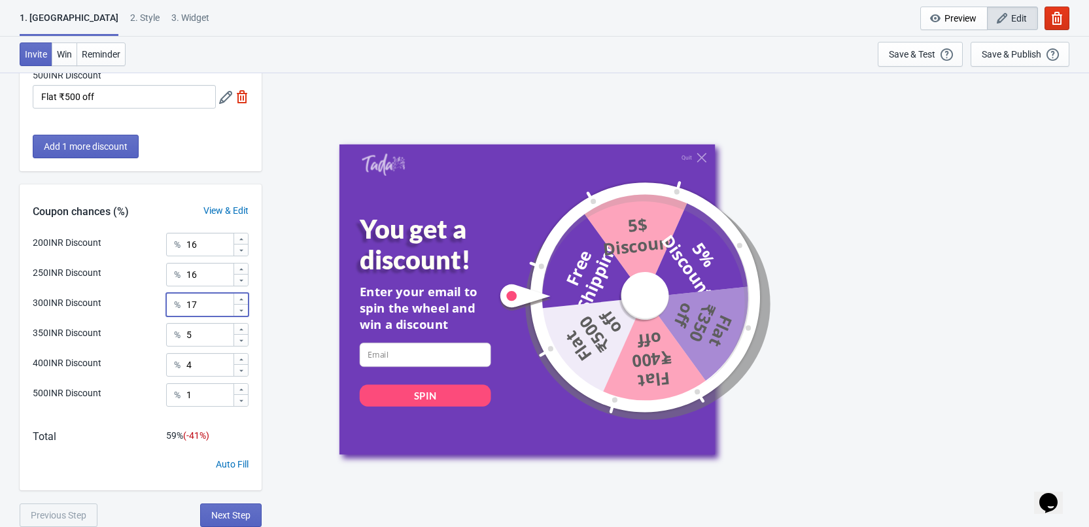
click at [190, 306] on input "17" at bounding box center [209, 305] width 47 height 24
type input "30"
click at [190, 275] on input "16" at bounding box center [209, 275] width 47 height 24
type input "30"
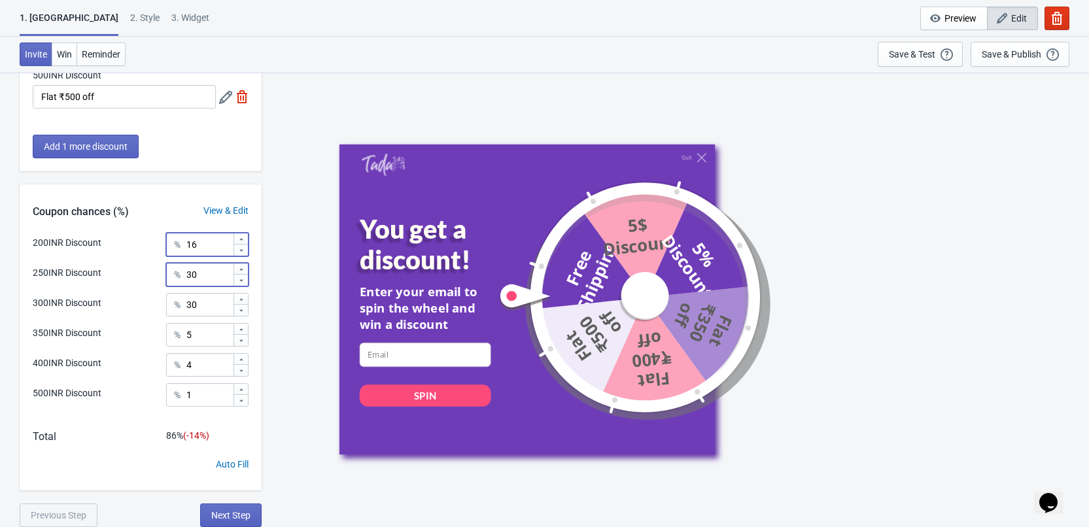
click at [190, 252] on input "16" at bounding box center [209, 245] width 47 height 24
type input "30"
click at [152, 453] on div "Total 100 %" at bounding box center [141, 443] width 242 height 29
click at [230, 524] on button "Next Step" at bounding box center [230, 516] width 61 height 24
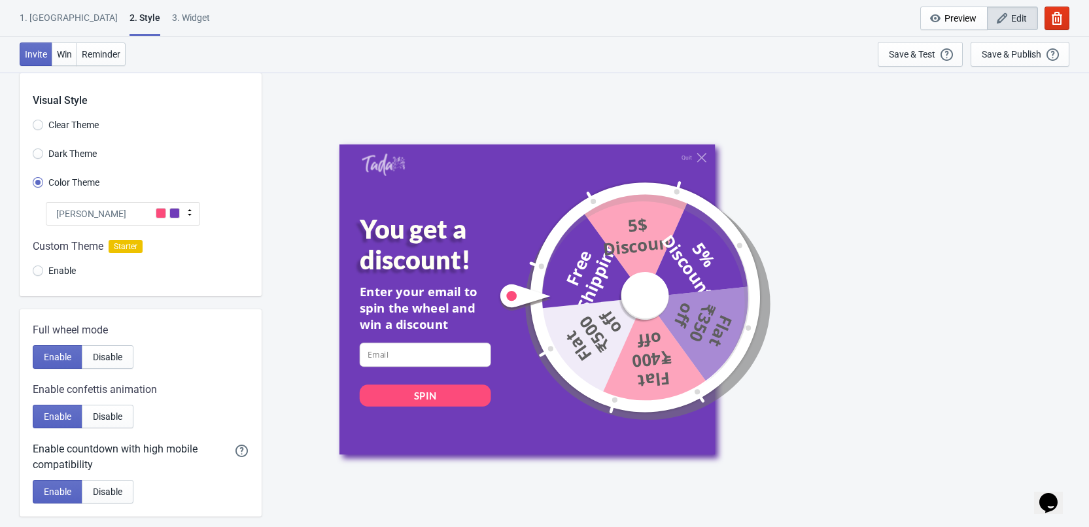
scroll to position [0, 0]
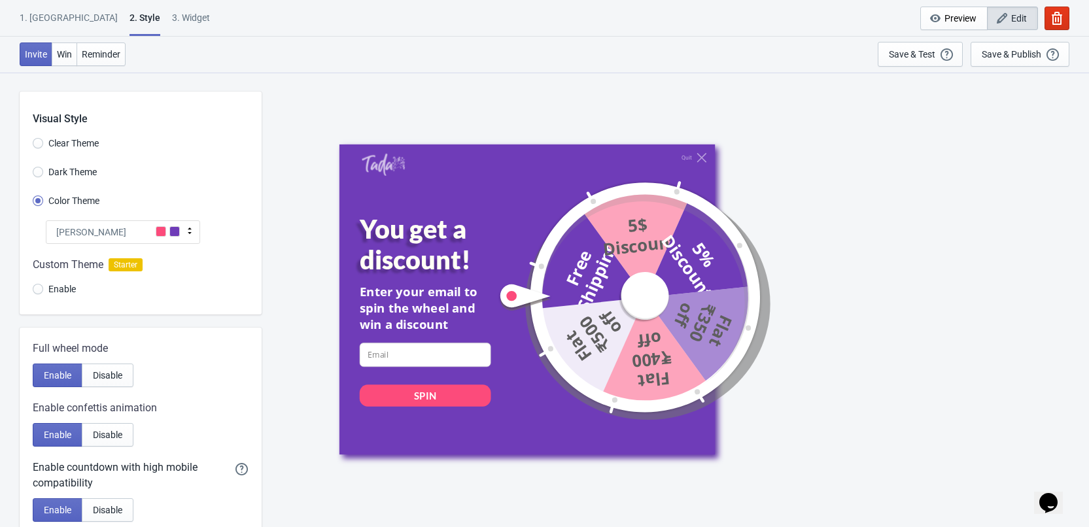
click at [155, 234] on div "[PERSON_NAME]" at bounding box center [123, 232] width 154 height 24
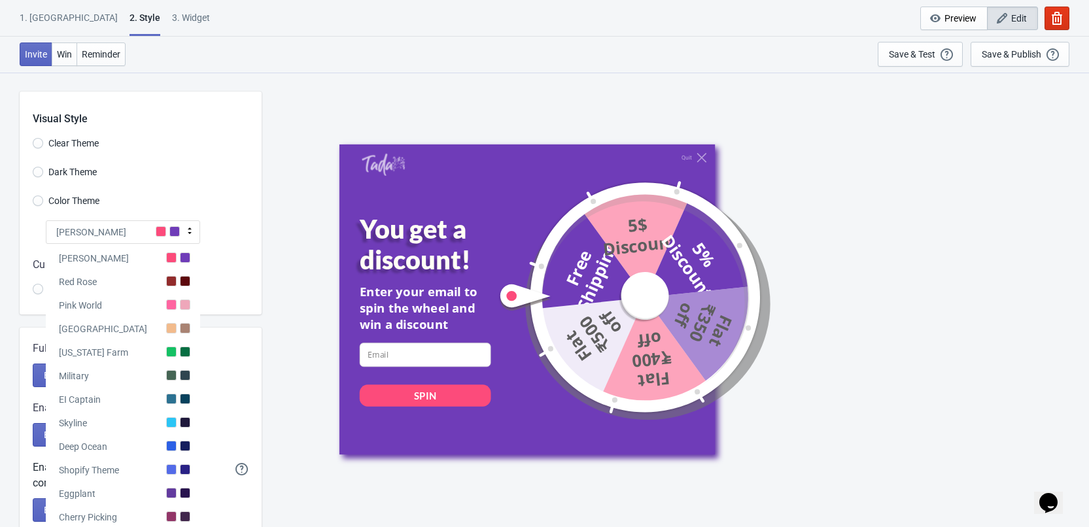
click at [155, 234] on div "[PERSON_NAME]" at bounding box center [123, 232] width 154 height 24
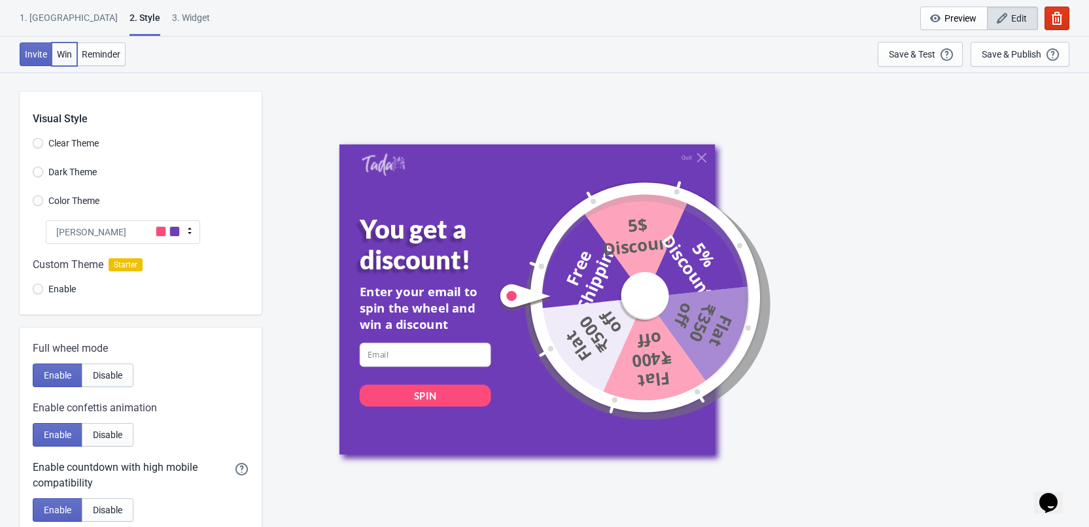
click at [65, 56] on span "Win" at bounding box center [64, 54] width 15 height 10
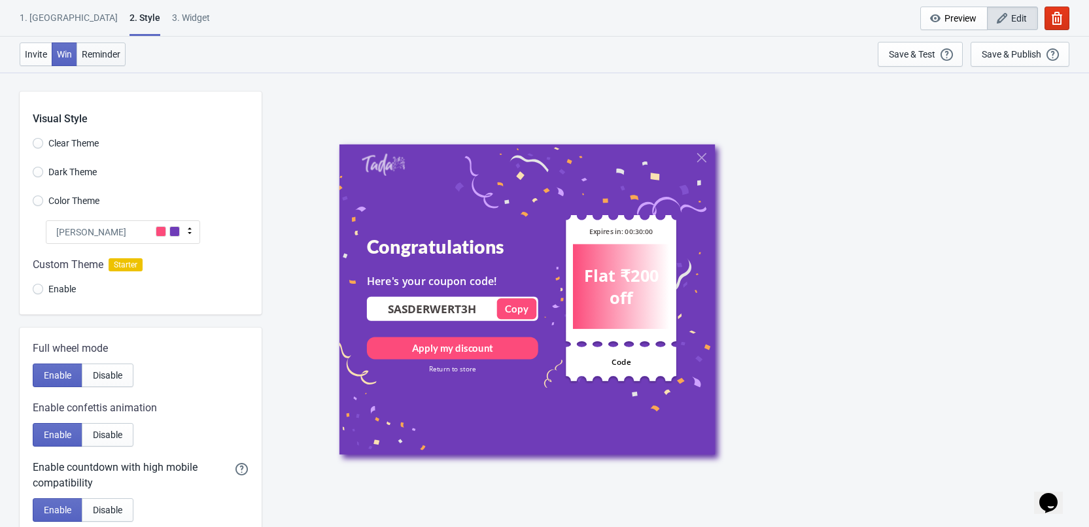
click at [101, 46] on button "Reminder" at bounding box center [101, 55] width 49 height 24
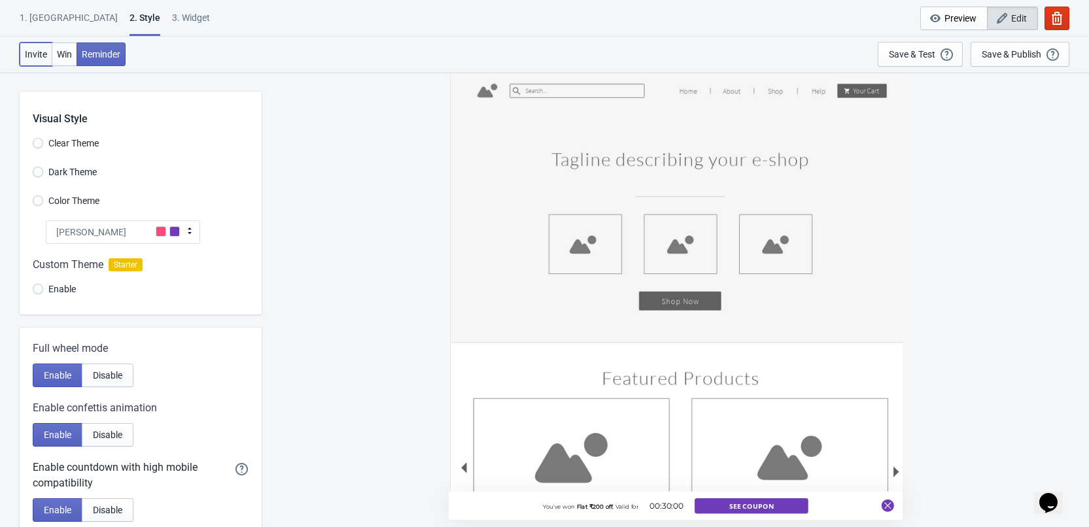
click at [30, 53] on span "Invite" at bounding box center [36, 54] width 22 height 10
radio input "true"
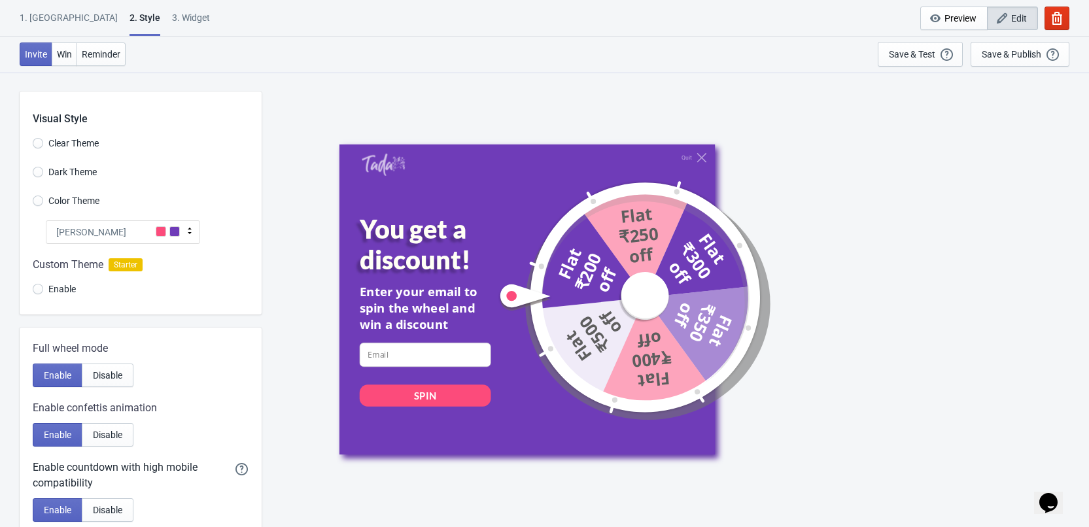
click at [44, 12] on div "1. [GEOGRAPHIC_DATA]" at bounding box center [69, 22] width 98 height 23
click at [47, 27] on div "1. [GEOGRAPHIC_DATA]" at bounding box center [69, 22] width 98 height 23
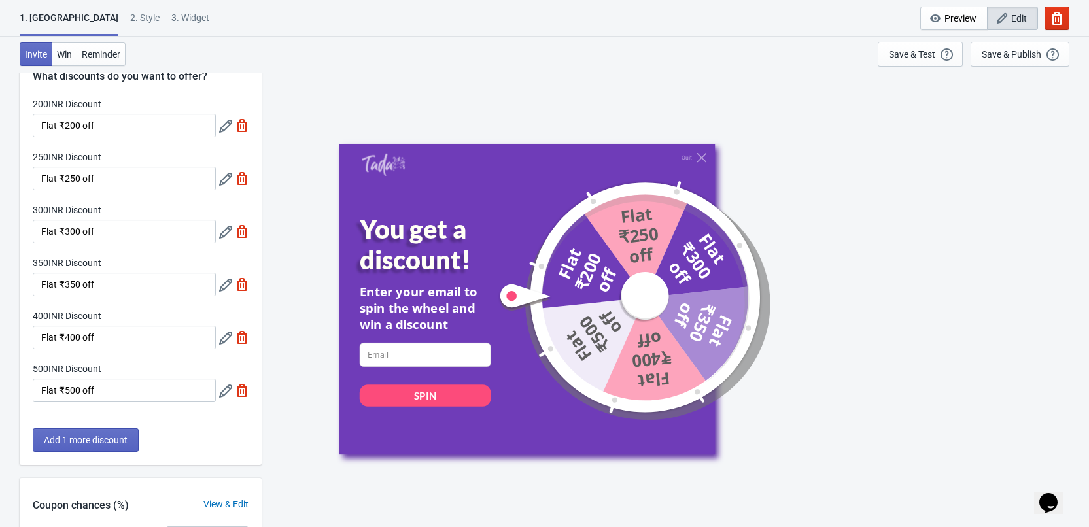
scroll to position [65, 0]
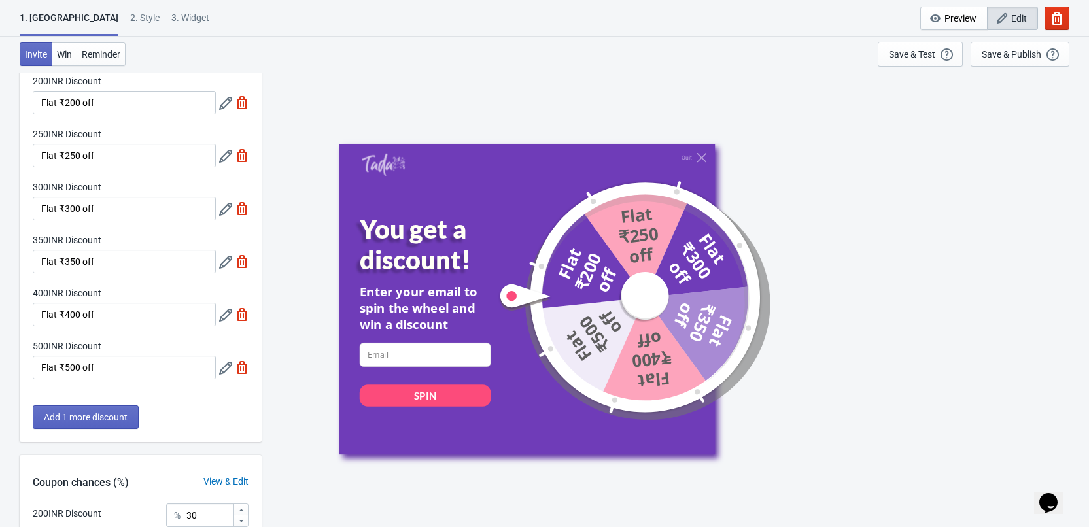
click at [222, 105] on icon at bounding box center [225, 103] width 13 height 13
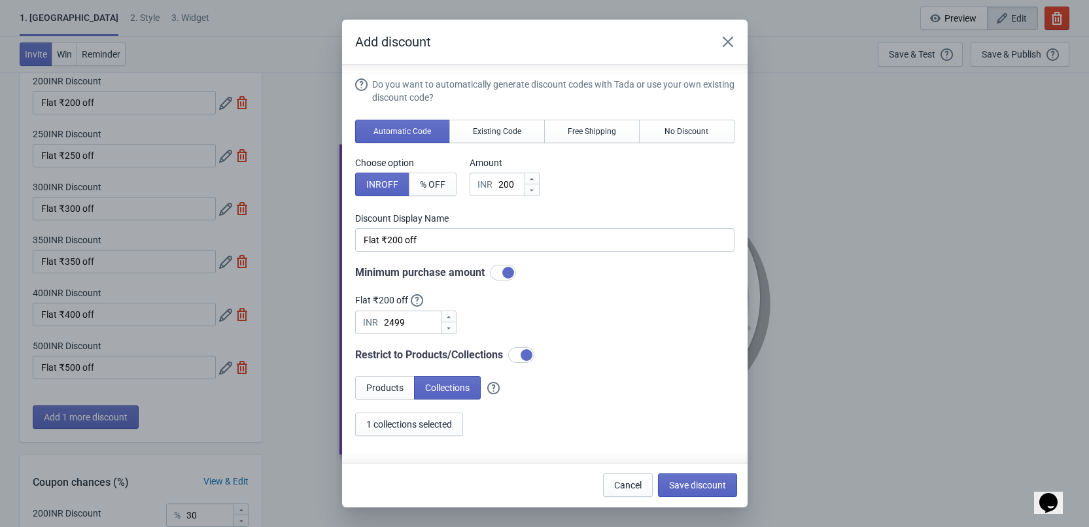
scroll to position [7, 0]
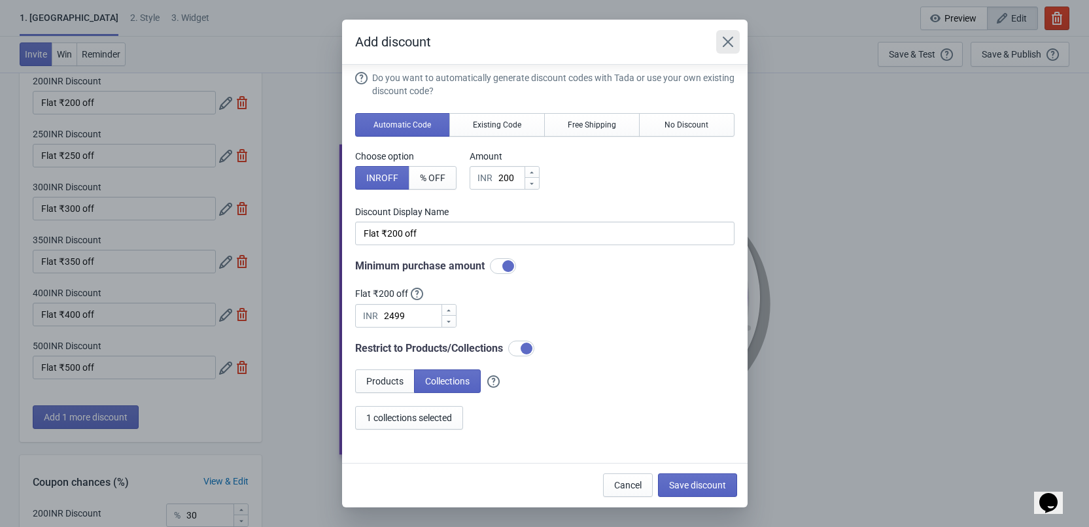
click at [724, 41] on icon "Close" at bounding box center [727, 41] width 13 height 13
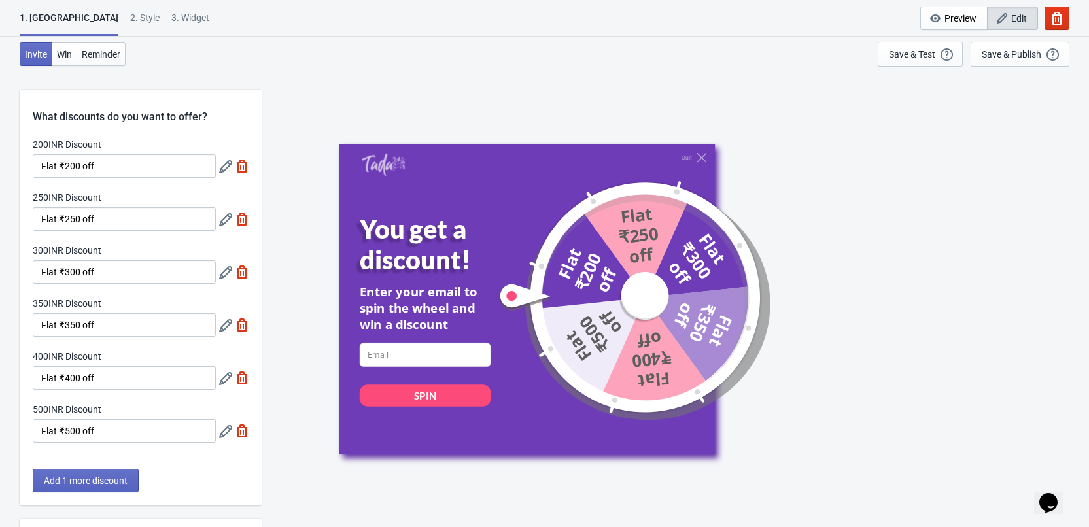
scroll to position [0, 0]
click at [171, 21] on div "3. Widget" at bounding box center [190, 22] width 38 height 23
select select "once"
select select "1"
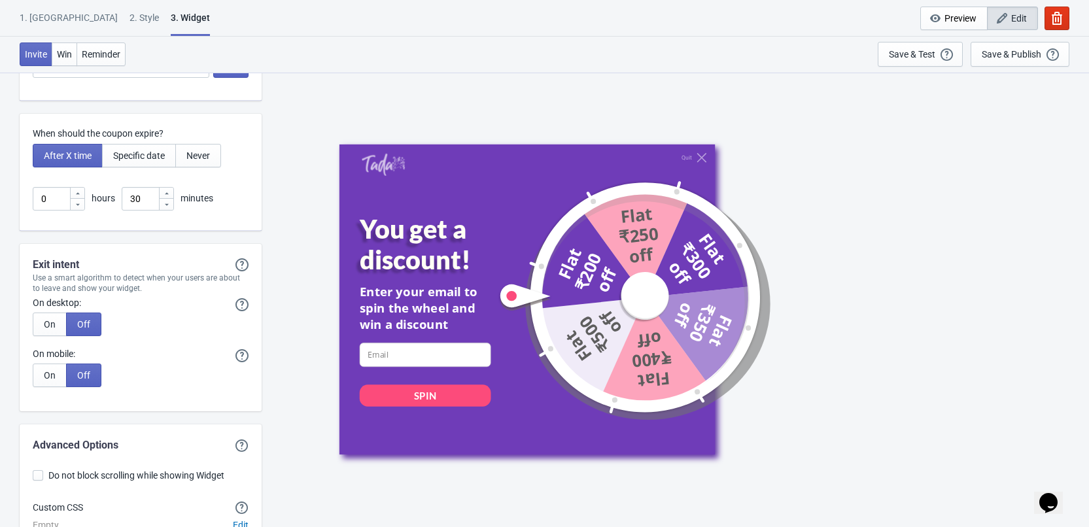
scroll to position [3204, 0]
click at [152, 154] on span "Specific date" at bounding box center [139, 154] width 52 height 10
type input ", Valid until"
type input "Expires on"
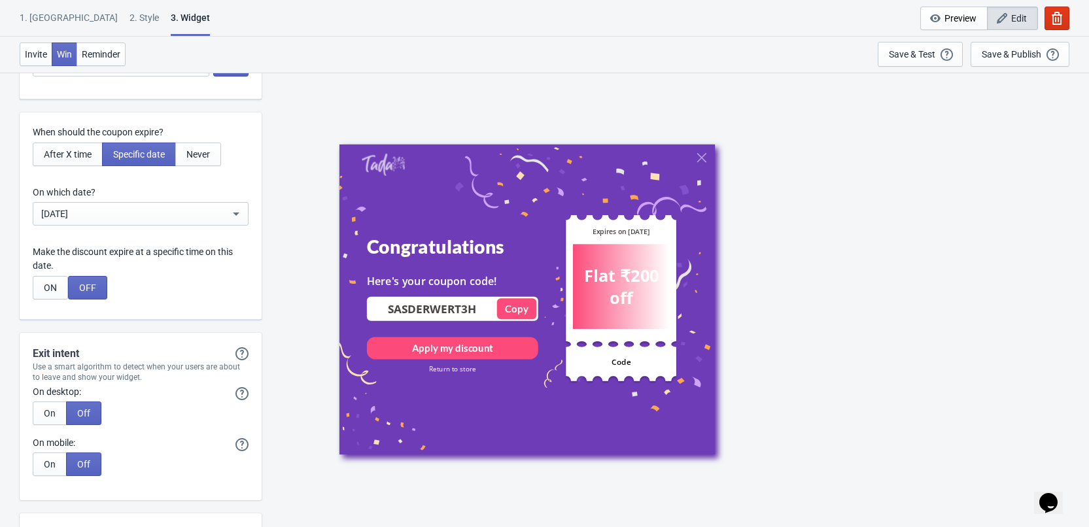
click at [96, 213] on div "[DATE]" at bounding box center [135, 214] width 188 height 16
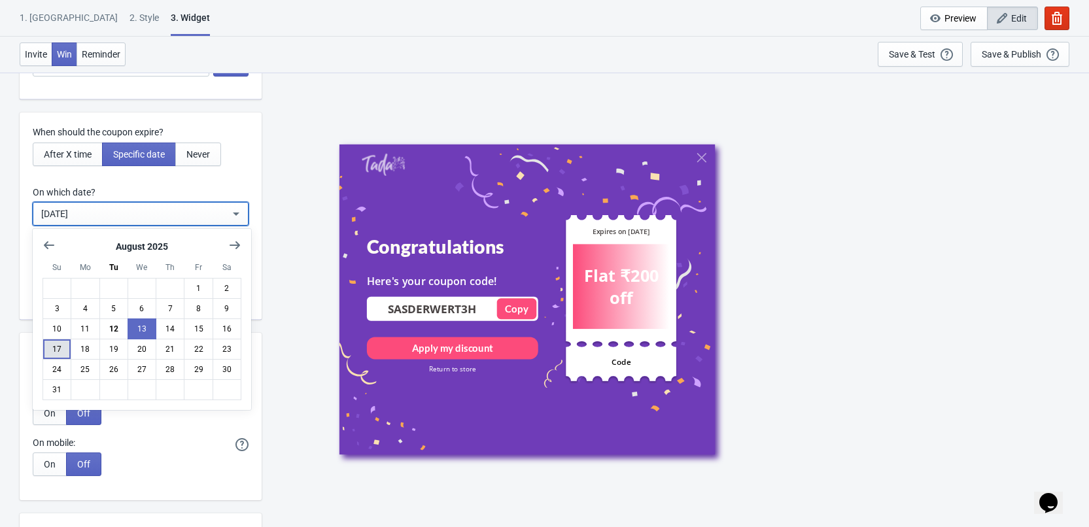
click at [59, 352] on button "17" at bounding box center [57, 349] width 29 height 21
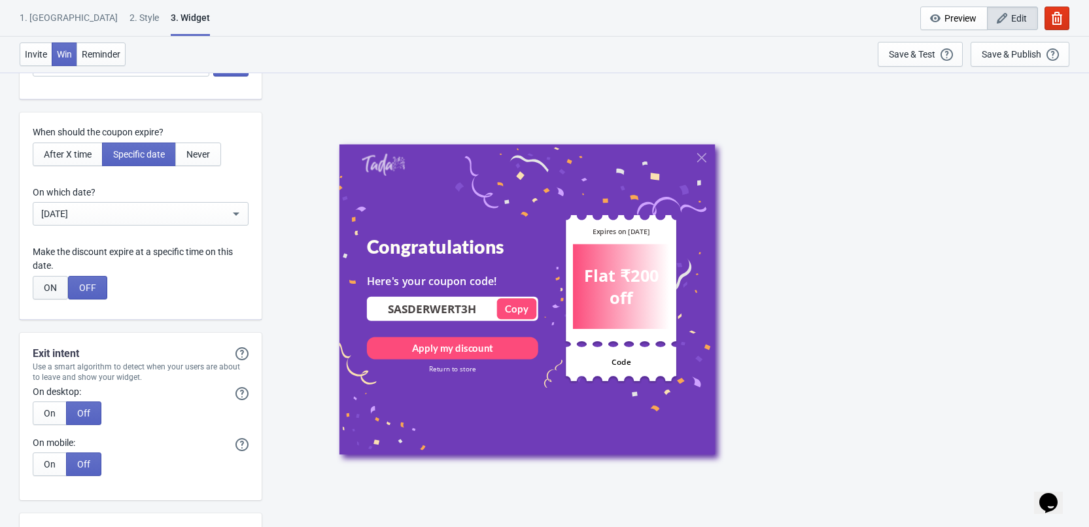
click at [58, 293] on button "ON" at bounding box center [50, 288] width 35 height 24
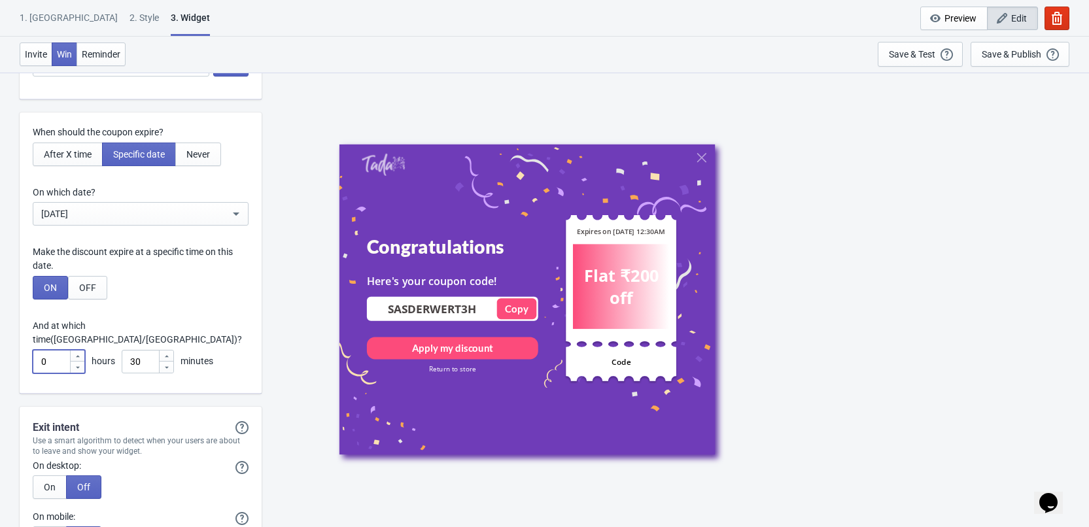
click at [58, 351] on input "0" at bounding box center [51, 362] width 37 height 24
click at [50, 352] on input "0" at bounding box center [51, 362] width 37 height 24
click at [41, 351] on input "0" at bounding box center [51, 362] width 37 height 24
type input "23"
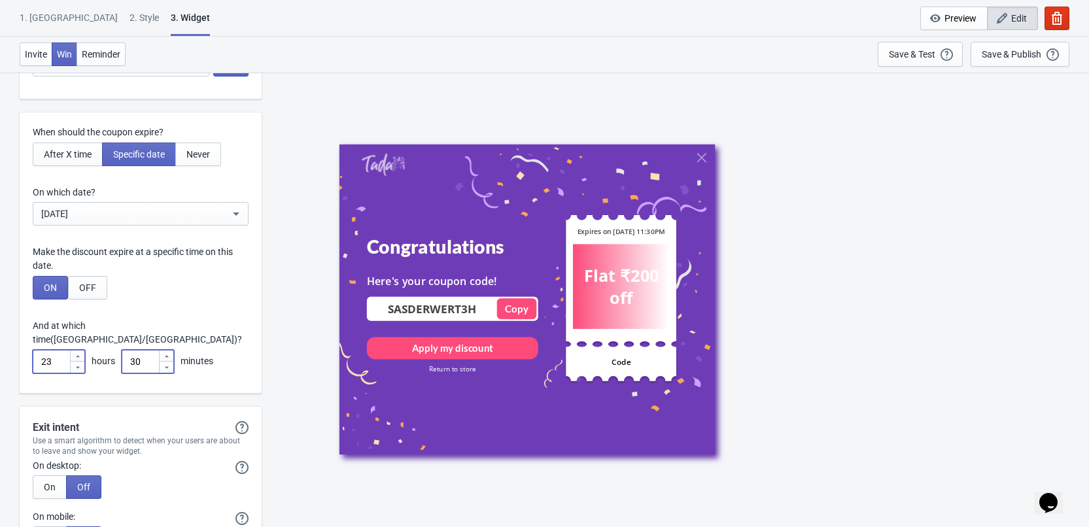
click at [133, 350] on input "30" at bounding box center [140, 362] width 37 height 24
type input "59"
click at [160, 291] on div "ON OFF" at bounding box center [141, 288] width 216 height 24
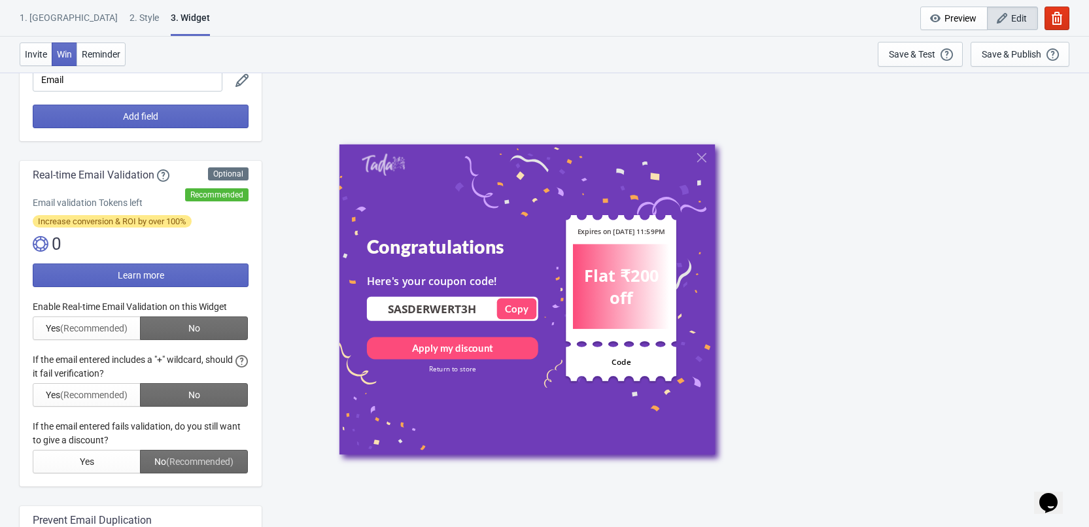
scroll to position [0, 0]
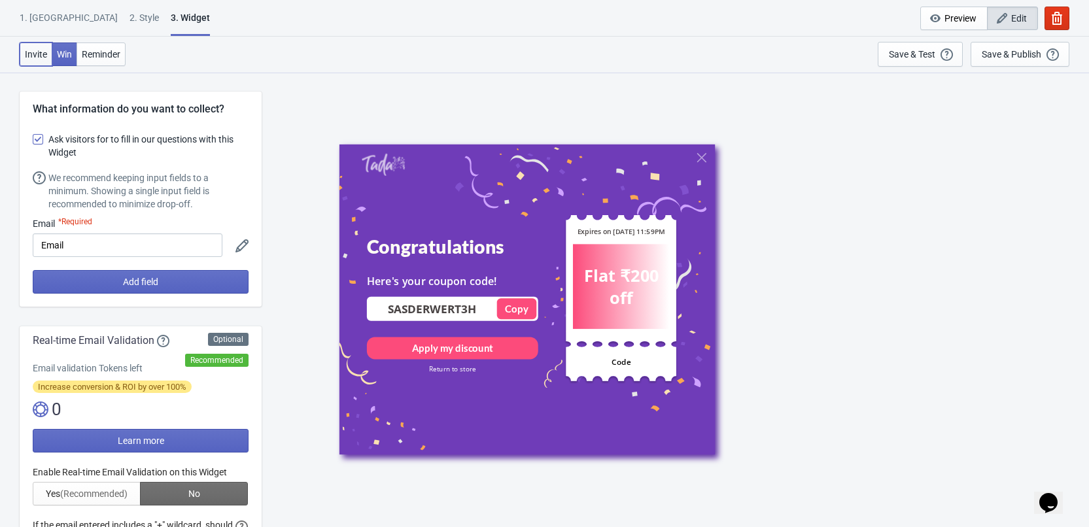
click at [41, 58] on span "Invite" at bounding box center [36, 54] width 22 height 10
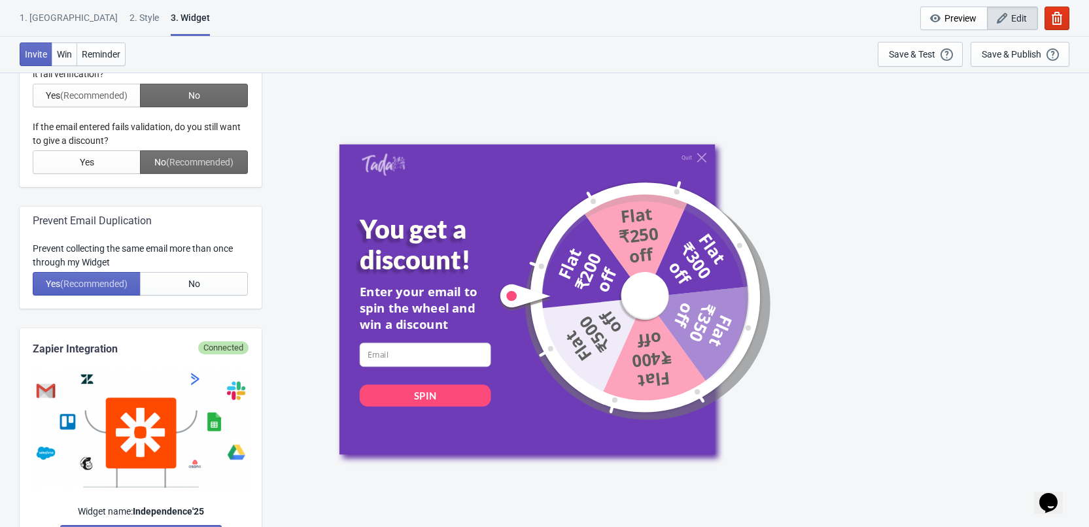
scroll to position [262, 0]
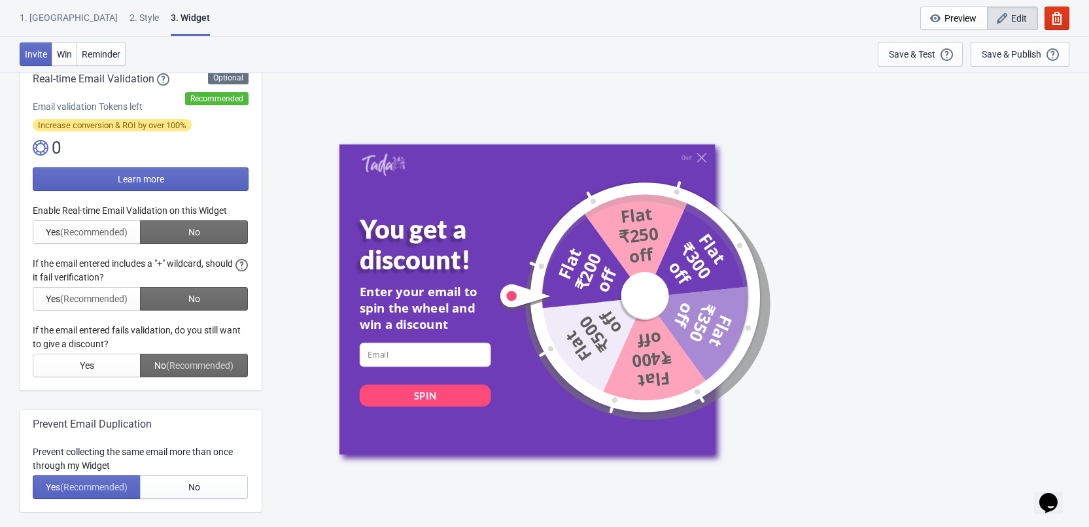
click at [113, 7] on div "1. Coupon 2 . Style 3. Widget 1. Coupon 2 . Style 3. Widget Cancel Widget Previ…" at bounding box center [544, 18] width 1089 height 37
click at [171, 13] on div "3. Widget" at bounding box center [190, 23] width 39 height 25
click at [129, 15] on div "2 . Style" at bounding box center [143, 22] width 29 height 23
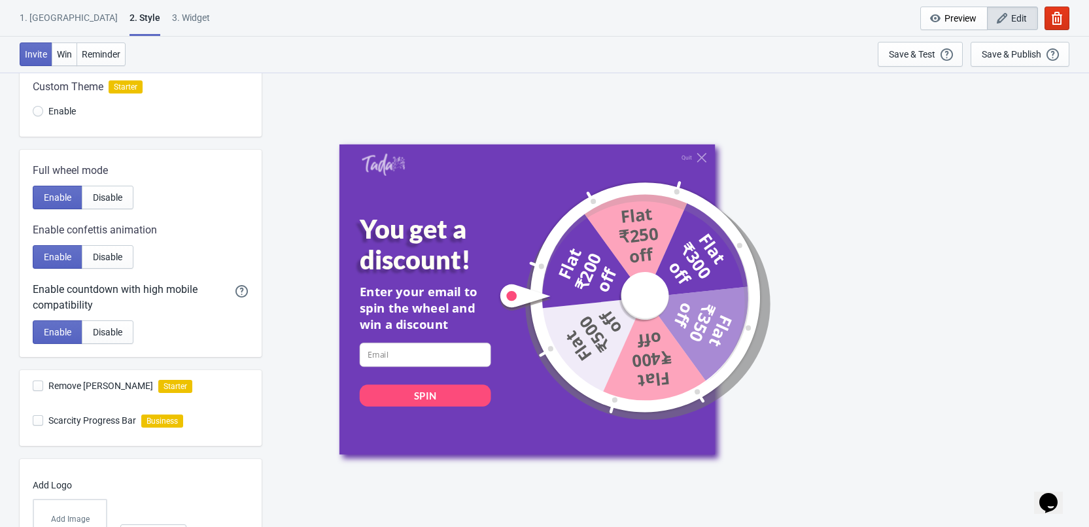
scroll to position [78, 0]
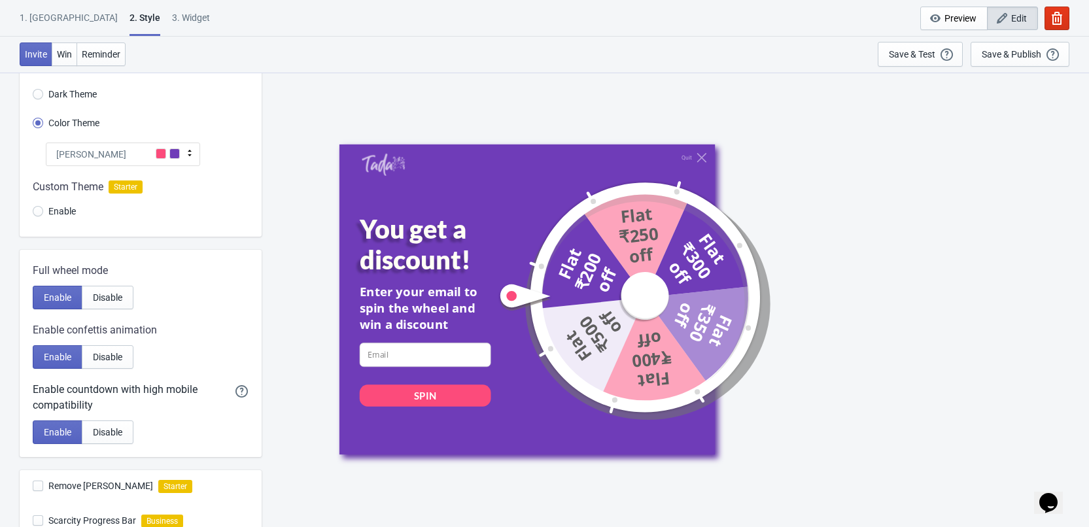
click at [172, 27] on div "3. Widget" at bounding box center [191, 22] width 38 height 23
select select "once"
select select "1"
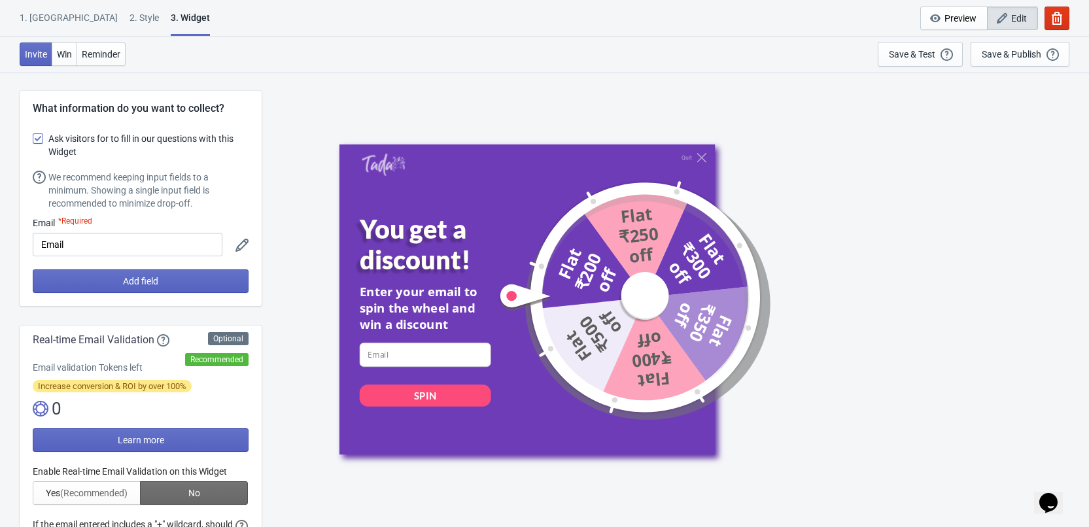
scroll to position [0, 0]
click at [245, 247] on icon at bounding box center [241, 245] width 13 height 13
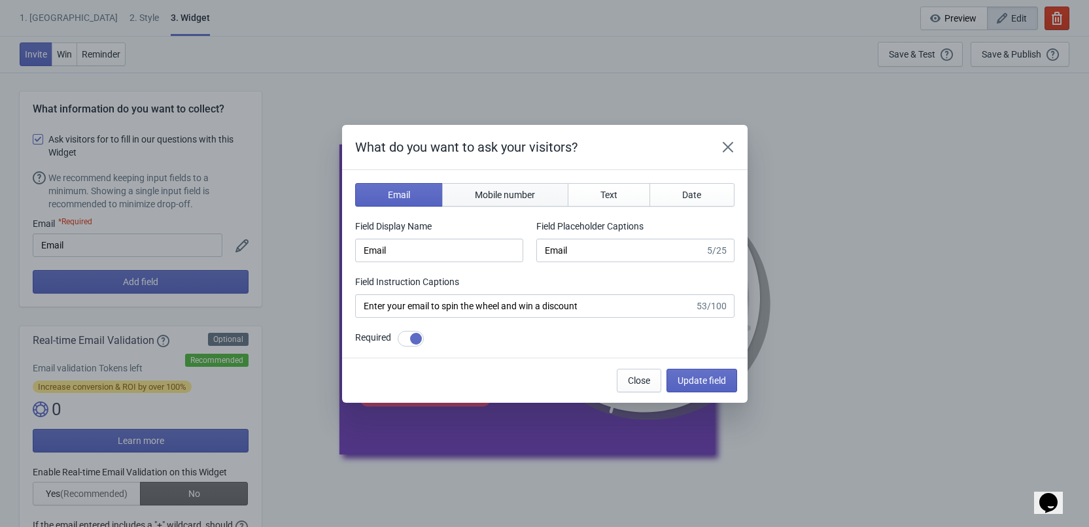
click at [505, 203] on button "Mobile number" at bounding box center [505, 195] width 126 height 24
type input "phone"
type input "Enter your mobile number"
type input "Next, enter your mobile number to spin the wheel"
checkbox input "false"
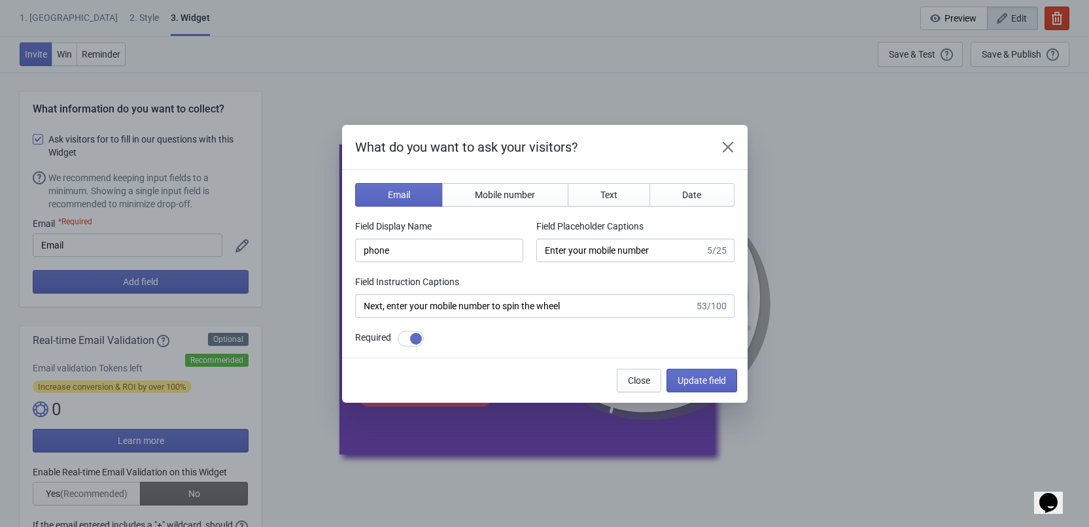
select select "in"
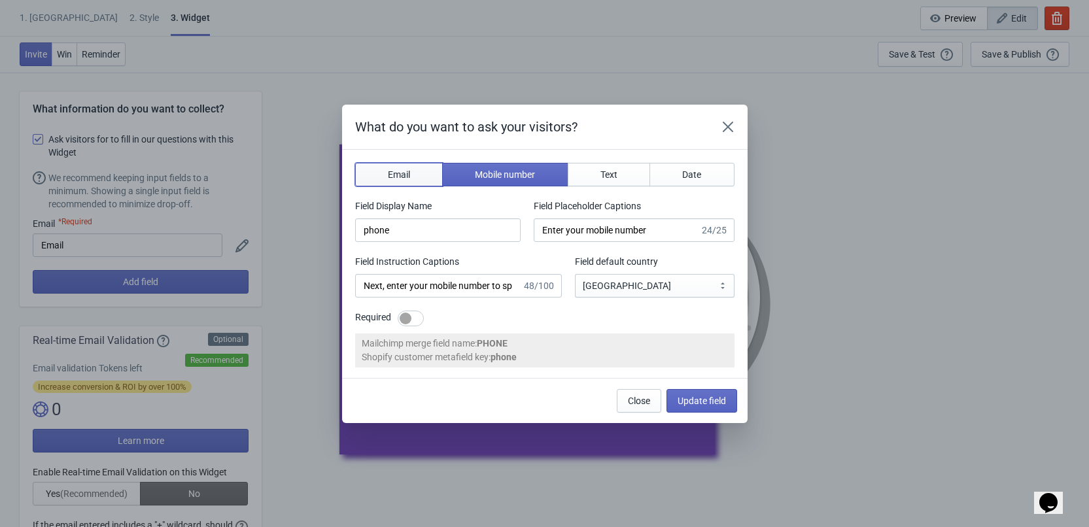
click at [410, 175] on span "Email" at bounding box center [399, 174] width 22 height 10
type input "email"
type input "Enter your email"
type input "Enter your email to spin the wheel and win a discount"
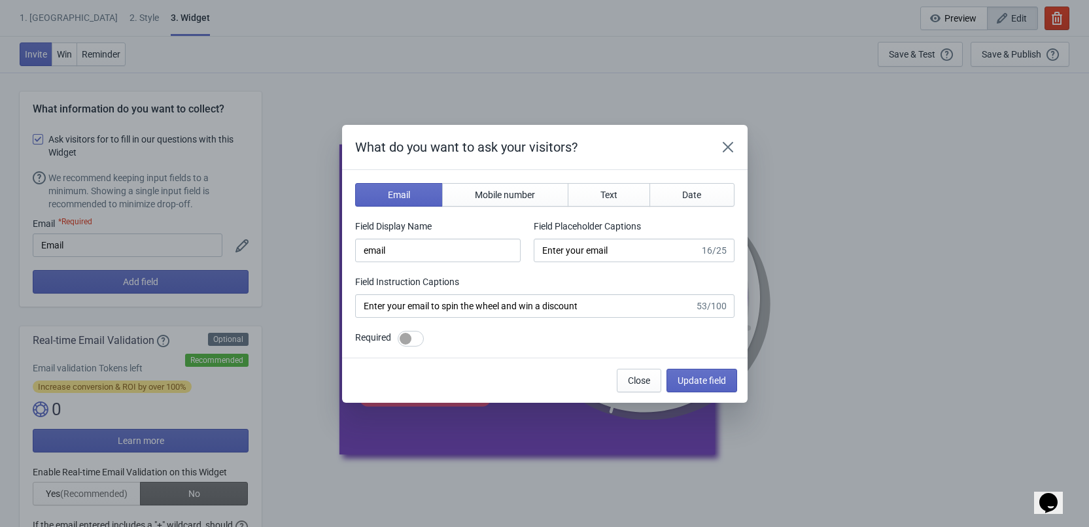
click at [475, 179] on section "Email Mobile number Text Date Field Display Name email Field Placeholder Captio…" at bounding box center [544, 264] width 405 height 188
click at [481, 186] on button "Mobile number" at bounding box center [505, 195] width 126 height 24
type input "phone"
type input "Enter your mobile number"
type input "Next, enter your mobile number to spin the wheel"
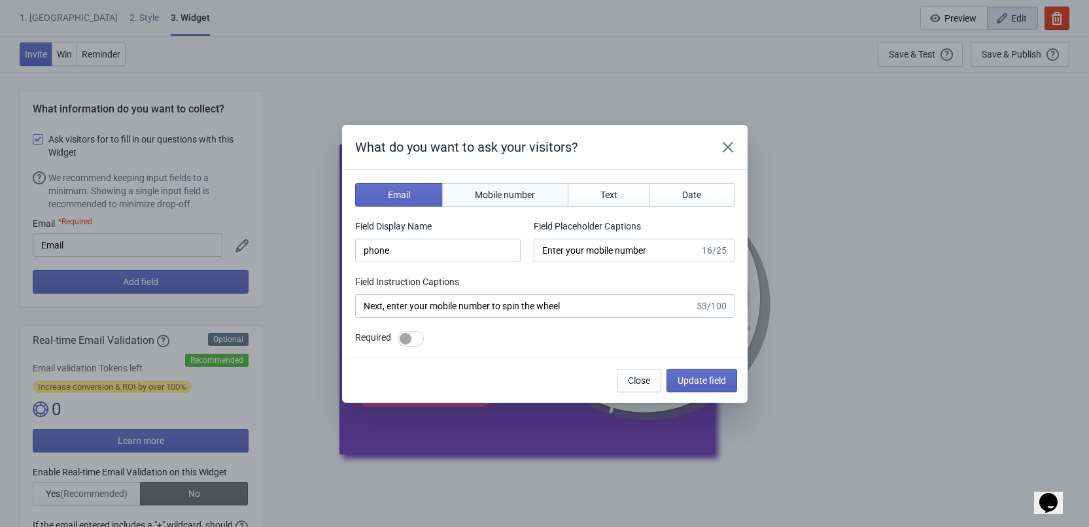
select select "in"
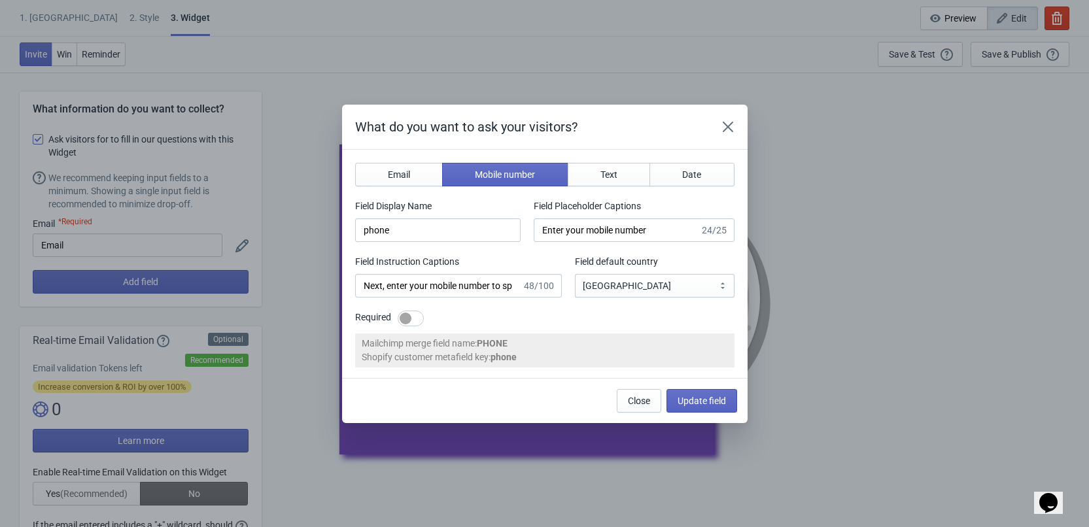
click at [403, 323] on div at bounding box center [406, 319] width 12 height 12
checkbox input "true"
click at [407, 175] on span "Email" at bounding box center [399, 174] width 22 height 10
type input "email"
type input "Enter your email"
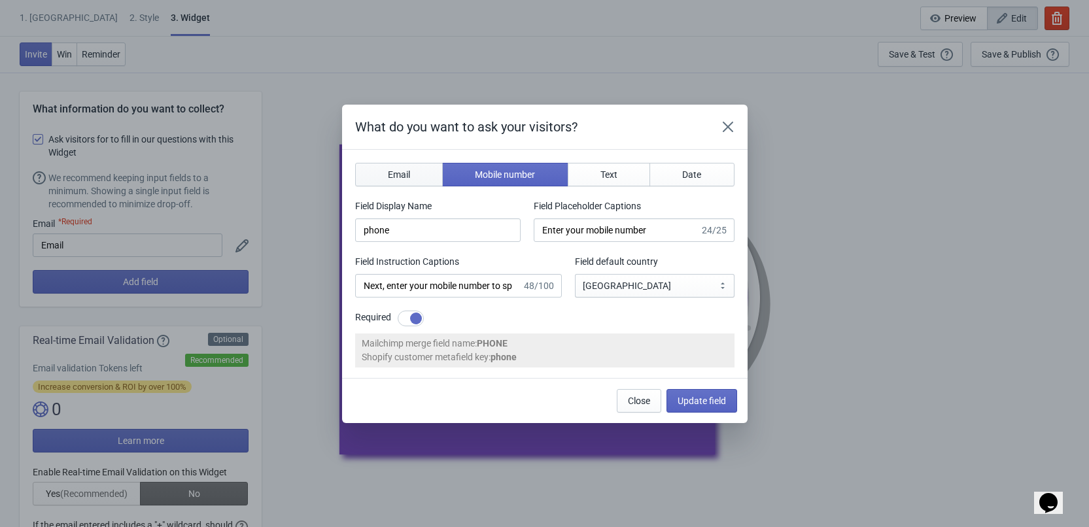
type input "Enter your email to spin the wheel and win a discount"
checkbox input "false"
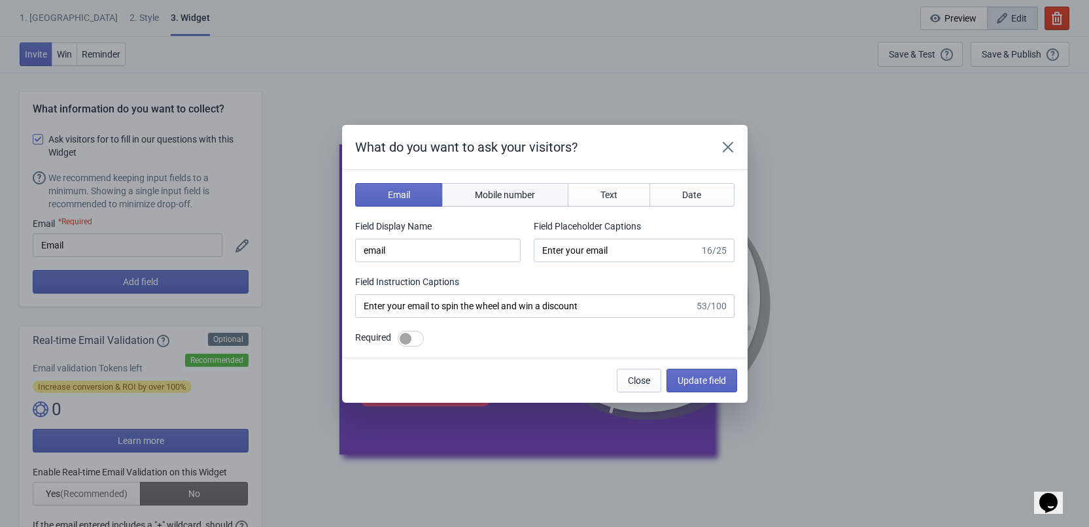
click at [483, 194] on span "Mobile number" at bounding box center [505, 195] width 60 height 10
type input "phone"
type input "Enter your mobile number"
type input "Next, enter your mobile number to spin the wheel"
select select "in"
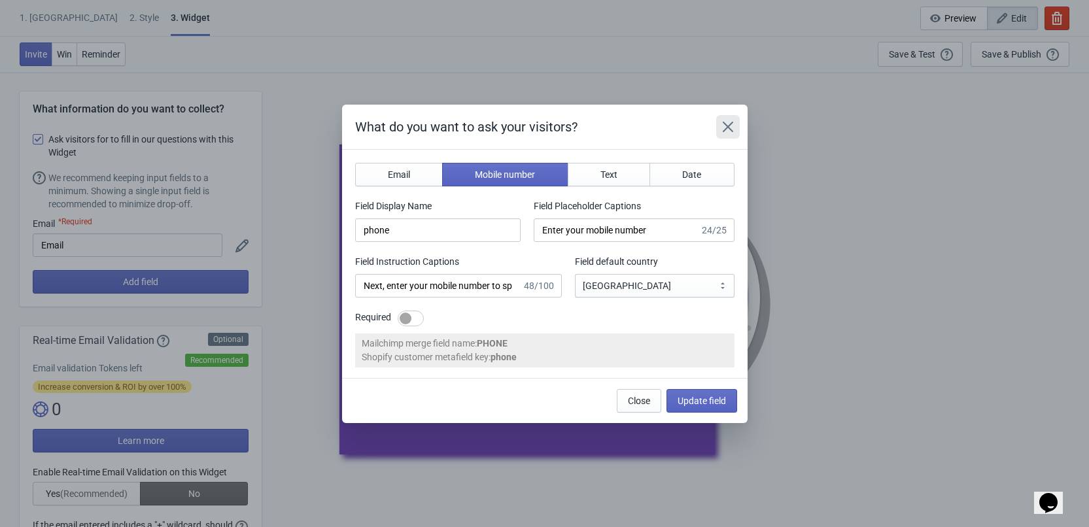
click at [727, 126] on icon "Close" at bounding box center [727, 126] width 10 height 10
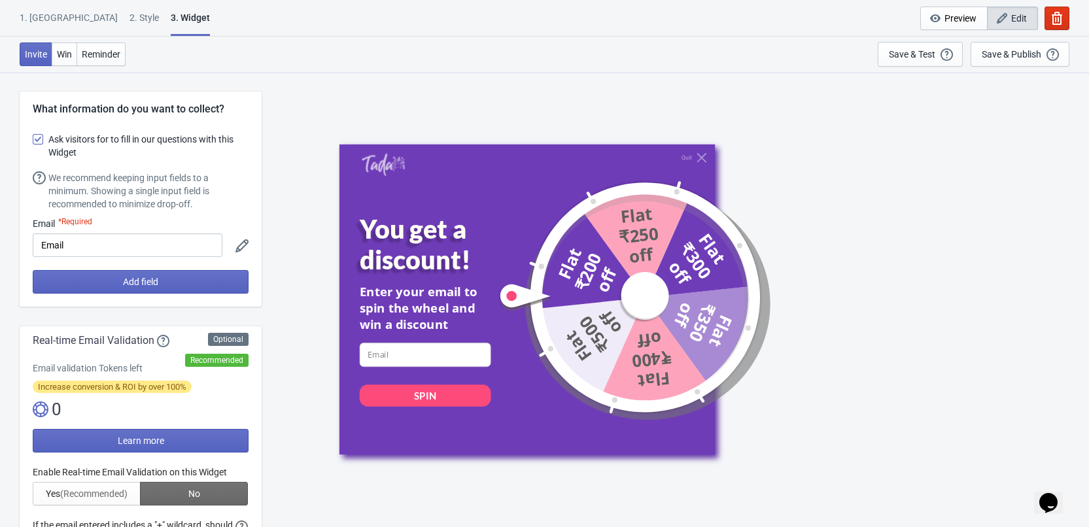
click at [243, 251] on icon at bounding box center [241, 245] width 13 height 13
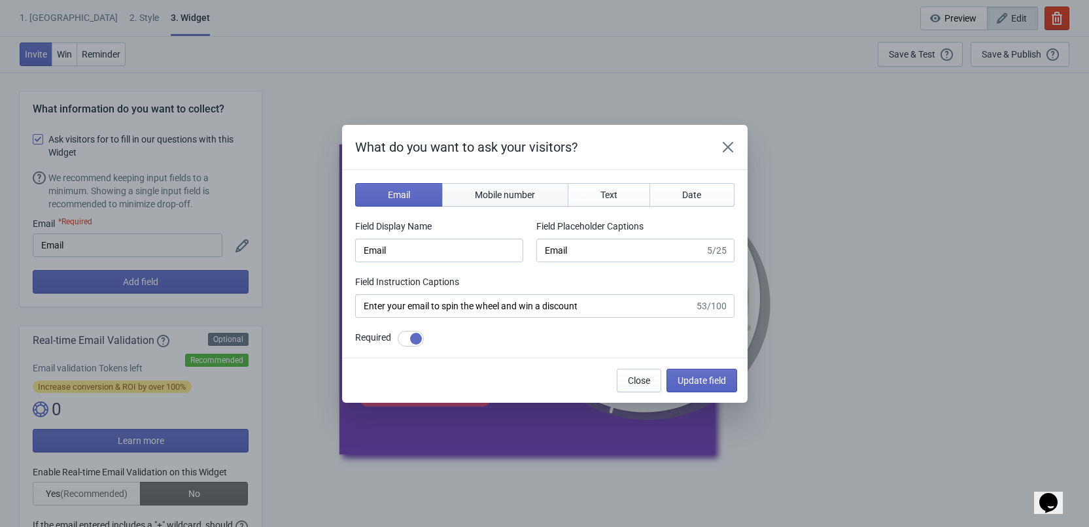
click at [513, 201] on button "Mobile number" at bounding box center [505, 195] width 126 height 24
type input "phone"
type input "Enter your mobile number"
type input "Next, enter your mobile number to spin the wheel"
checkbox input "false"
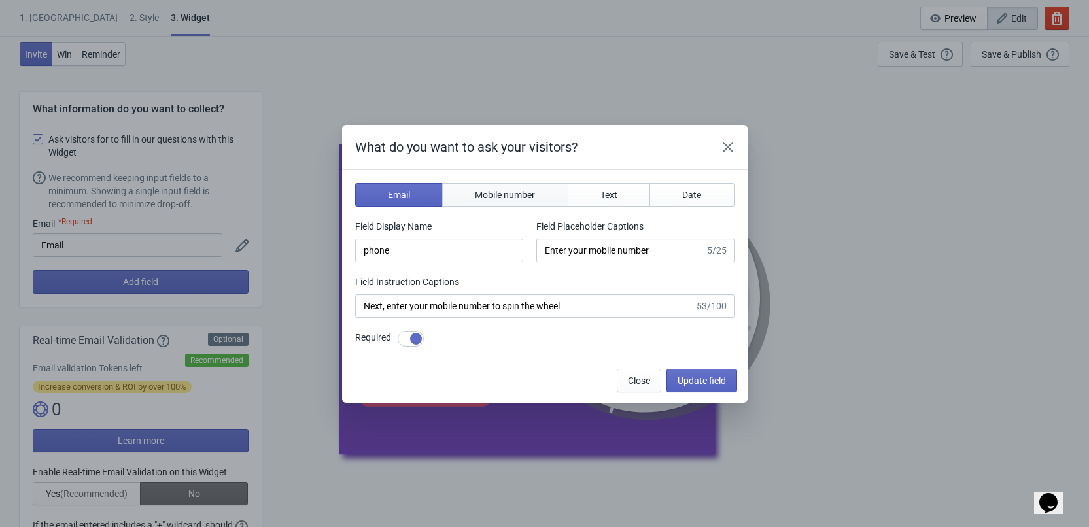
select select "in"
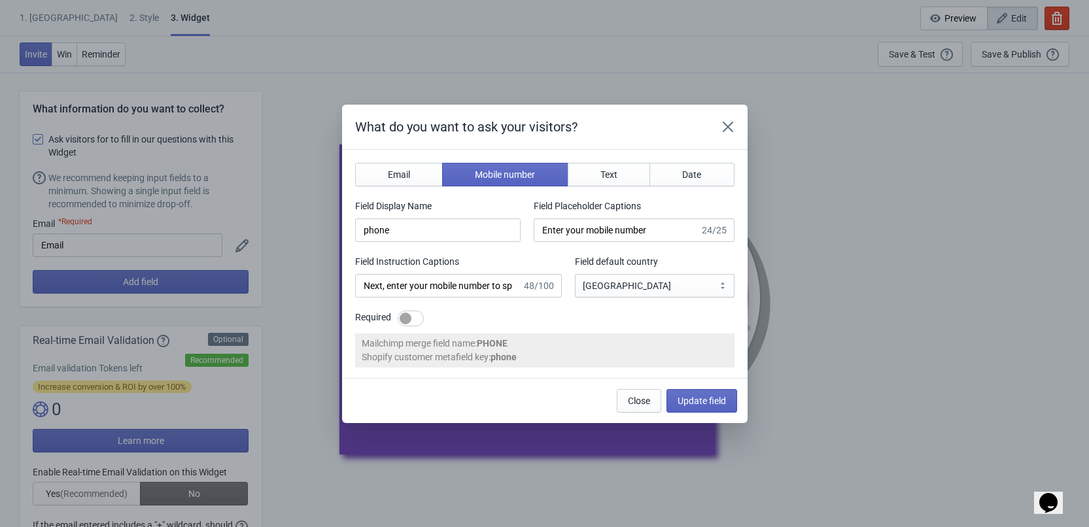
click at [409, 320] on div at bounding box center [406, 319] width 12 height 12
checkbox input "true"
drag, startPoint x: 390, startPoint y: 288, endPoint x: 313, endPoint y: 281, distance: 78.1
click at [314, 281] on div "What do you want to ask your visitors? Email Mobile number Text Date Field Disp…" at bounding box center [544, 264] width 1089 height 318
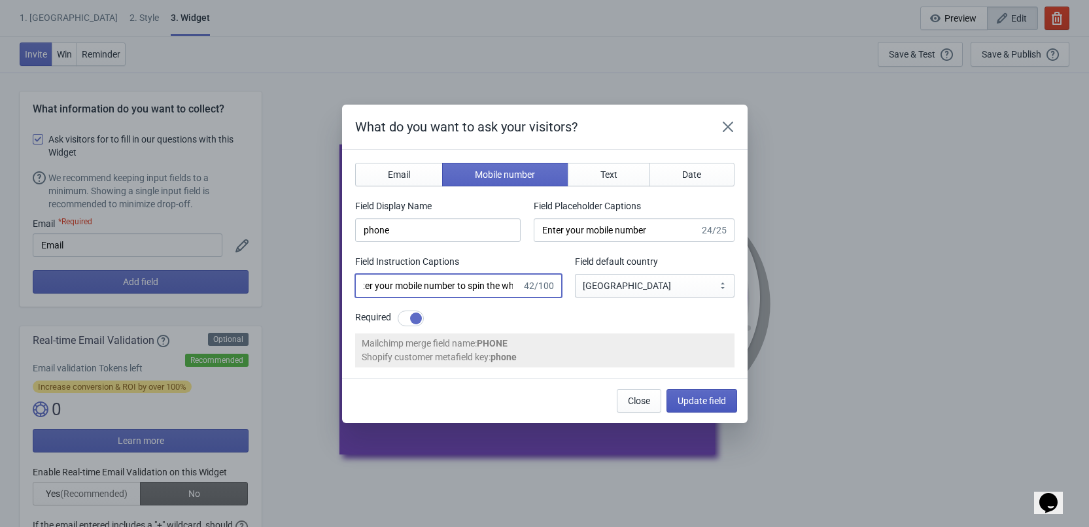
type input "Enter your mobile number to spin the wheel"
click at [702, 392] on button "Update field" at bounding box center [701, 401] width 71 height 24
type input "Enter your mobile number to spin the wheel"
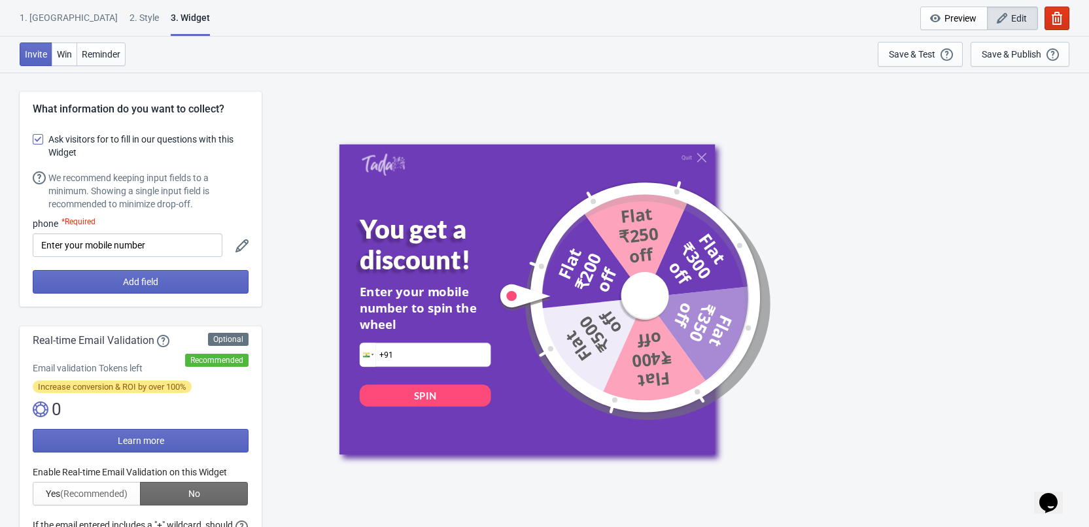
scroll to position [65, 0]
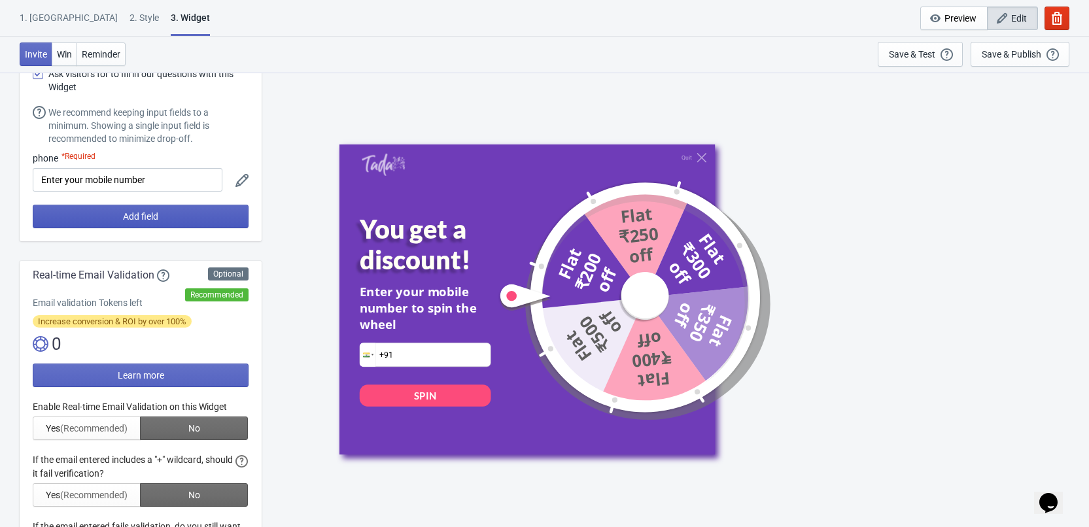
click at [205, 216] on button "Add field" at bounding box center [141, 217] width 216 height 24
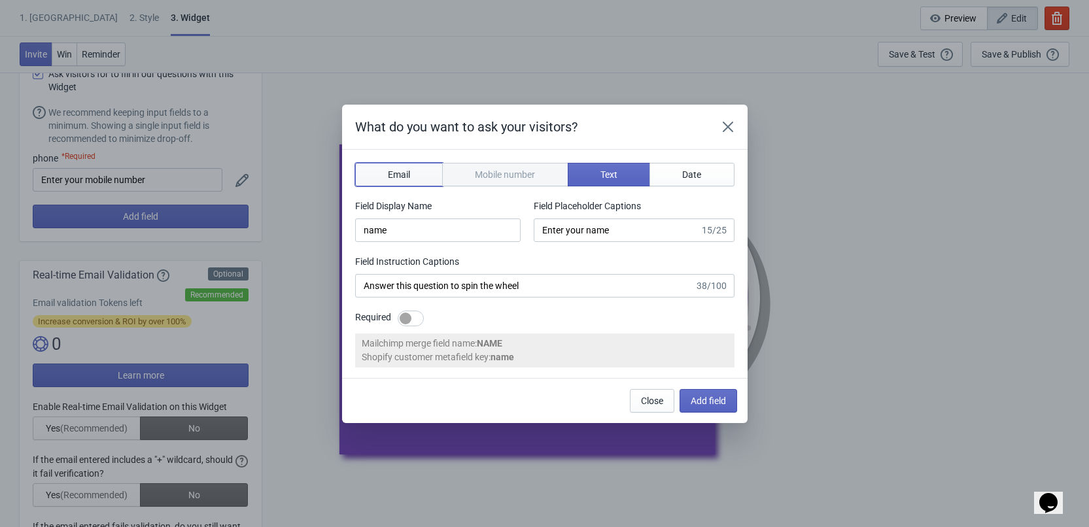
click at [390, 178] on span "Email" at bounding box center [399, 174] width 22 height 10
type input "email"
type input "Enter your email"
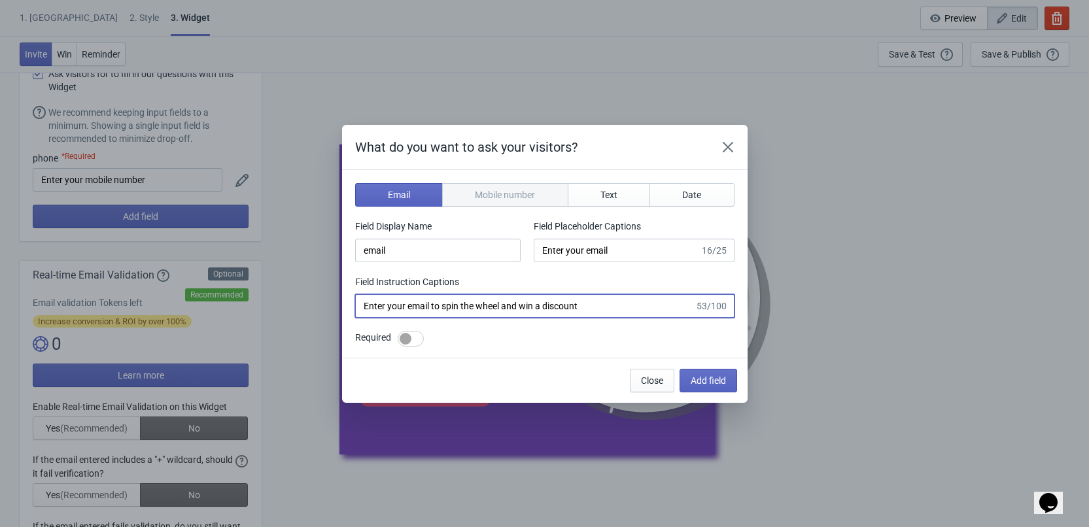
drag, startPoint x: 434, startPoint y: 307, endPoint x: 632, endPoint y: 305, distance: 198.2
click at [632, 305] on input "Enter your email to spin the wheel and win a discount" at bounding box center [524, 306] width 339 height 24
type input "Enter your email"
click at [702, 370] on button "Add field" at bounding box center [708, 381] width 58 height 24
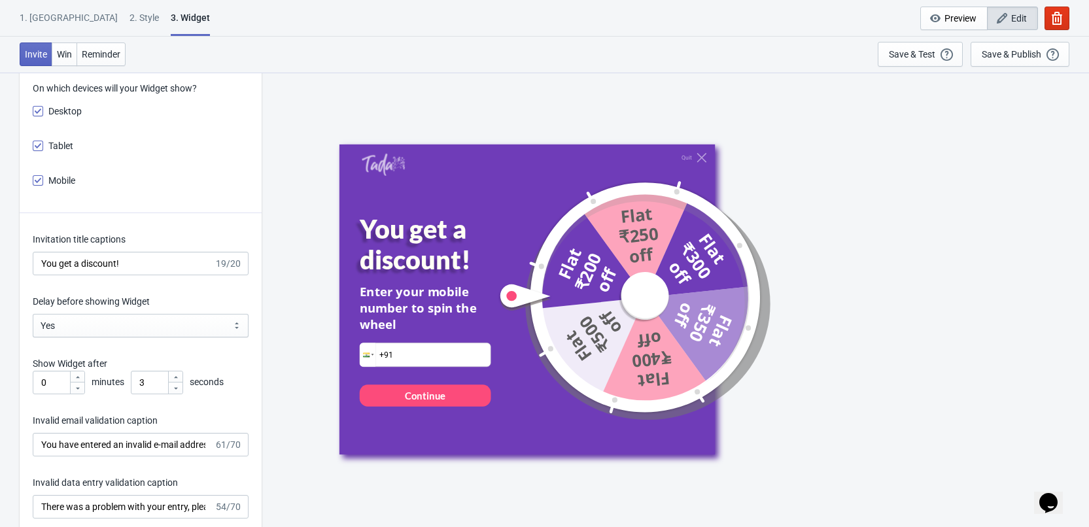
scroll to position [1700, 0]
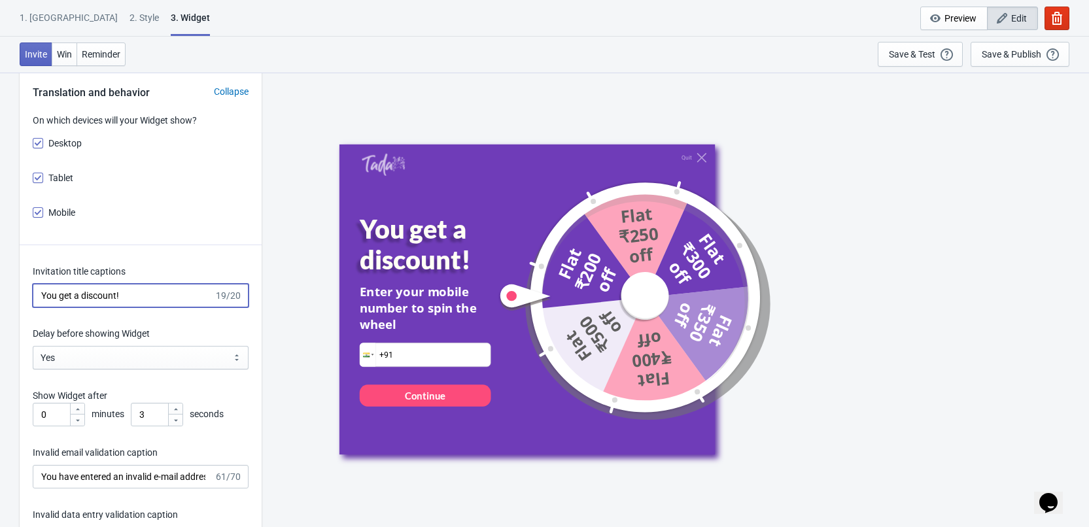
click at [123, 288] on input "You get a discount!" at bounding box center [123, 296] width 181 height 24
paste input "Spin the Wheel to un"
click at [105, 296] on input "Spin the Wheel to un" at bounding box center [123, 296] width 181 height 24
click at [77, 298] on input "Spin to unlock Disco" at bounding box center [123, 296] width 181 height 24
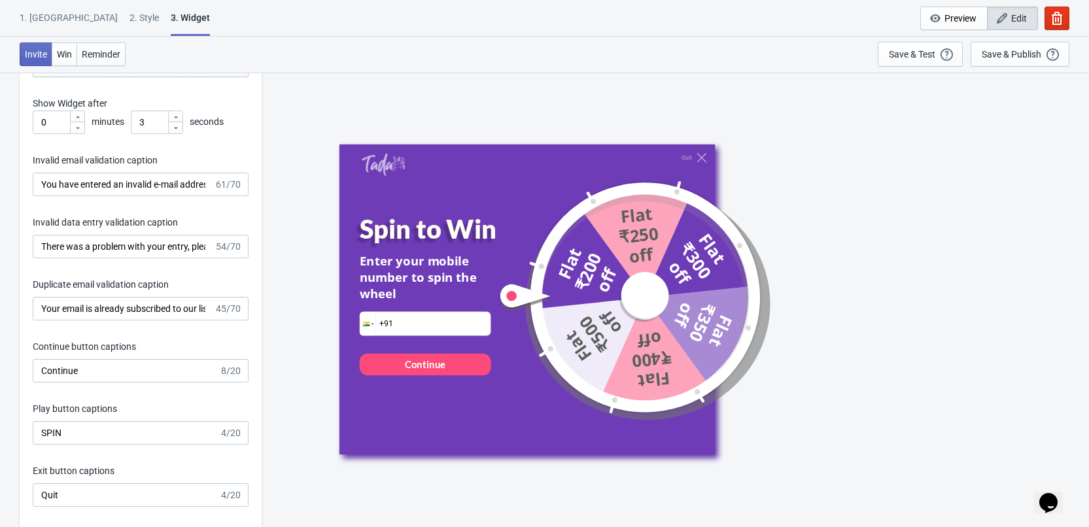
scroll to position [1962, 0]
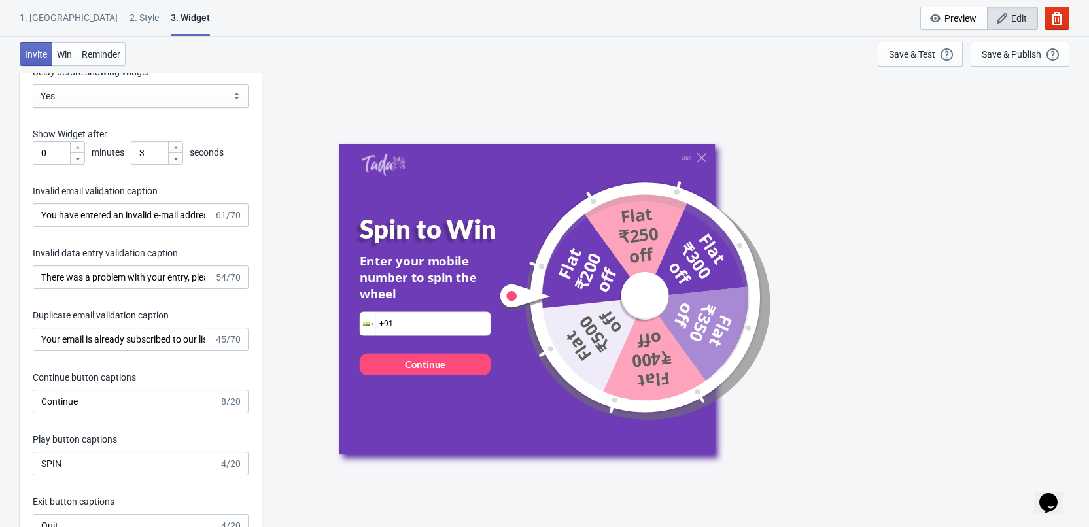
type input "Spin to Win"
click at [99, 213] on input "You have entered an invalid e-mail address. Please try again." at bounding box center [123, 215] width 181 height 24
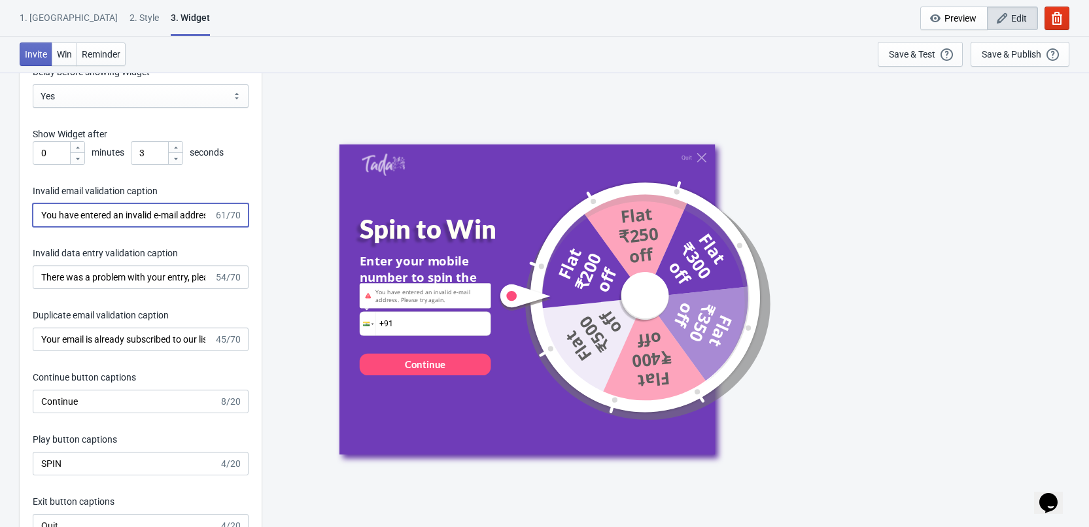
click at [99, 213] on input "You have entered an invalid e-mail address. Please try again." at bounding box center [123, 215] width 181 height 24
click at [122, 216] on input "You have entered an invalid e-mail address. Please try again." at bounding box center [123, 215] width 181 height 24
click at [129, 216] on input "You have entered an invalid e-mail address. Please try again." at bounding box center [123, 215] width 181 height 24
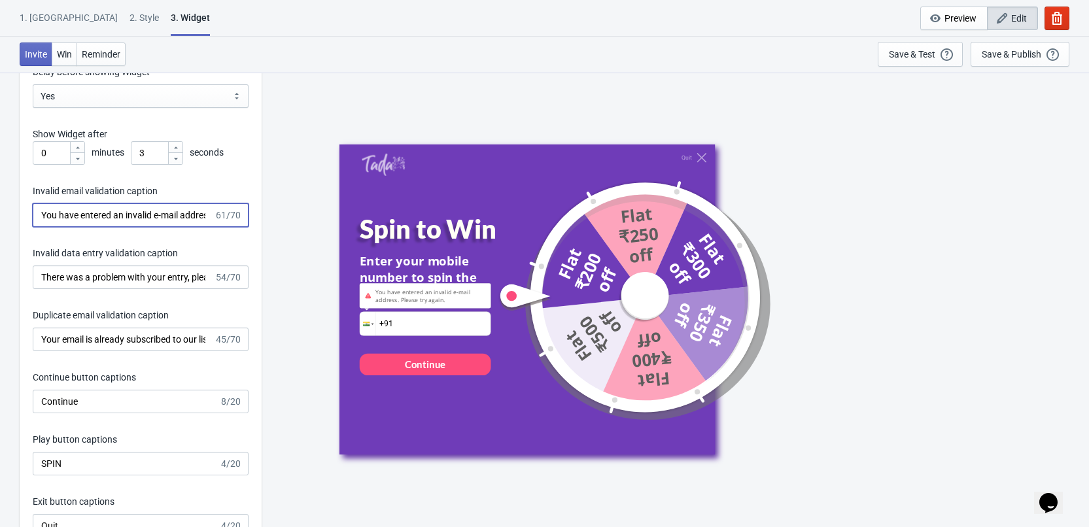
click at [157, 216] on input "You have entered an invalid e-mail address. Please try again." at bounding box center [123, 215] width 181 height 24
type input "You have entered an invalid number. Please try again."
click at [172, 283] on input "There was a problem with your entry, please try again." at bounding box center [123, 277] width 181 height 24
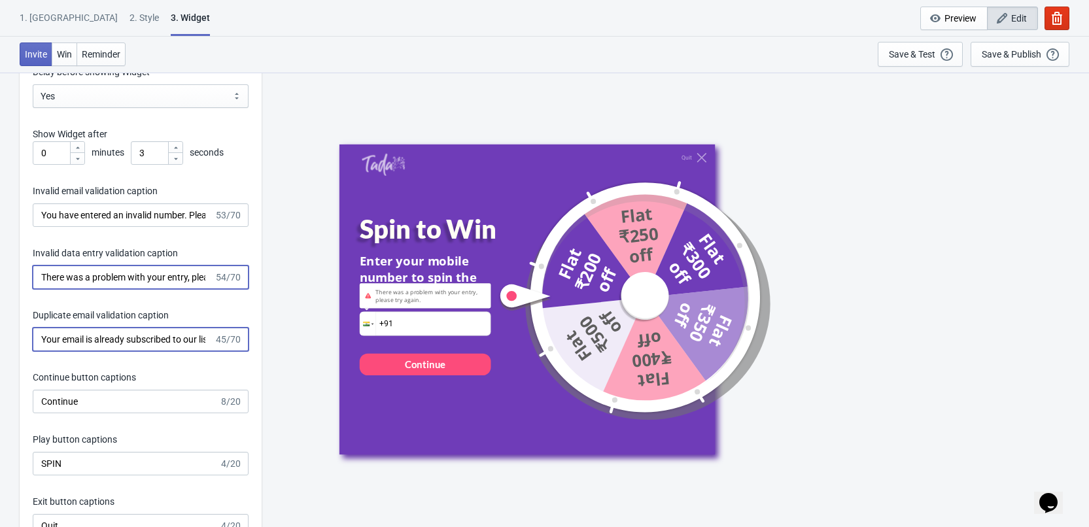
click at [118, 351] on input "Your email is already subscribed to our list." at bounding box center [123, 340] width 181 height 24
click at [63, 341] on input "Your email is already subscribed to our list." at bounding box center [123, 340] width 181 height 24
drag, startPoint x: 63, startPoint y: 341, endPoint x: 177, endPoint y: 339, distance: 114.5
click at [177, 339] on input "Your email is already subscribed to our list." at bounding box center [123, 340] width 181 height 24
click at [122, 337] on input "Your email is already subscribed to our list." at bounding box center [123, 340] width 181 height 24
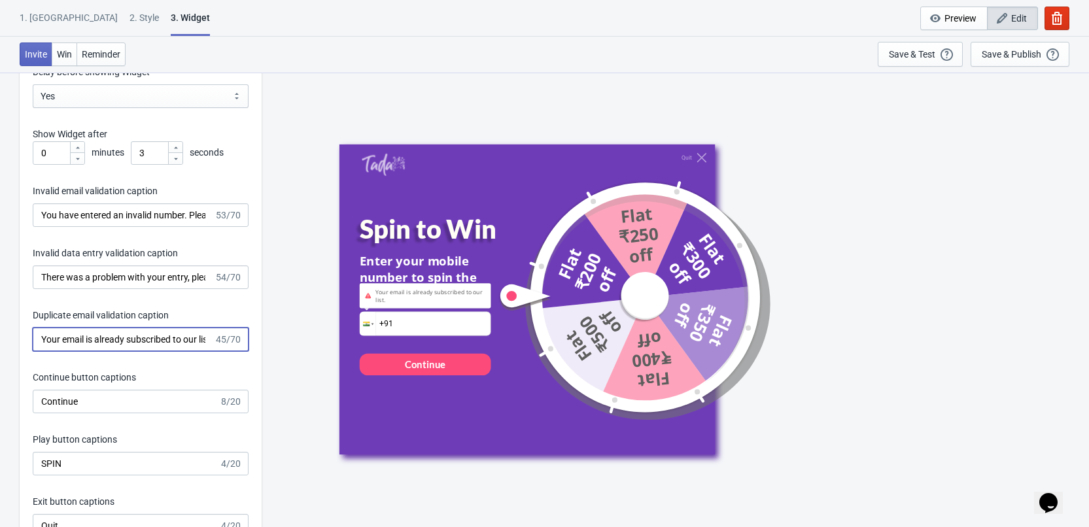
click at [54, 341] on input "Your email is already subscribed to our list." at bounding box center [123, 340] width 181 height 24
click at [67, 341] on input "Your email is already subscribed to our list." at bounding box center [123, 340] width 181 height 24
click at [73, 342] on input "Your email is already subscribed to our list." at bounding box center [123, 340] width 181 height 24
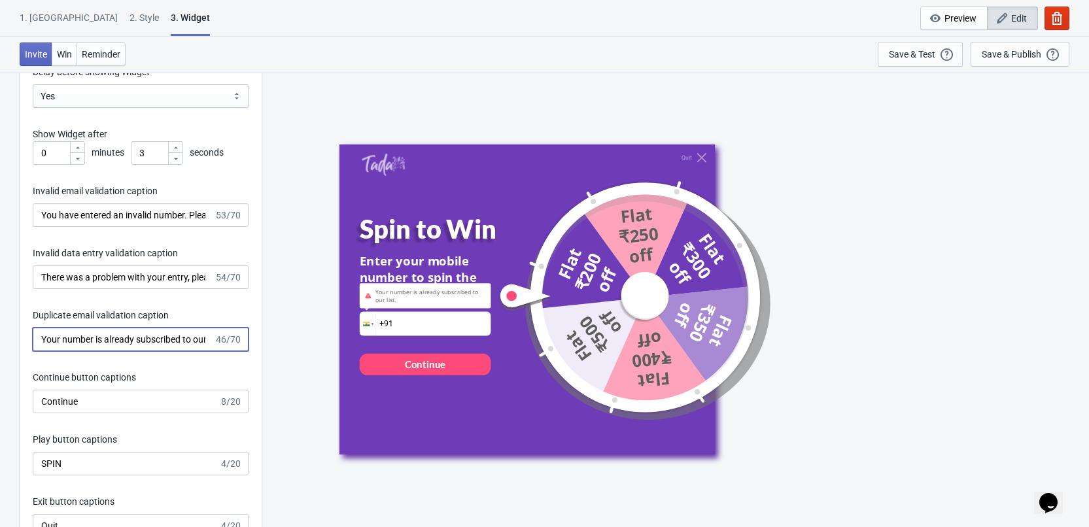
click at [156, 337] on input "Your number is already subscribed to our list." at bounding box center [123, 340] width 181 height 24
drag, startPoint x: 156, startPoint y: 337, endPoint x: 216, endPoint y: 330, distance: 61.2
click at [216, 330] on div "Your number is already subscribed to our list. 46/70" at bounding box center [141, 340] width 216 height 24
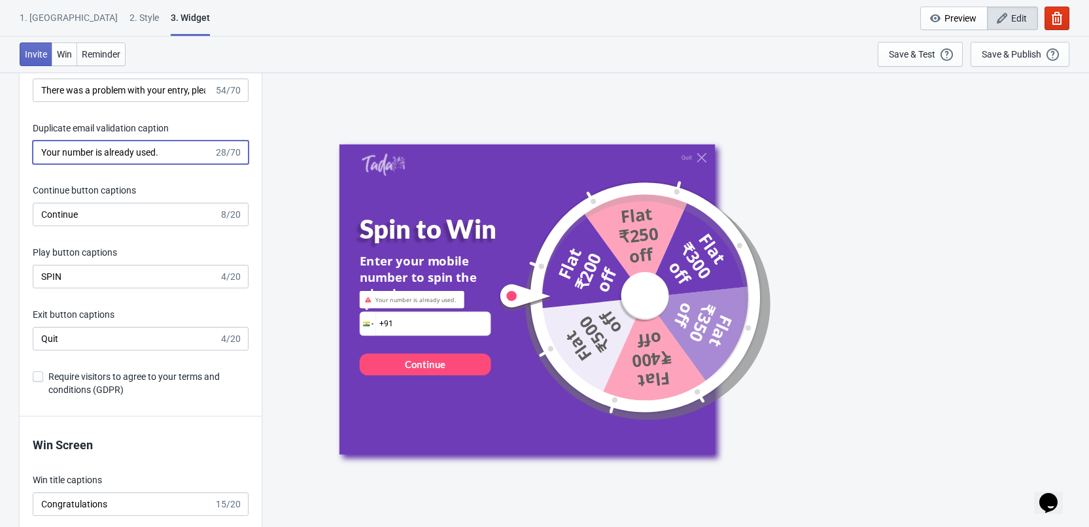
scroll to position [2223, 0]
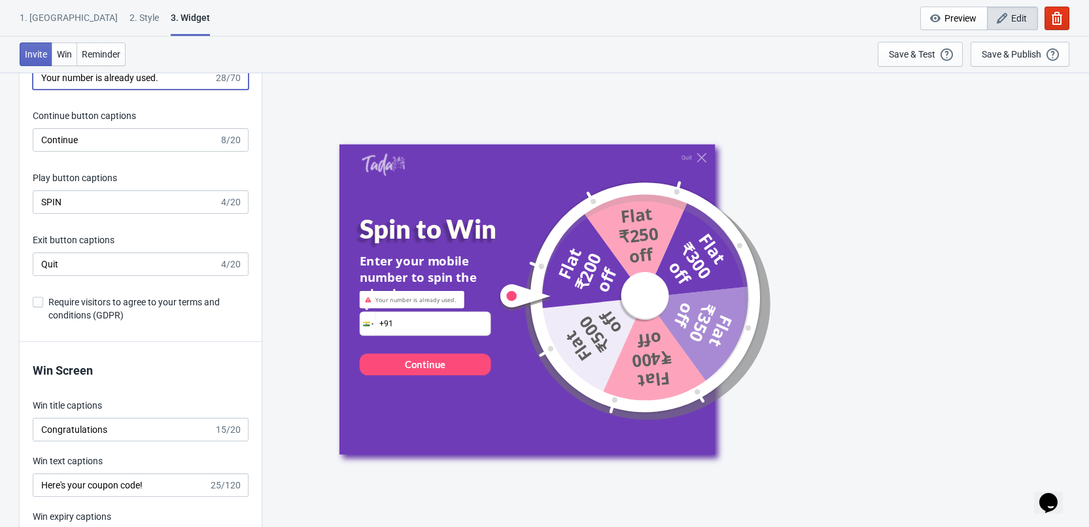
type input "Your number is already used."
click at [157, 207] on input "SPIN" at bounding box center [126, 202] width 186 height 24
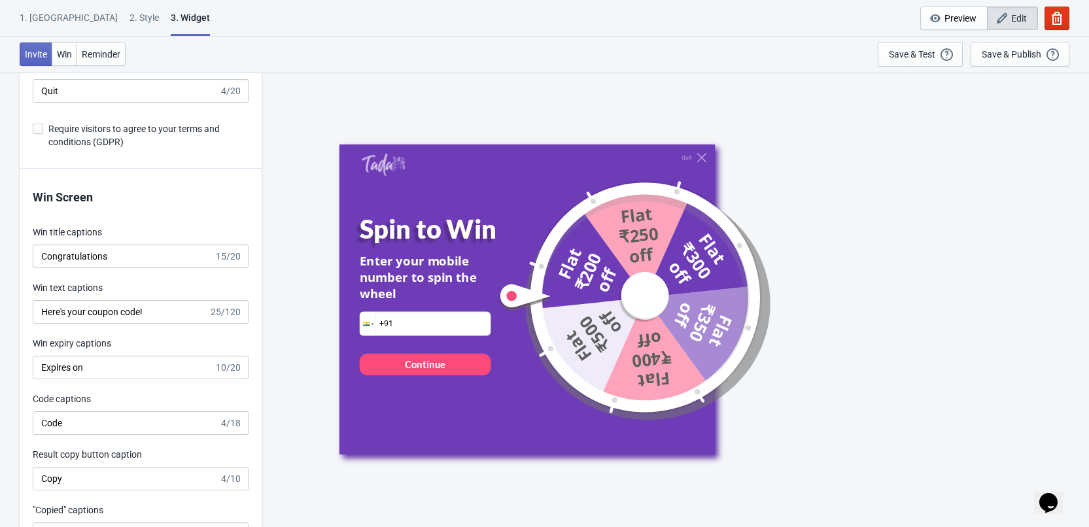
scroll to position [2420, 0]
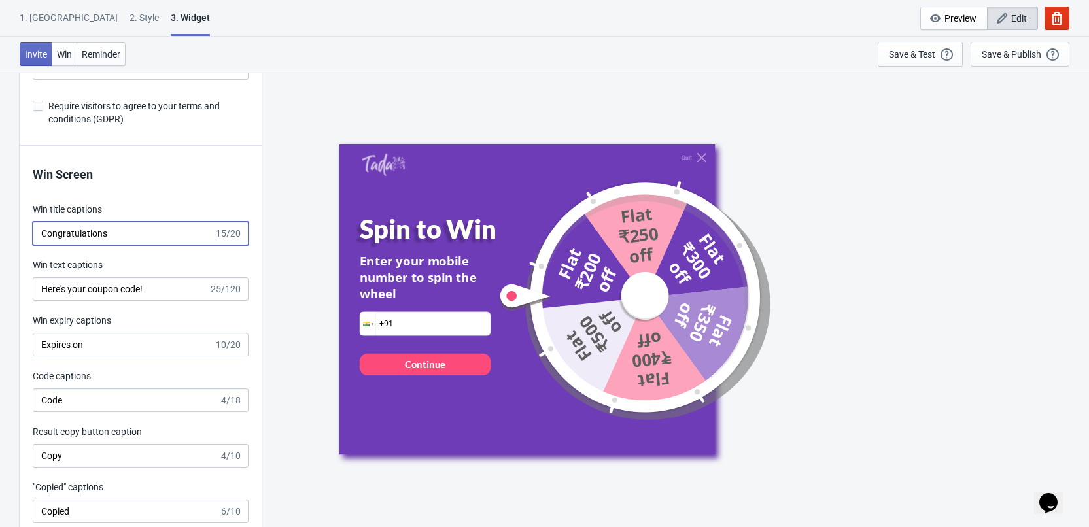
click at [137, 228] on input "Congratulations" at bounding box center [123, 234] width 181 height 24
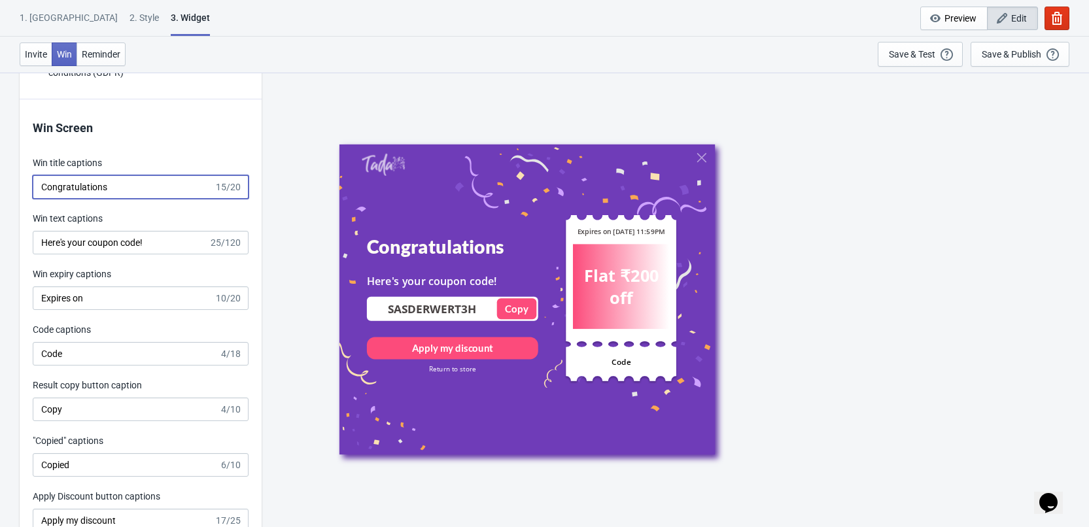
scroll to position [2550, 0]
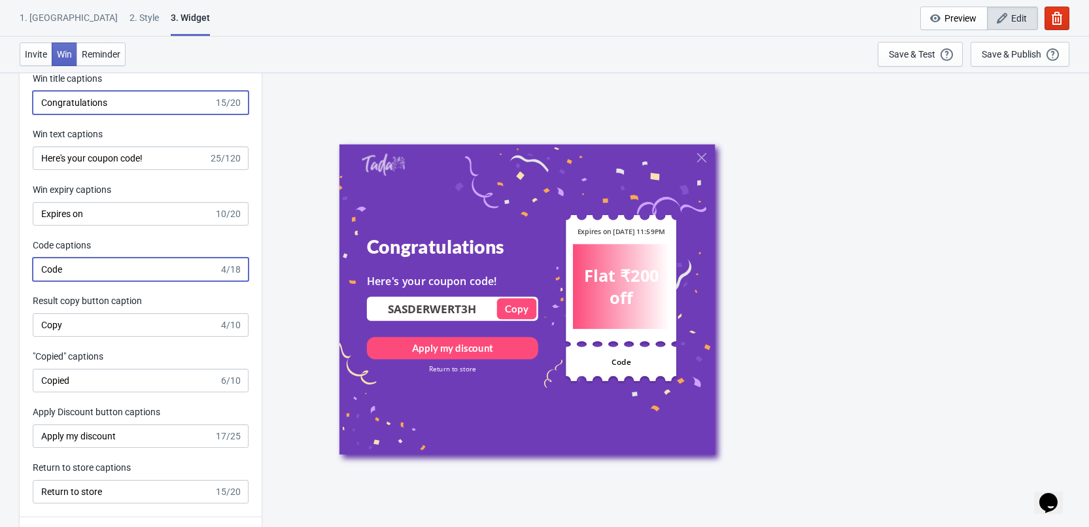
click at [131, 269] on input "Code" at bounding box center [126, 270] width 186 height 24
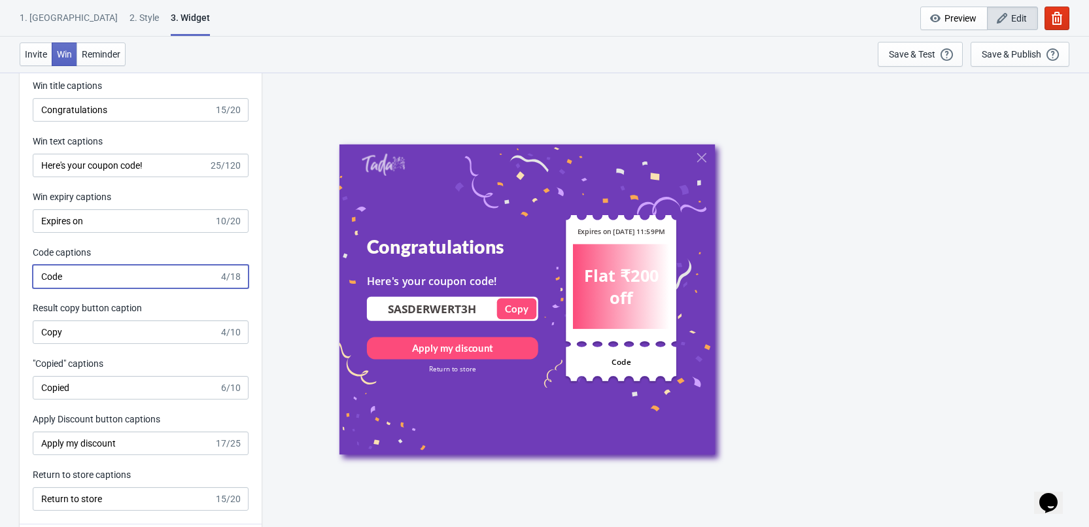
scroll to position [2616, 0]
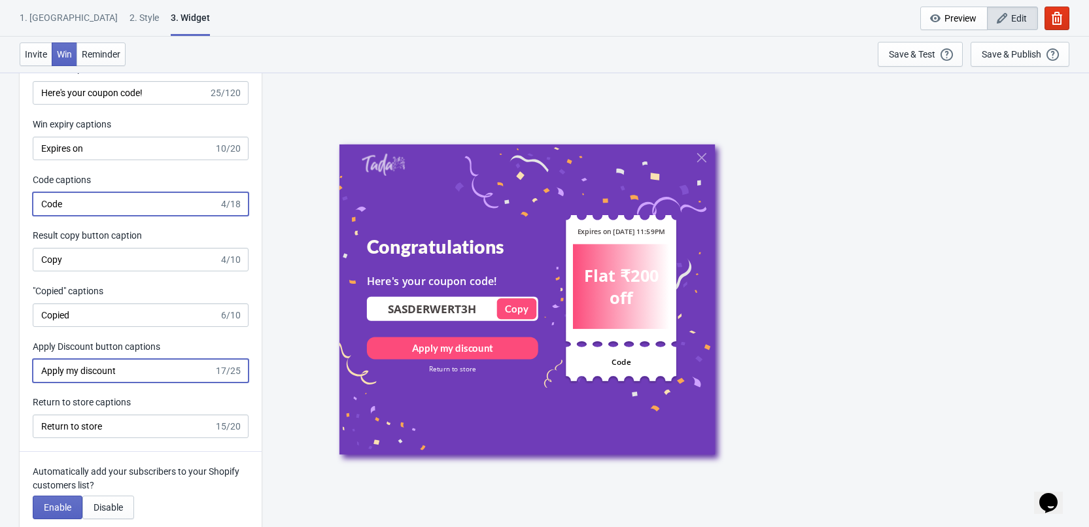
click at [84, 370] on input "Apply my discount" at bounding box center [123, 371] width 181 height 24
click at [73, 371] on input "Apply my discount" at bounding box center [123, 371] width 181 height 24
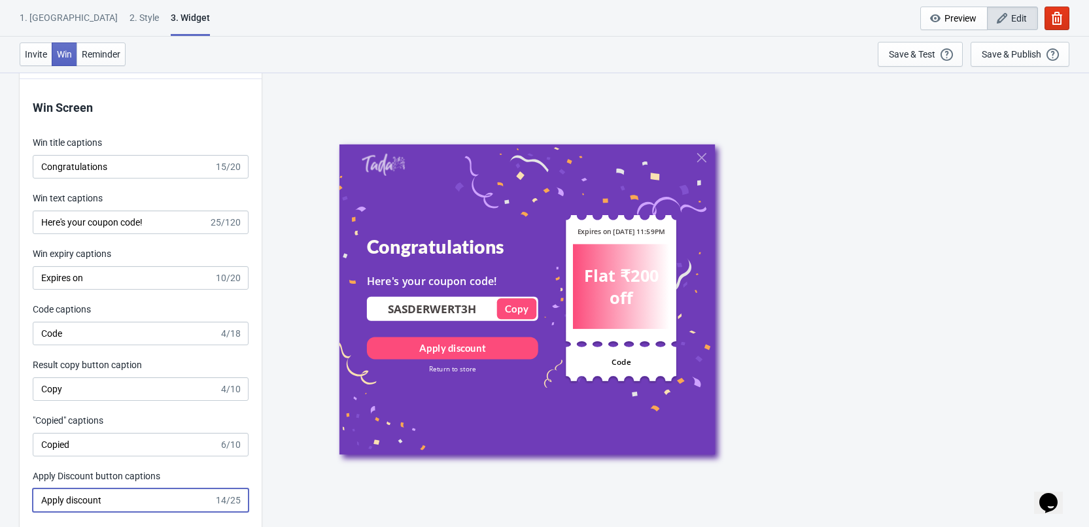
scroll to position [2485, 0]
type input "Apply discount"
click at [156, 226] on input "Here's your coupon code!" at bounding box center [121, 224] width 176 height 24
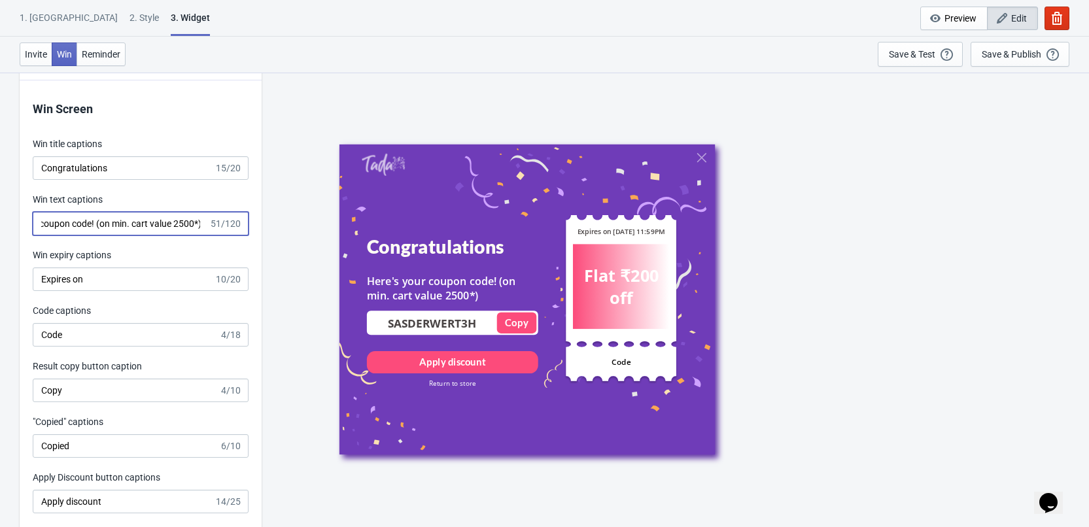
scroll to position [0, 0]
click at [147, 224] on input "Here's your coupon code! (on min. cart value 2500*)" at bounding box center [121, 224] width 176 height 24
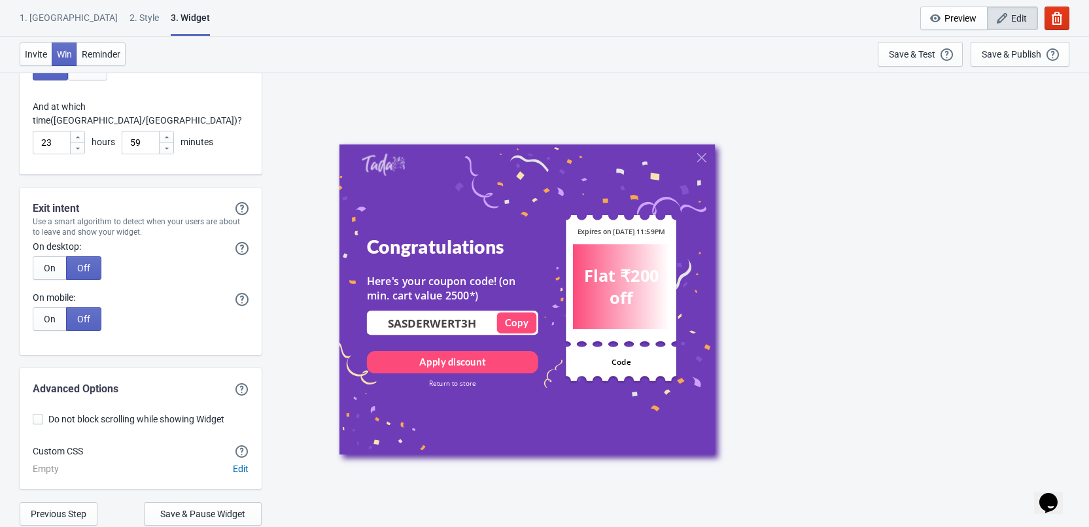
scroll to position [3426, 0]
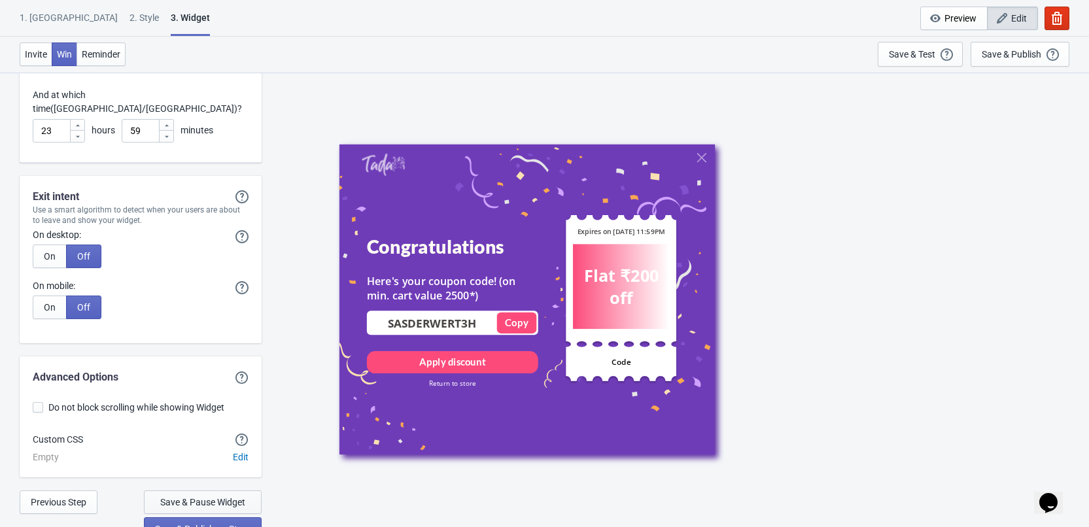
type input "Here's your coupon code! (on min. cart value 2500*)"
click at [214, 497] on span "Save & Pause Widget" at bounding box center [202, 502] width 85 height 10
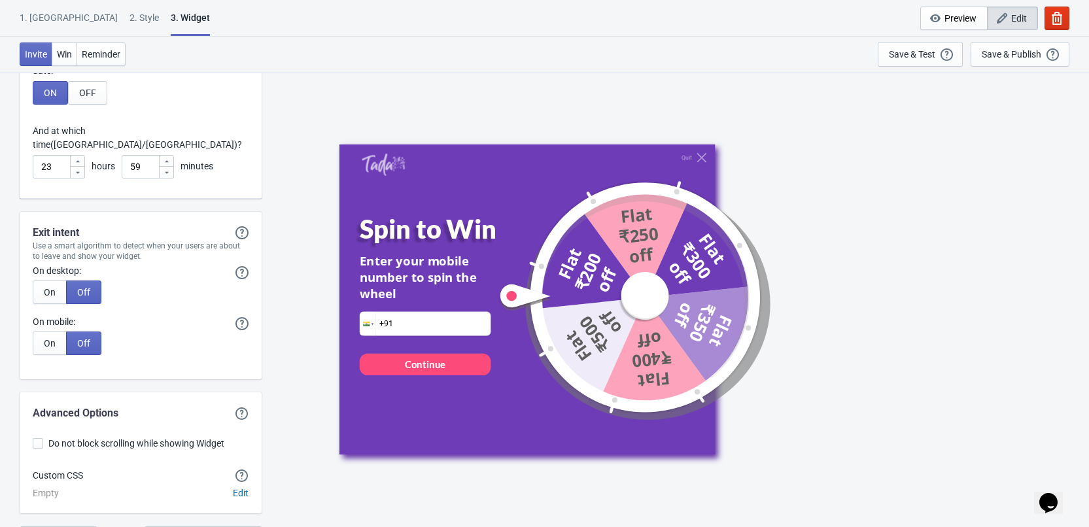
scroll to position [3360, 0]
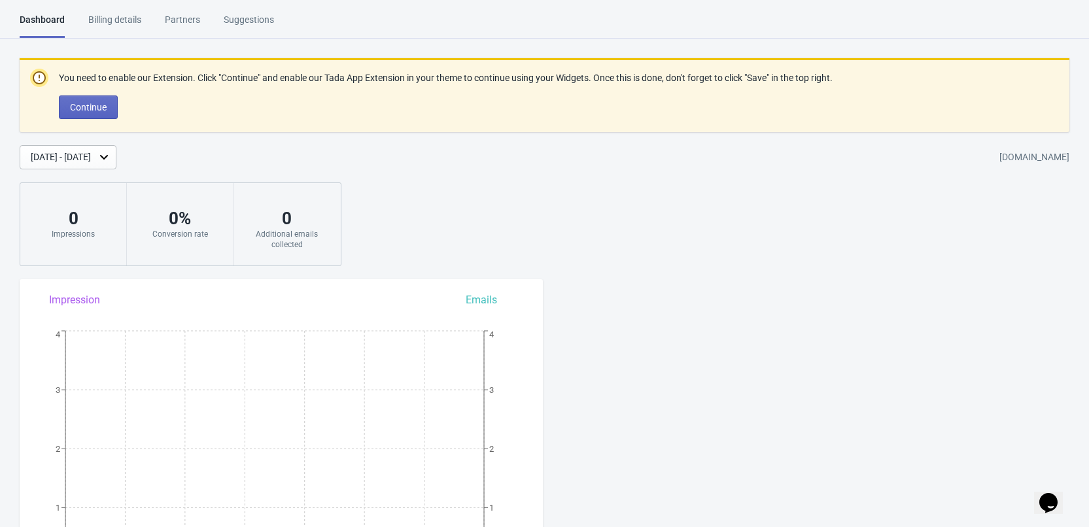
click at [124, 23] on div "Billing details" at bounding box center [114, 24] width 53 height 23
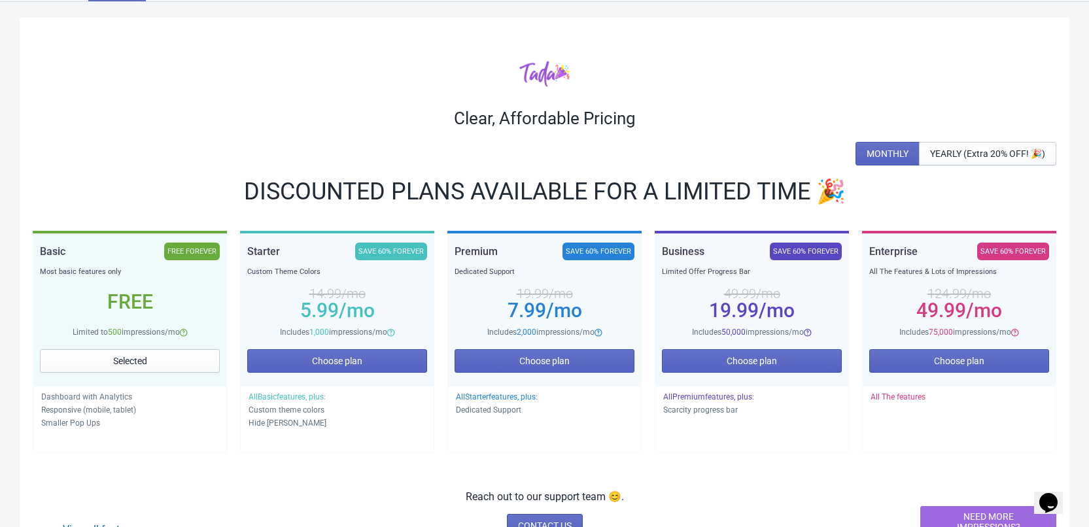
scroll to position [65, 0]
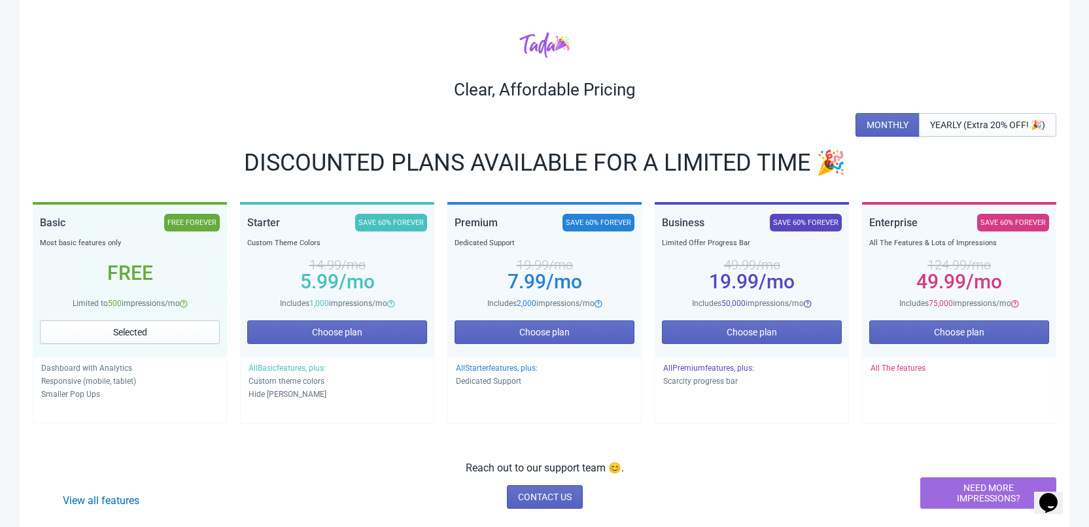
click at [745, 43] on div at bounding box center [544, 44] width 1023 height 27
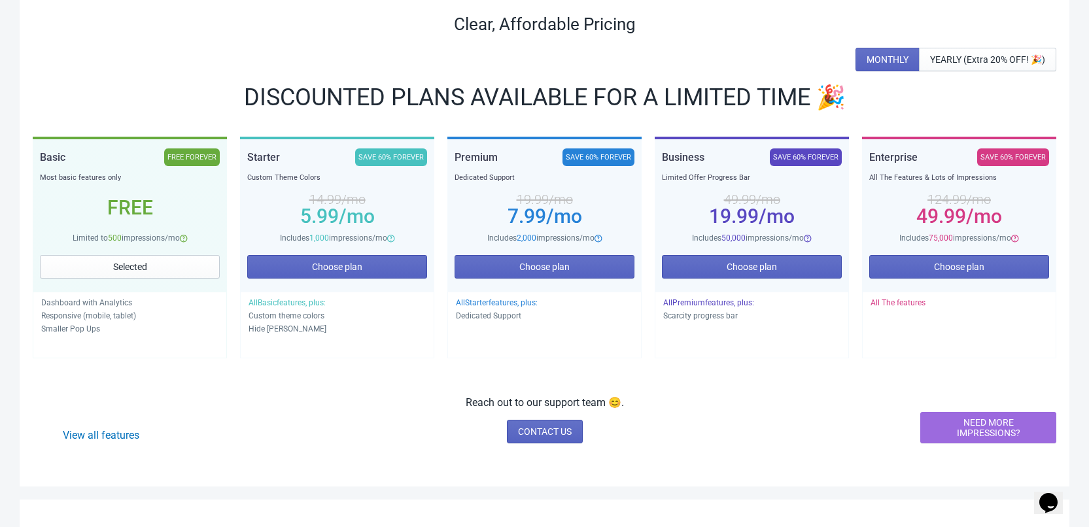
scroll to position [0, 0]
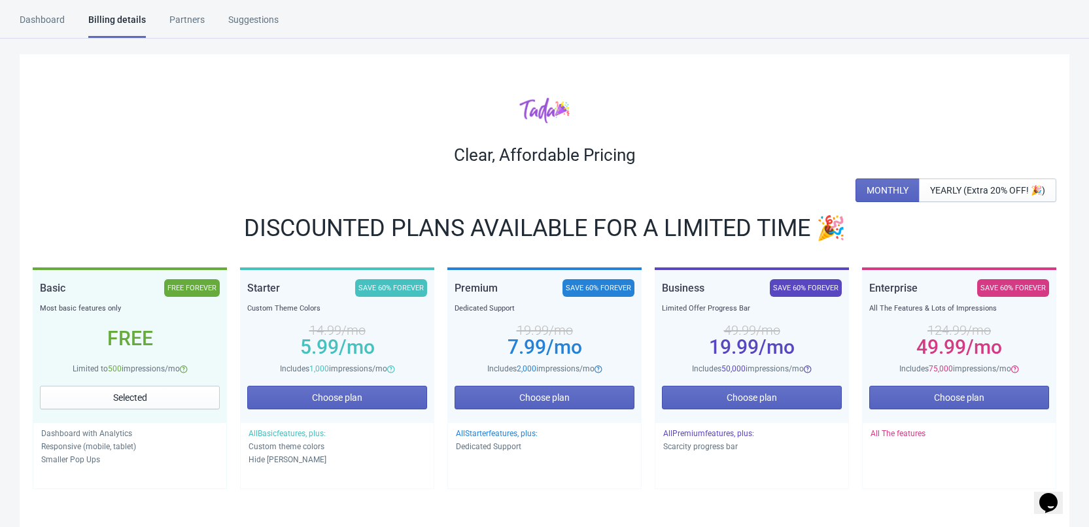
click at [56, 14] on div "Dashboard" at bounding box center [42, 24] width 45 height 23
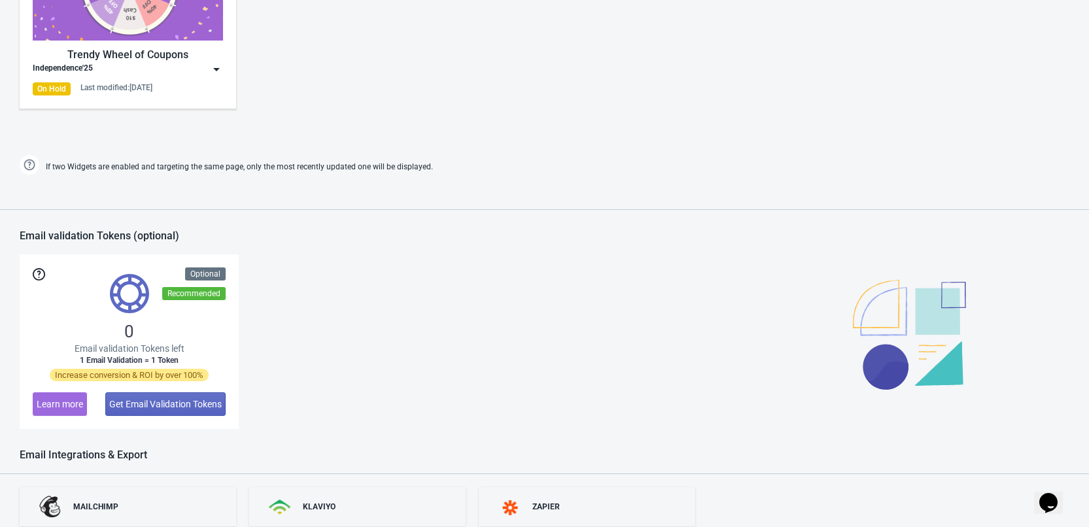
scroll to position [850, 0]
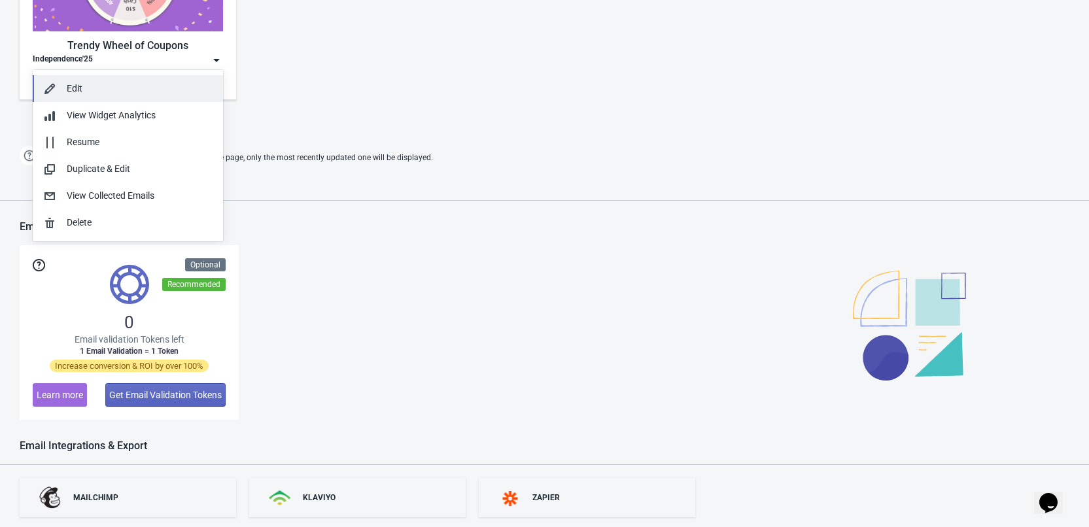
click at [163, 89] on div "Edit" at bounding box center [140, 89] width 146 height 14
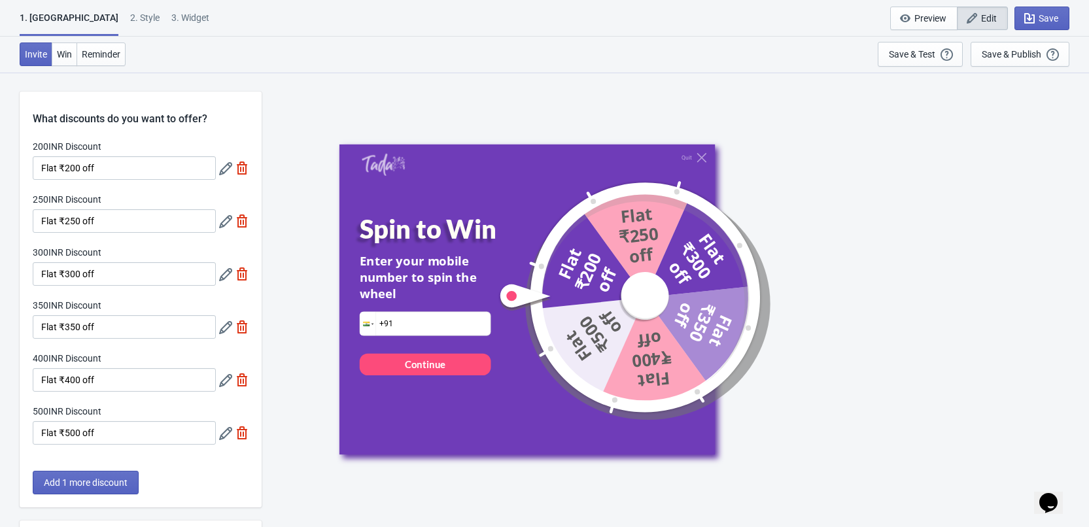
click at [171, 20] on div "3. Widget" at bounding box center [190, 22] width 38 height 23
select select "once"
select select "1"
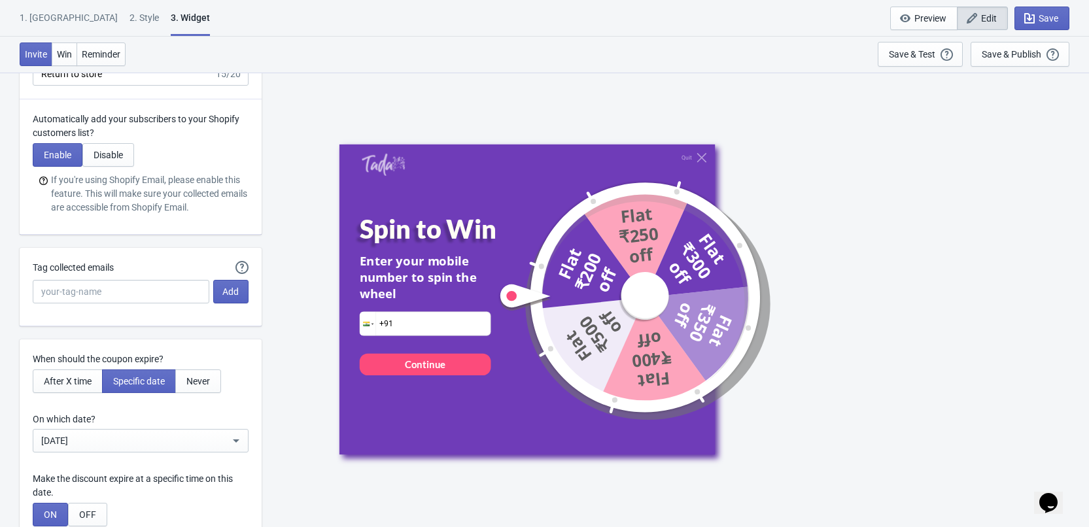
scroll to position [2510, 0]
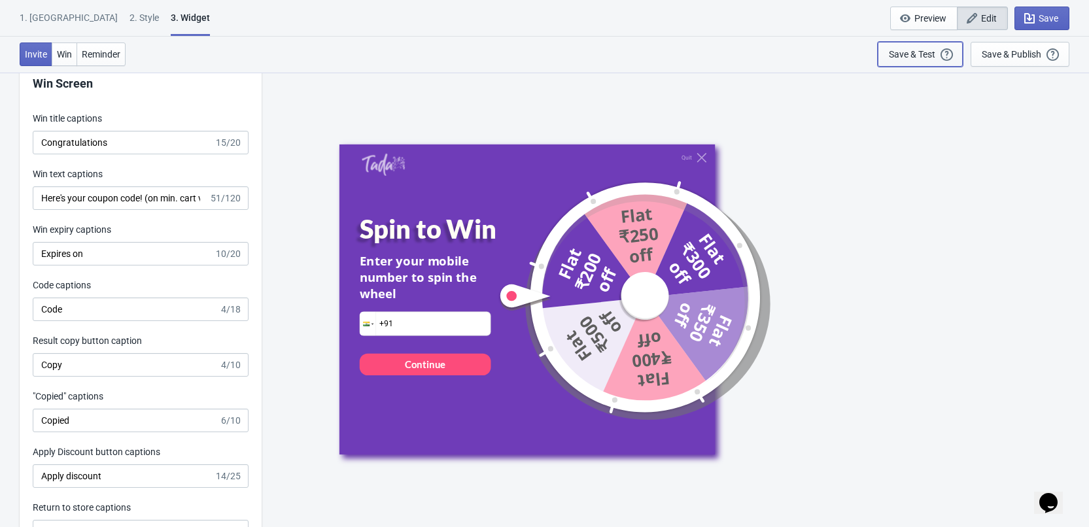
click at [902, 58] on div "Save & Test" at bounding box center [912, 54] width 46 height 10
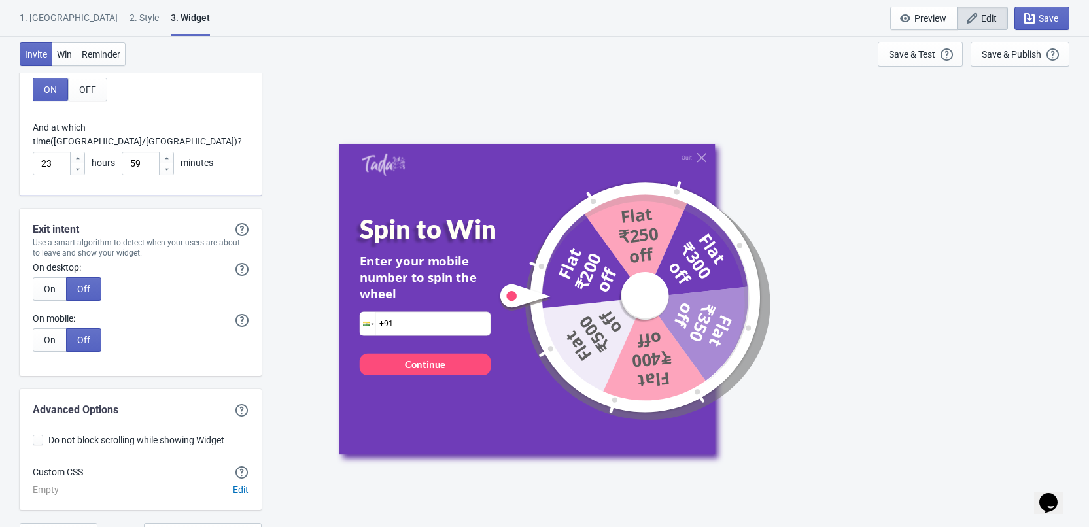
scroll to position [3426, 0]
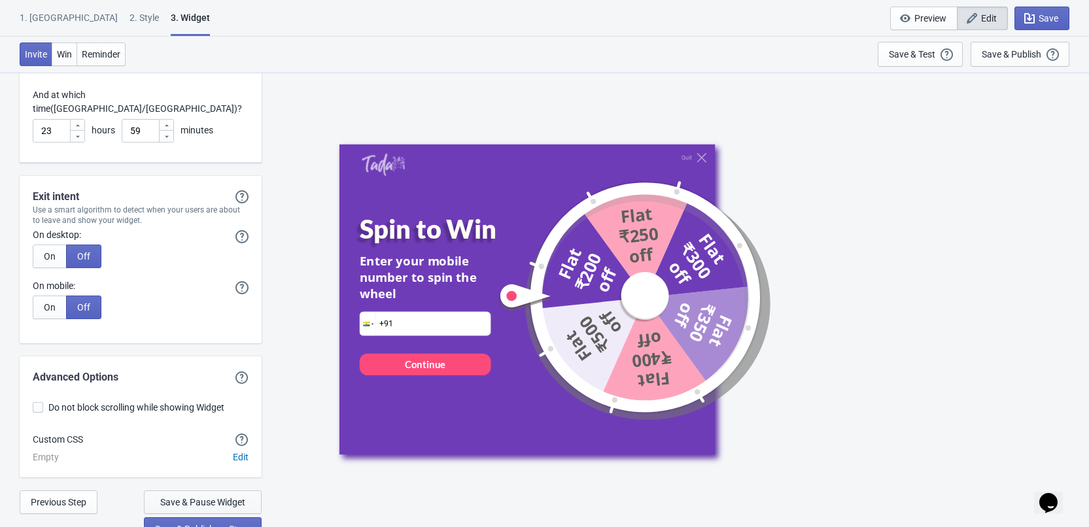
click at [214, 497] on span "Save & Pause Widget" at bounding box center [202, 502] width 85 height 10
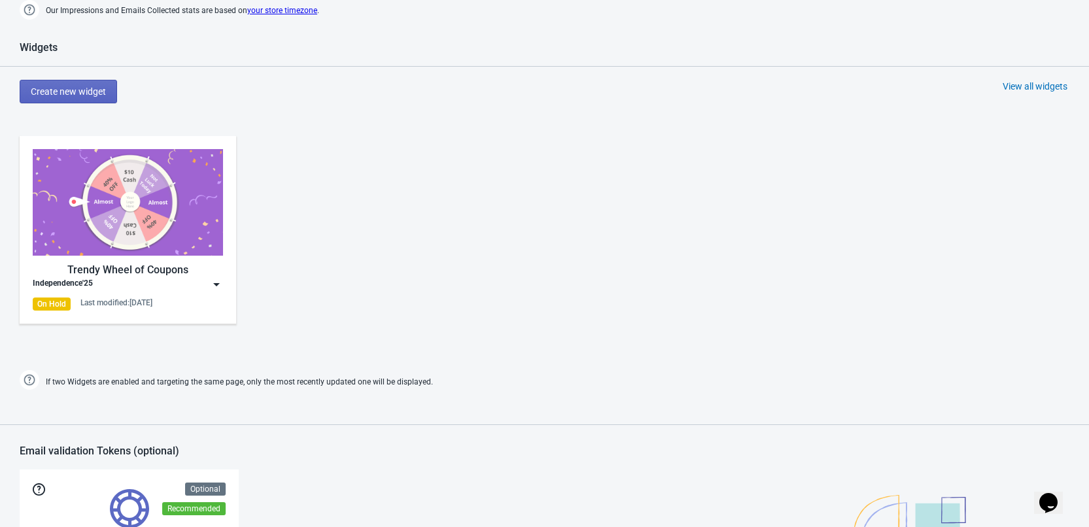
scroll to position [495, 0]
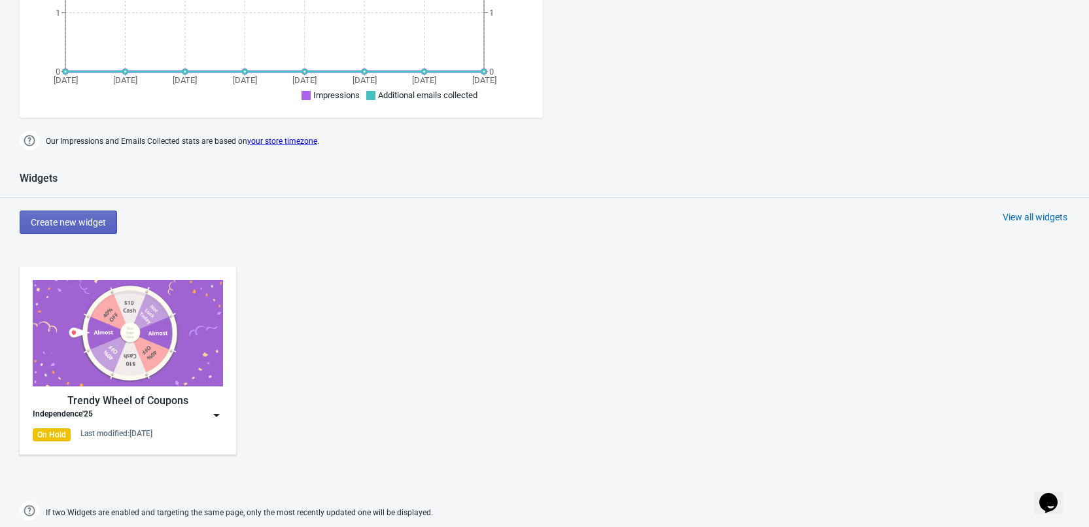
click at [390, 269] on div "Trendy Wheel of Coupons Independence'25 On Hold Last modified: [DATE]" at bounding box center [544, 371] width 1089 height 235
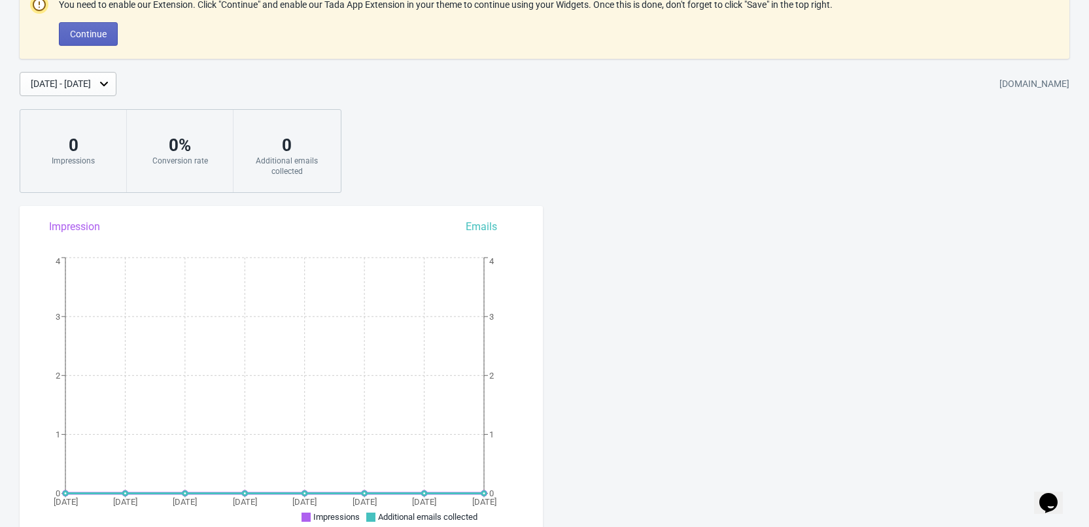
scroll to position [0, 0]
